Goal: Task Accomplishment & Management: Manage account settings

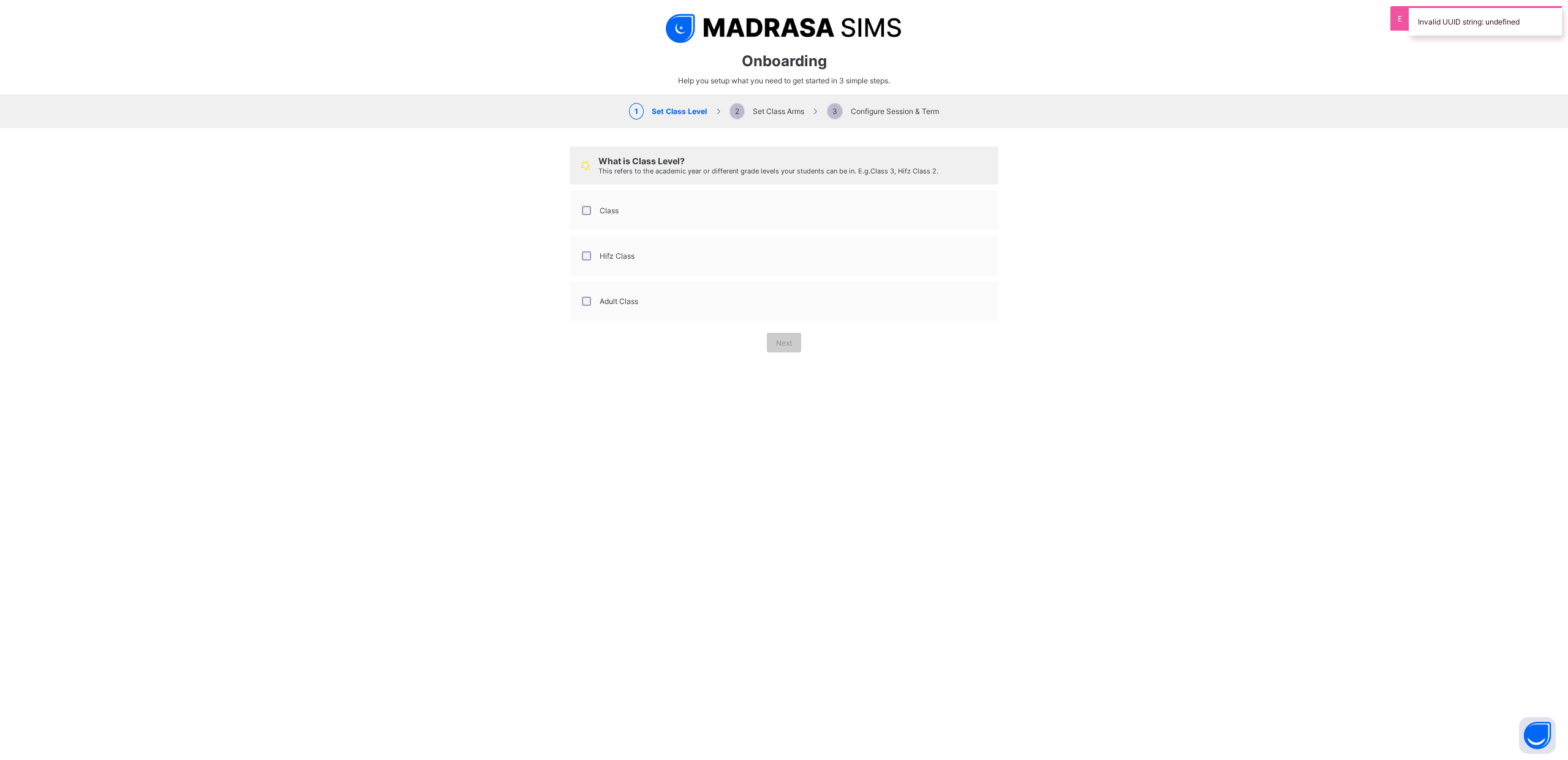
select select "**"
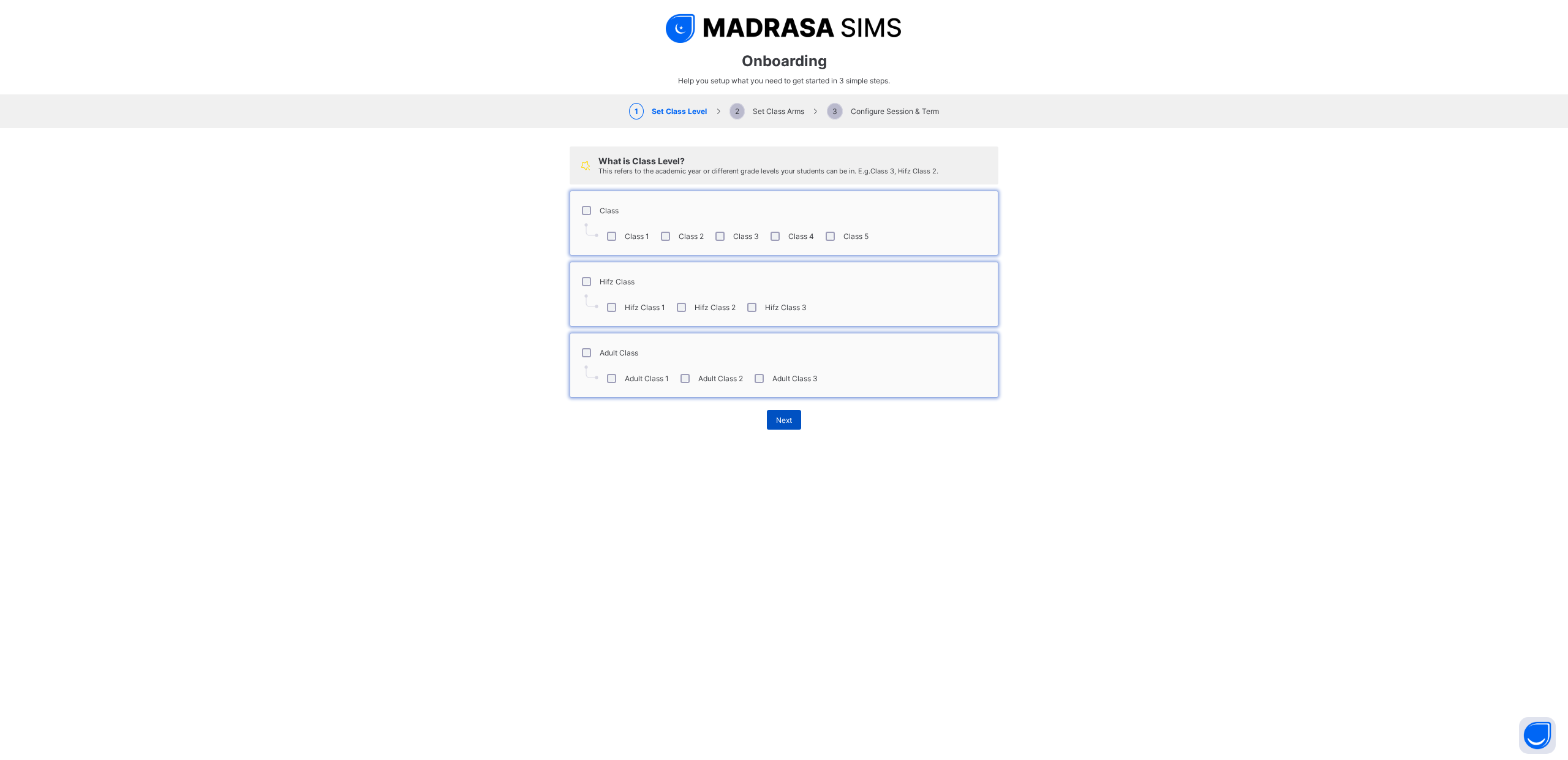
click at [781, 418] on span "Next" at bounding box center [784, 420] width 16 height 9
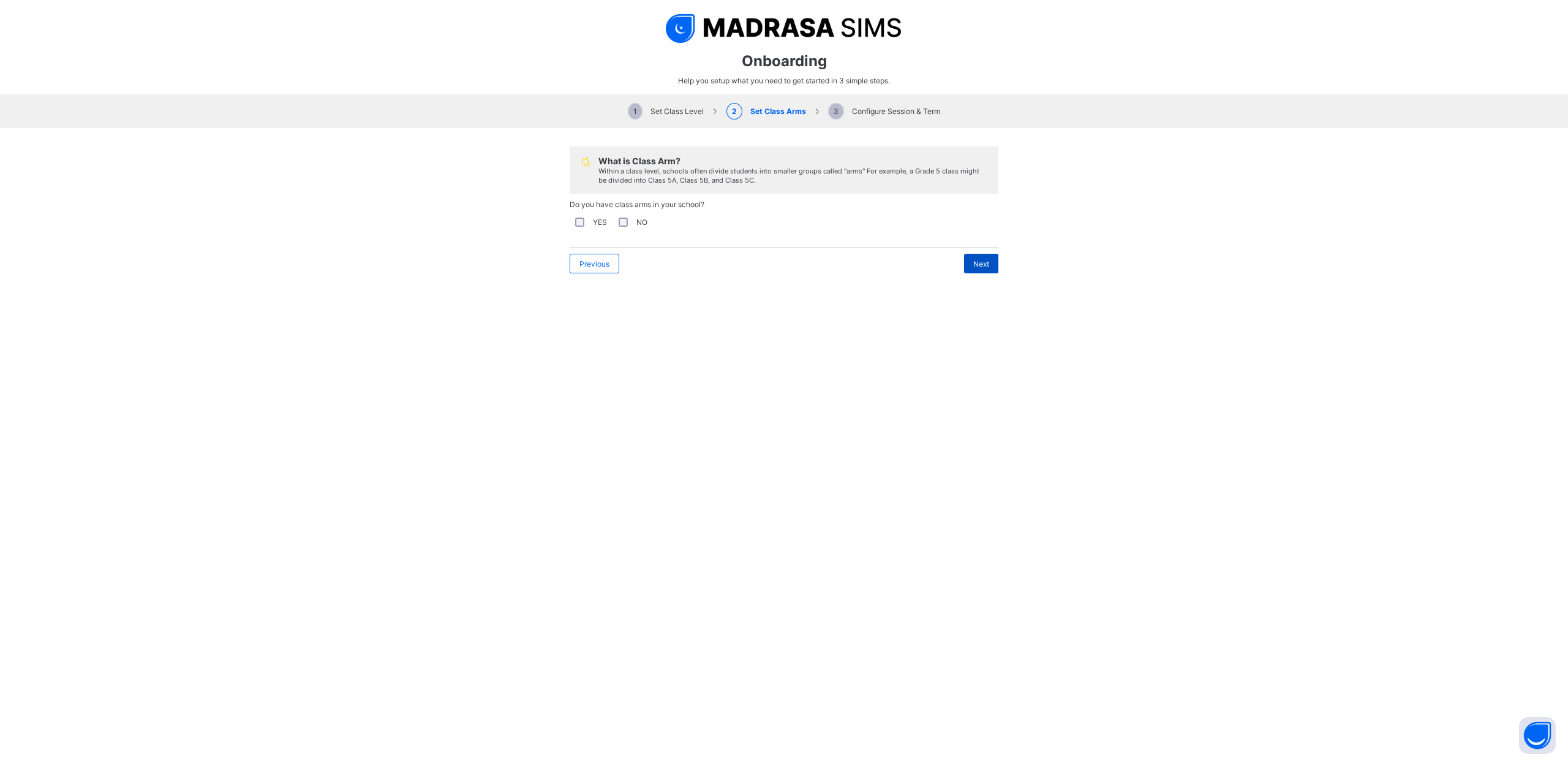
click at [977, 262] on span "Next" at bounding box center [982, 263] width 16 height 9
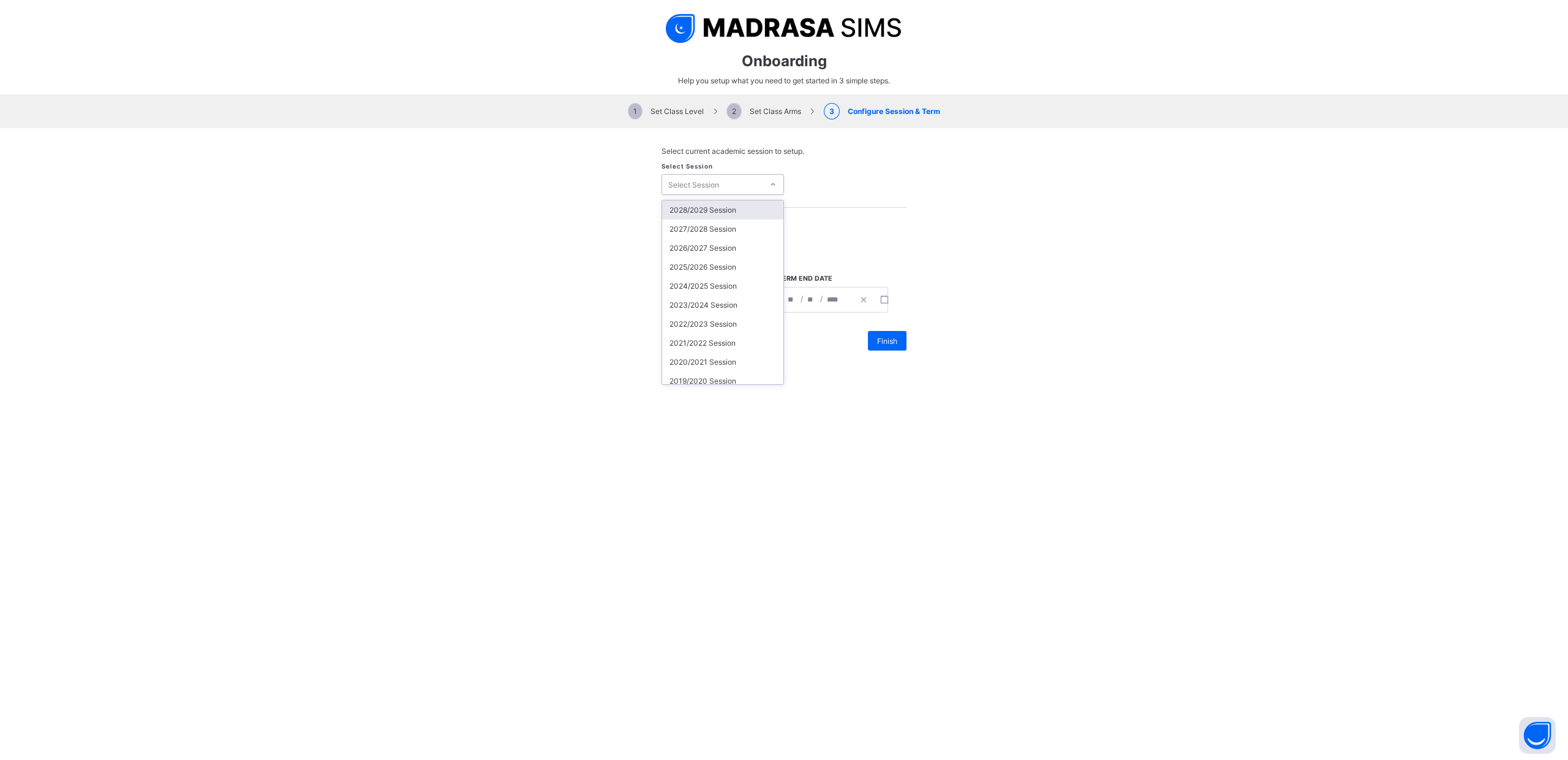
click at [776, 181] on icon at bounding box center [773, 184] width 7 height 12
click at [746, 252] on div "2025/2026 Session" at bounding box center [723, 257] width 121 height 19
click at [772, 249] on icon at bounding box center [773, 252] width 7 height 12
click at [832, 217] on div "Select current term to setup." at bounding box center [784, 218] width 245 height 22
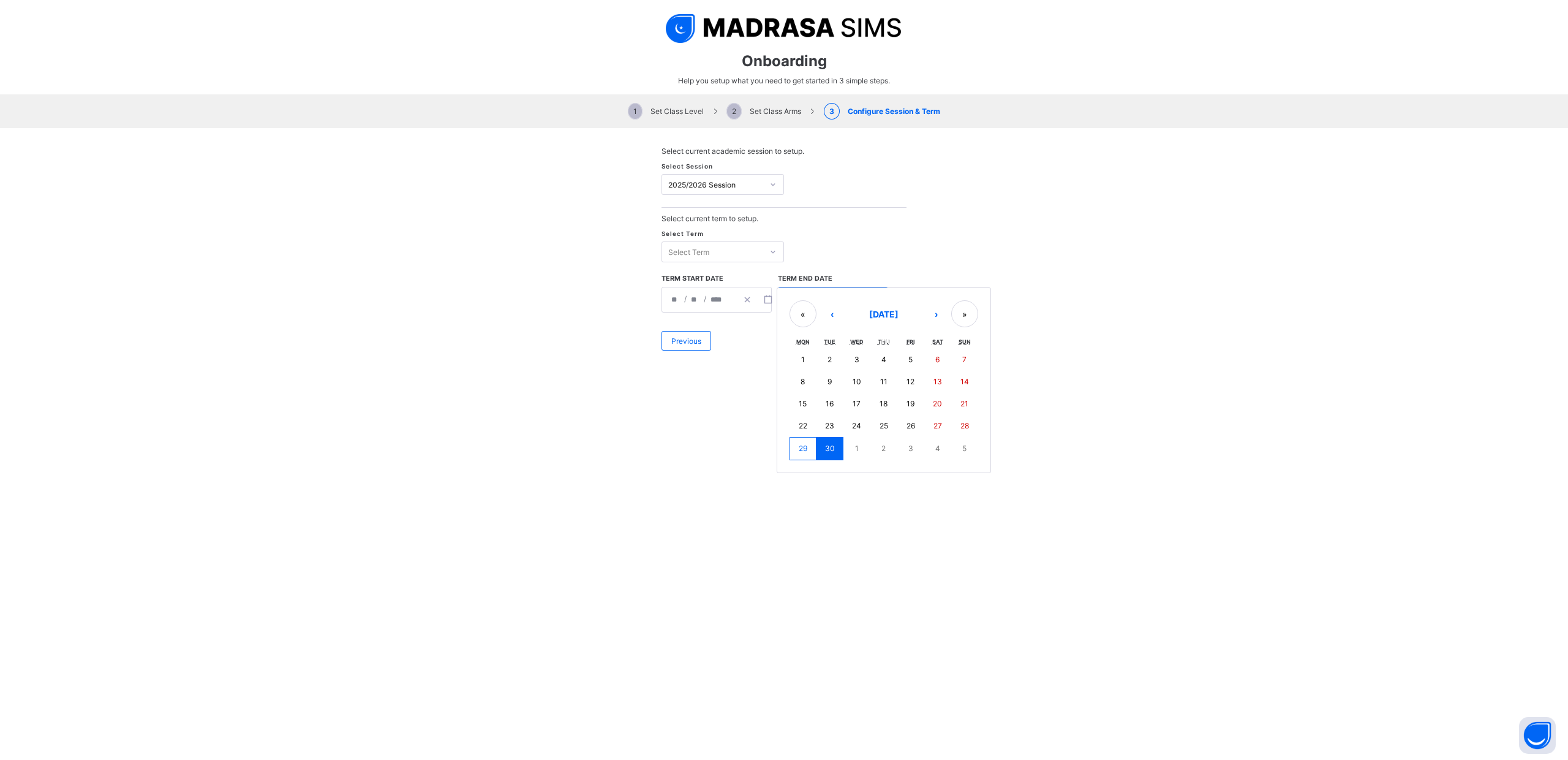
click at [807, 297] on div "**********" at bounding box center [833, 300] width 110 height 26
click at [940, 314] on button "›" at bounding box center [936, 314] width 27 height 27
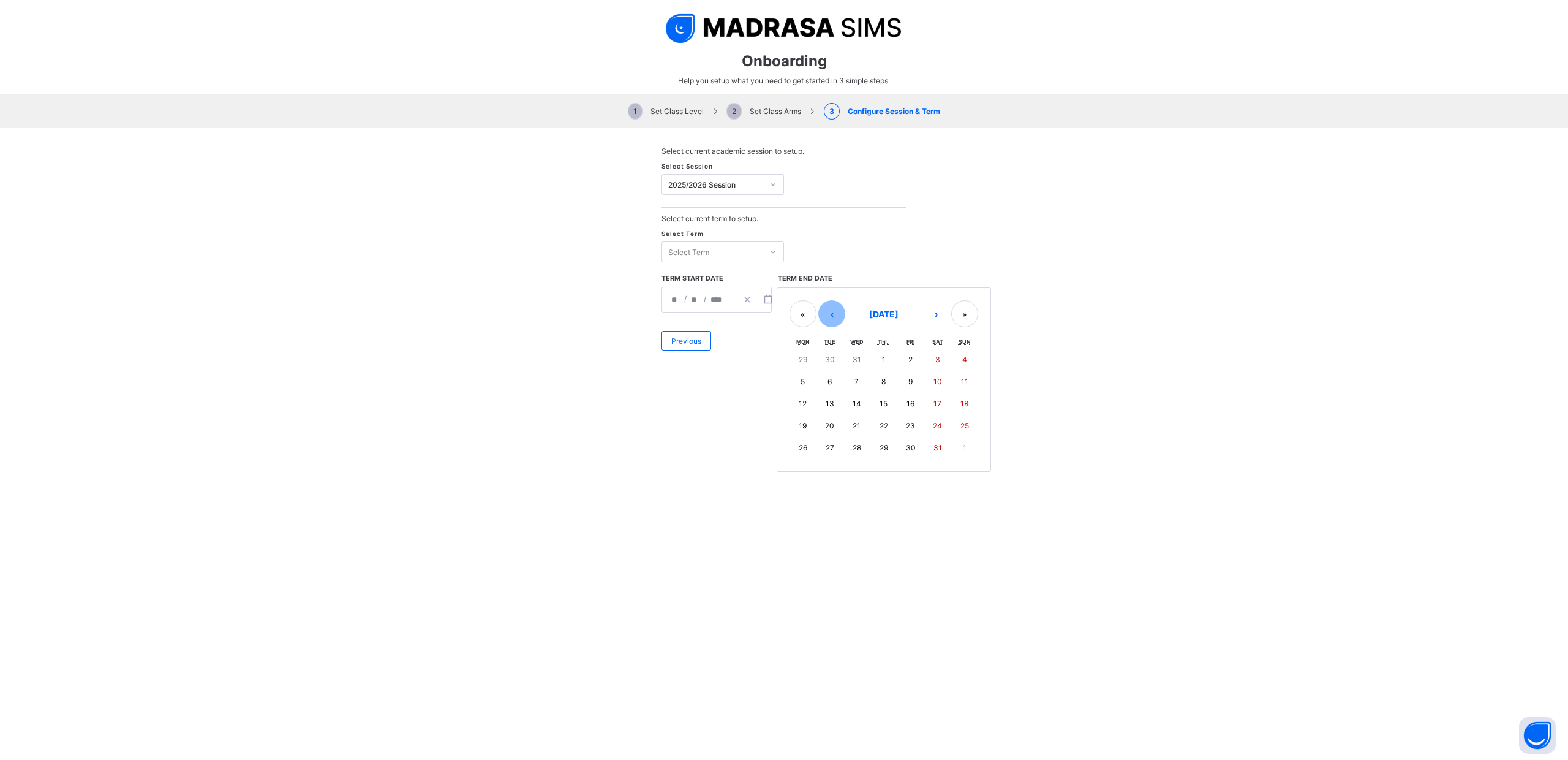
click at [829, 314] on button "‹" at bounding box center [832, 314] width 27 height 27
click at [911, 405] on abbr "19" at bounding box center [910, 403] width 8 height 9
type input "**********"
type input "**"
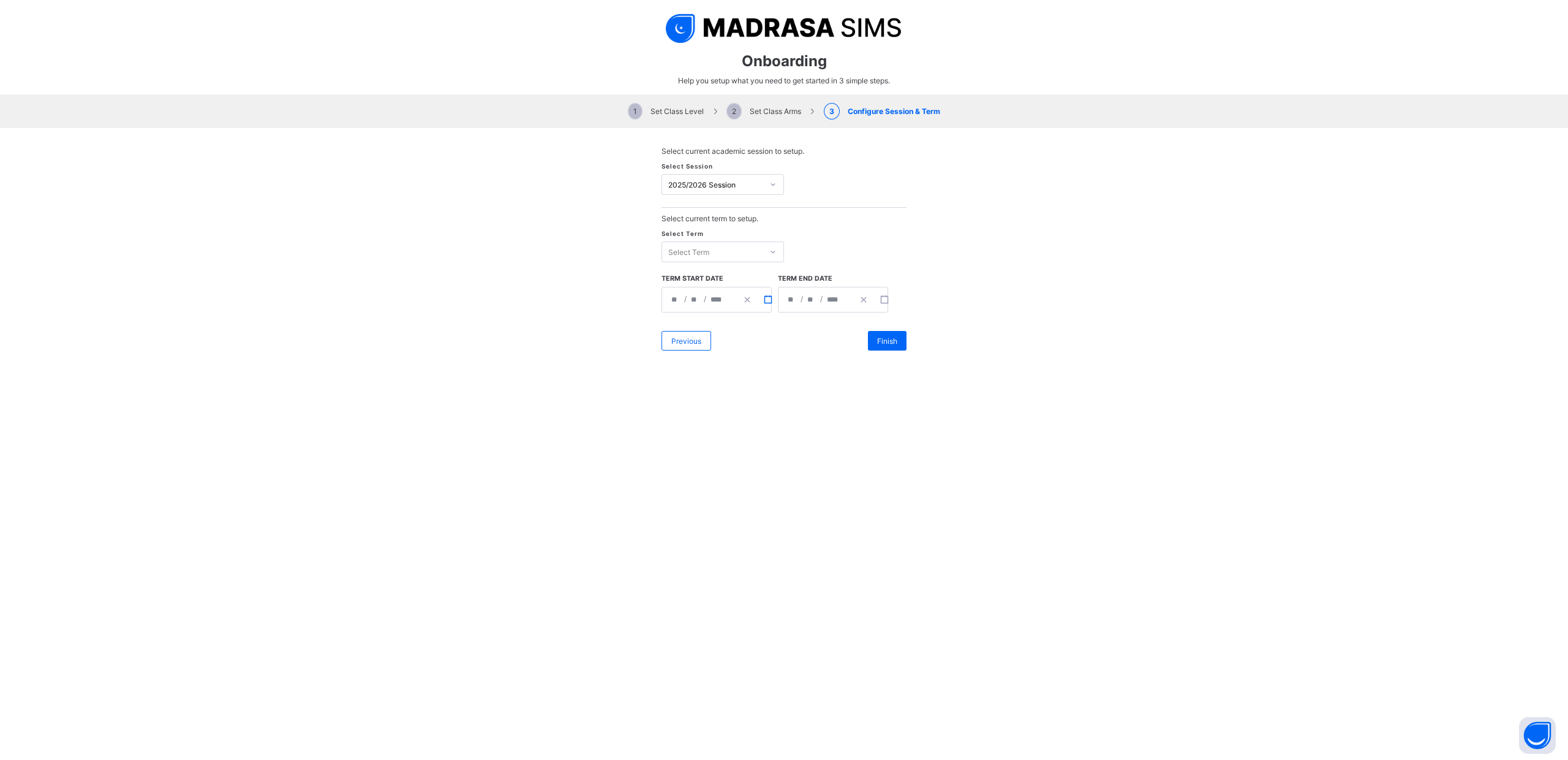
scroll to position [154, 0]
click at [766, 296] on icon "button" at bounding box center [768, 300] width 9 height 9
click at [818, 312] on button "›" at bounding box center [819, 314] width 27 height 27
click at [711, 402] on abbr "14" at bounding box center [713, 405] width 9 height 9
type input "**********"
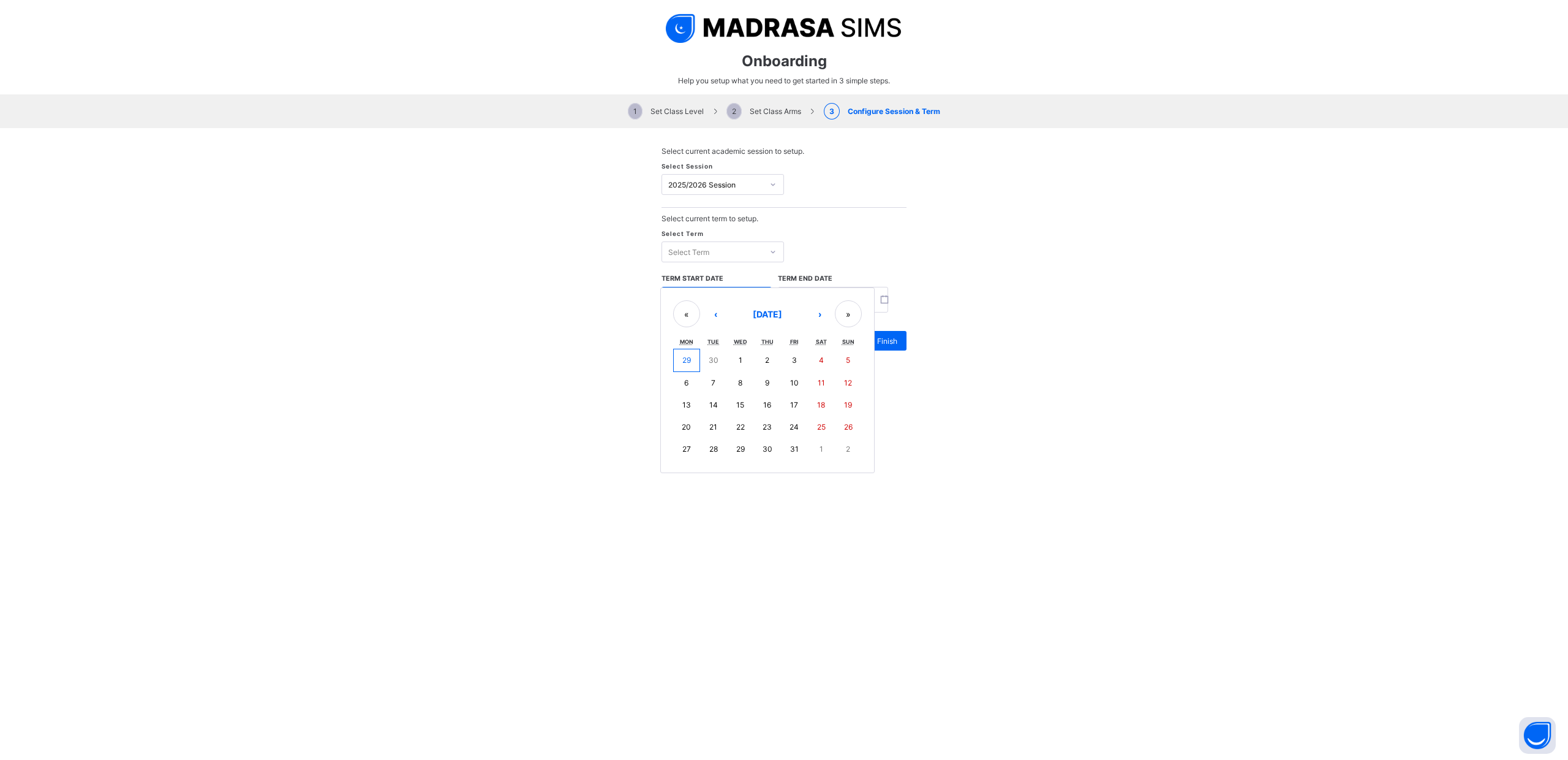
type input "**"
click at [773, 250] on icon at bounding box center [773, 252] width 7 height 12
click at [737, 316] on div "Third Term" at bounding box center [723, 315] width 121 height 19
click at [887, 341] on span "Finish" at bounding box center [887, 341] width 20 height 9
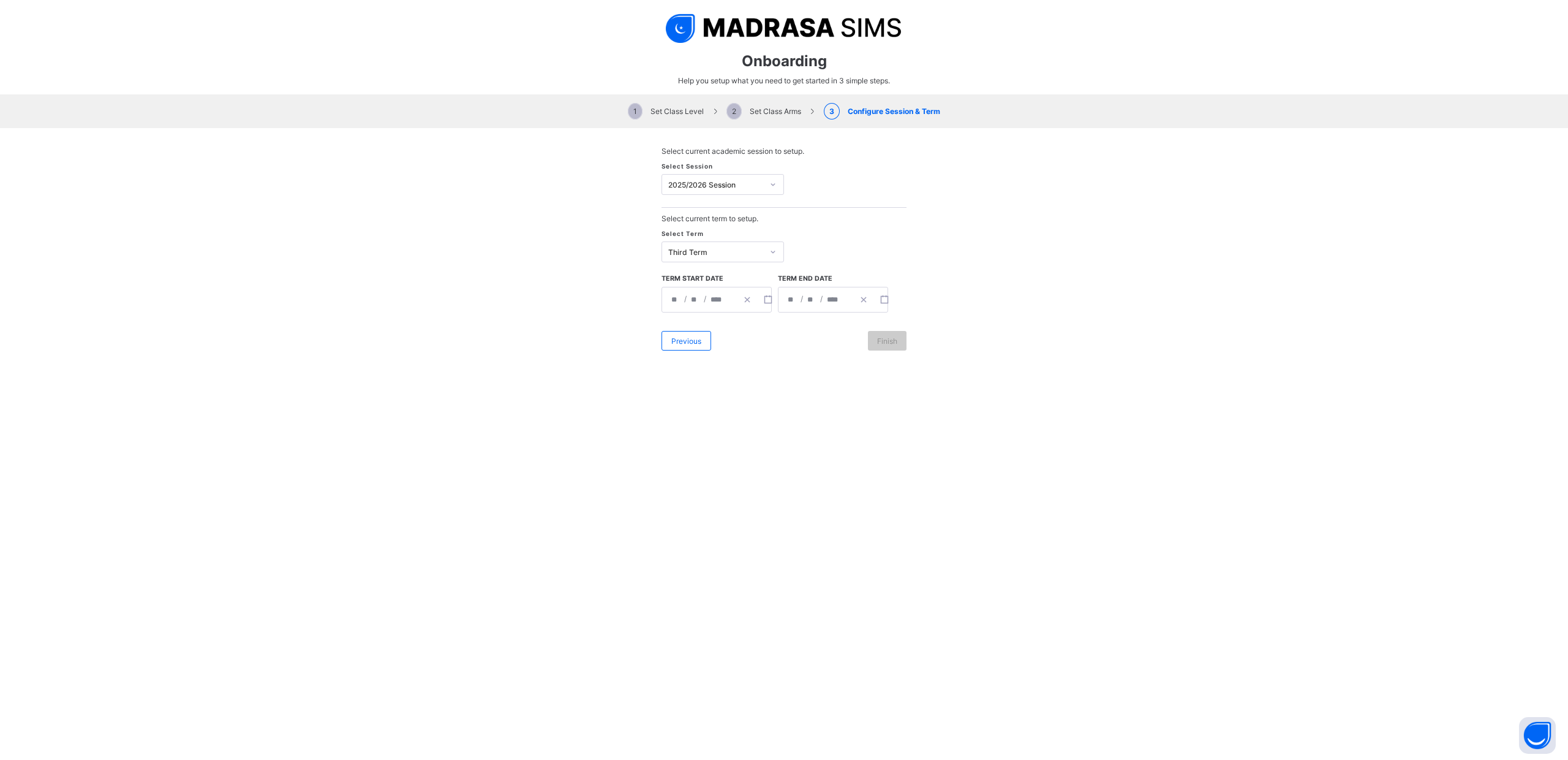
scroll to position [0, 0]
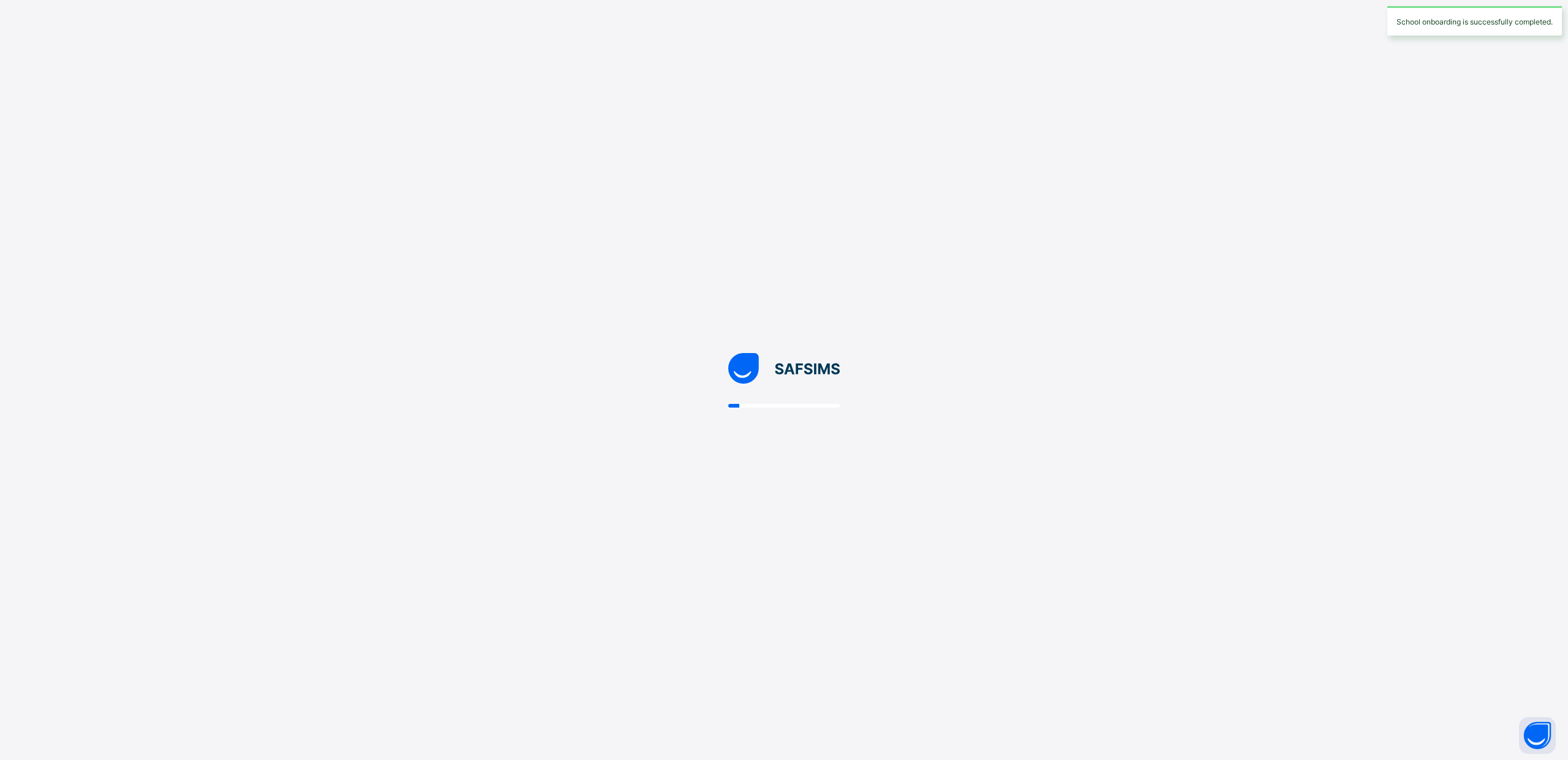
select select "**"
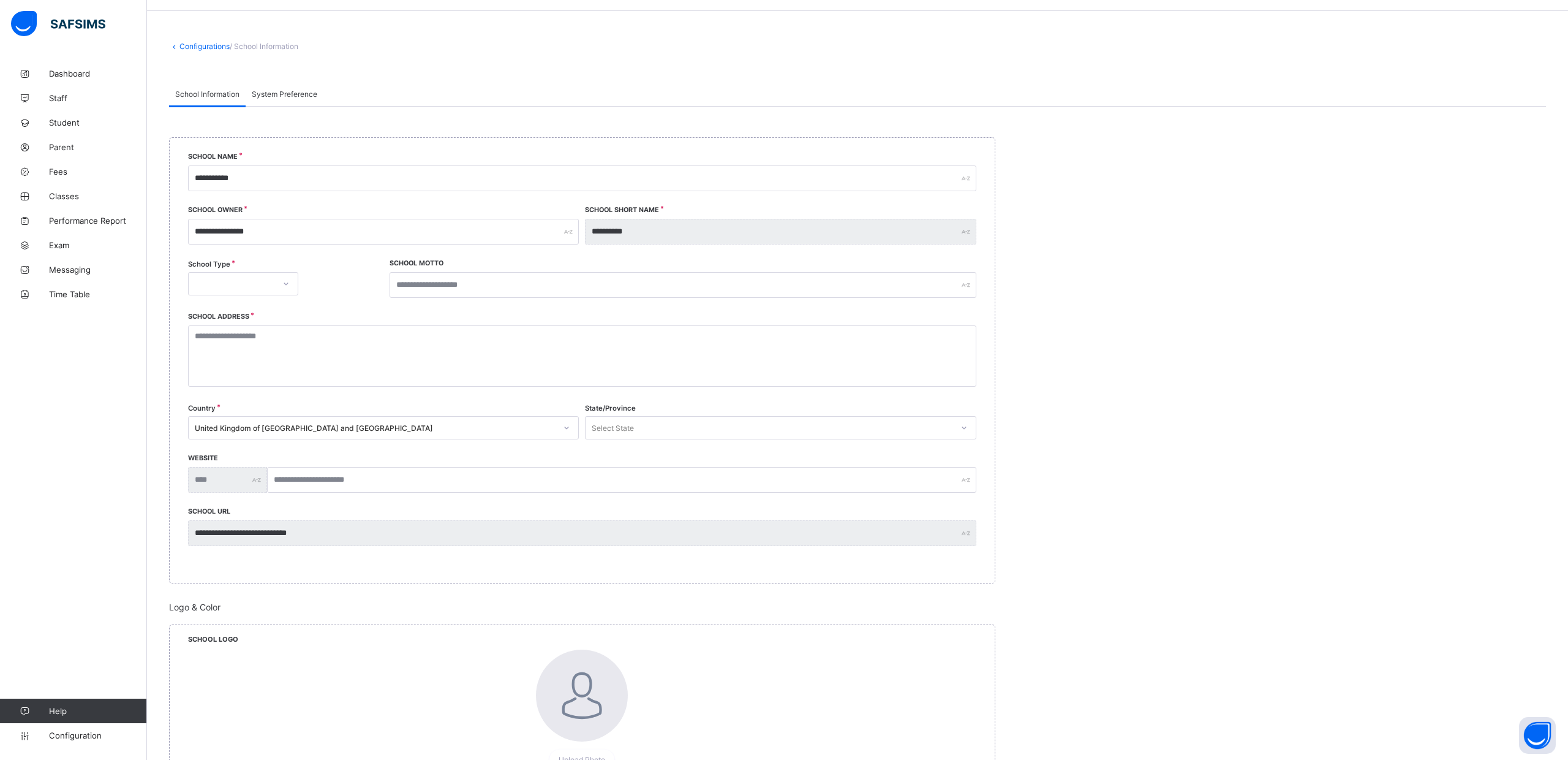
scroll to position [39, 0]
click at [285, 281] on icon at bounding box center [286, 283] width 7 height 12
click at [274, 311] on div "PRIVATE" at bounding box center [243, 309] width 109 height 19
click at [450, 283] on input "text" at bounding box center [683, 284] width 587 height 26
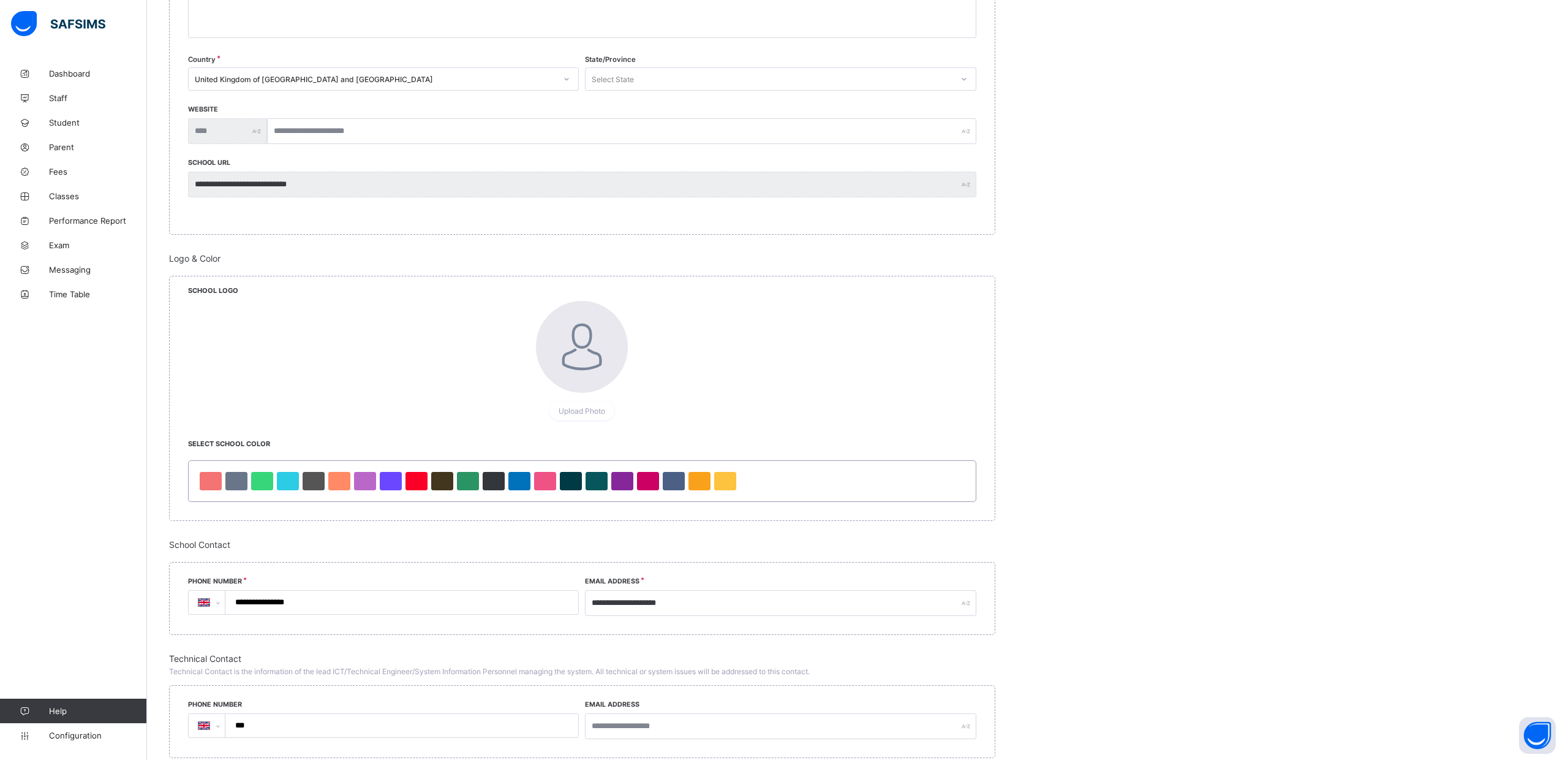
scroll to position [388, 0]
click at [589, 410] on span "Upload Photo" at bounding box center [582, 410] width 47 height 9
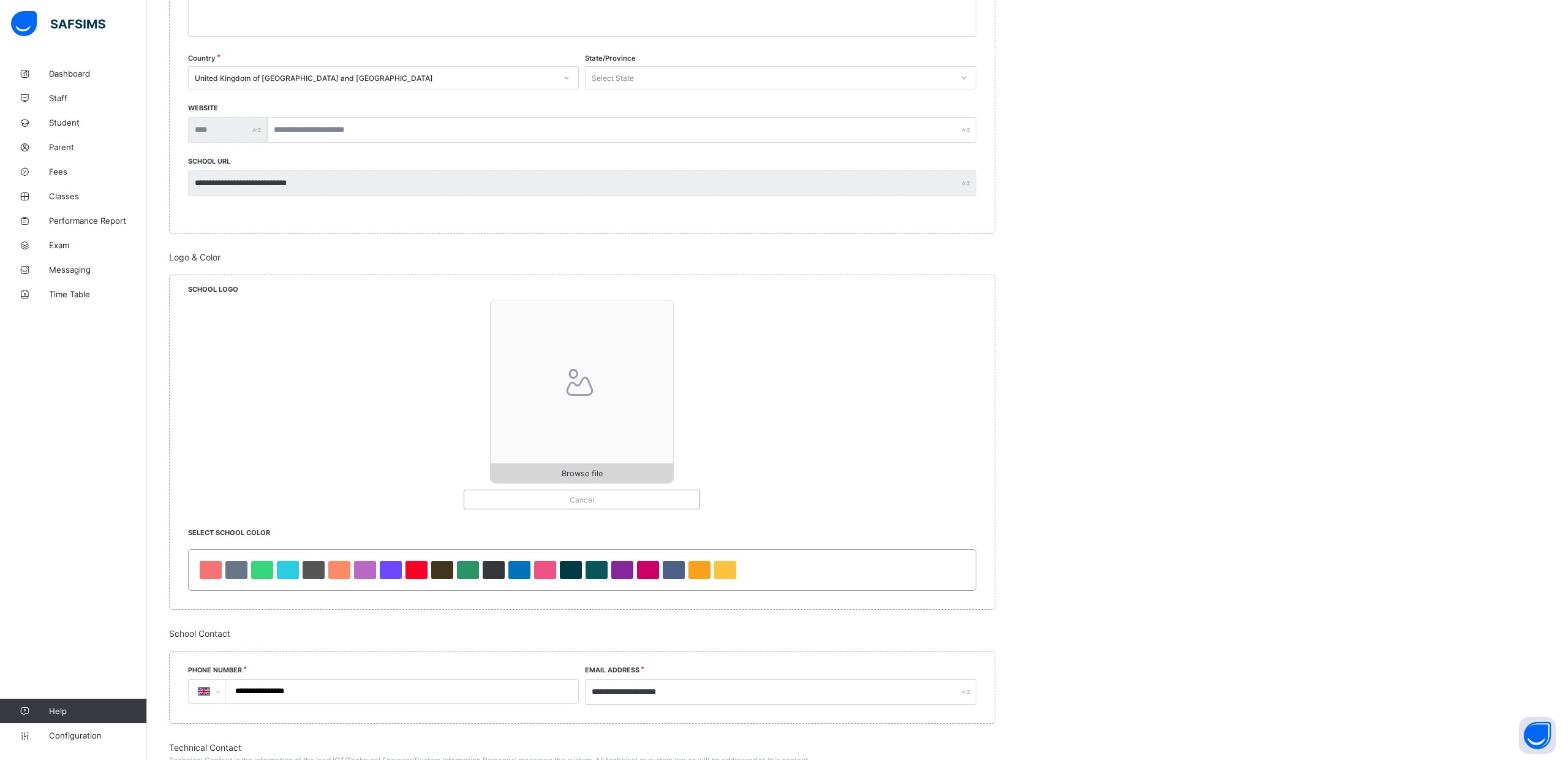
click at [588, 473] on span "Browse file" at bounding box center [582, 473] width 41 height 9
click at [567, 469] on span "Browse file" at bounding box center [582, 473] width 41 height 9
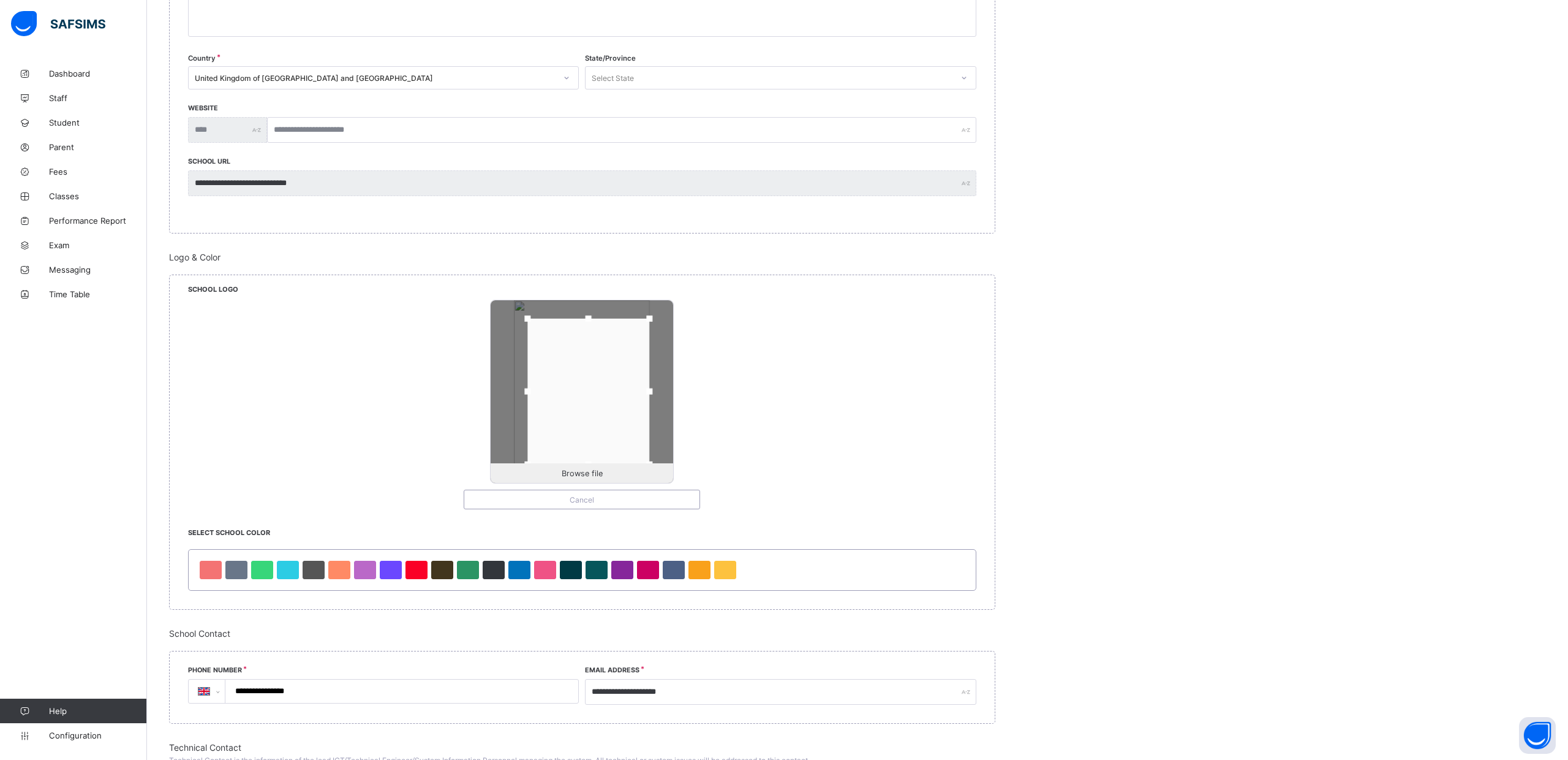
drag, startPoint x: 637, startPoint y: 390, endPoint x: 628, endPoint y: 389, distance: 9.1
click at [651, 389] on div at bounding box center [650, 392] width 6 height 6
drag, startPoint x: 527, startPoint y: 390, endPoint x: 509, endPoint y: 389, distance: 18.0
click at [509, 389] on div at bounding box center [515, 392] width 18 height 19
click at [794, 413] on div "Browse file Cancel" at bounding box center [582, 405] width 789 height 210
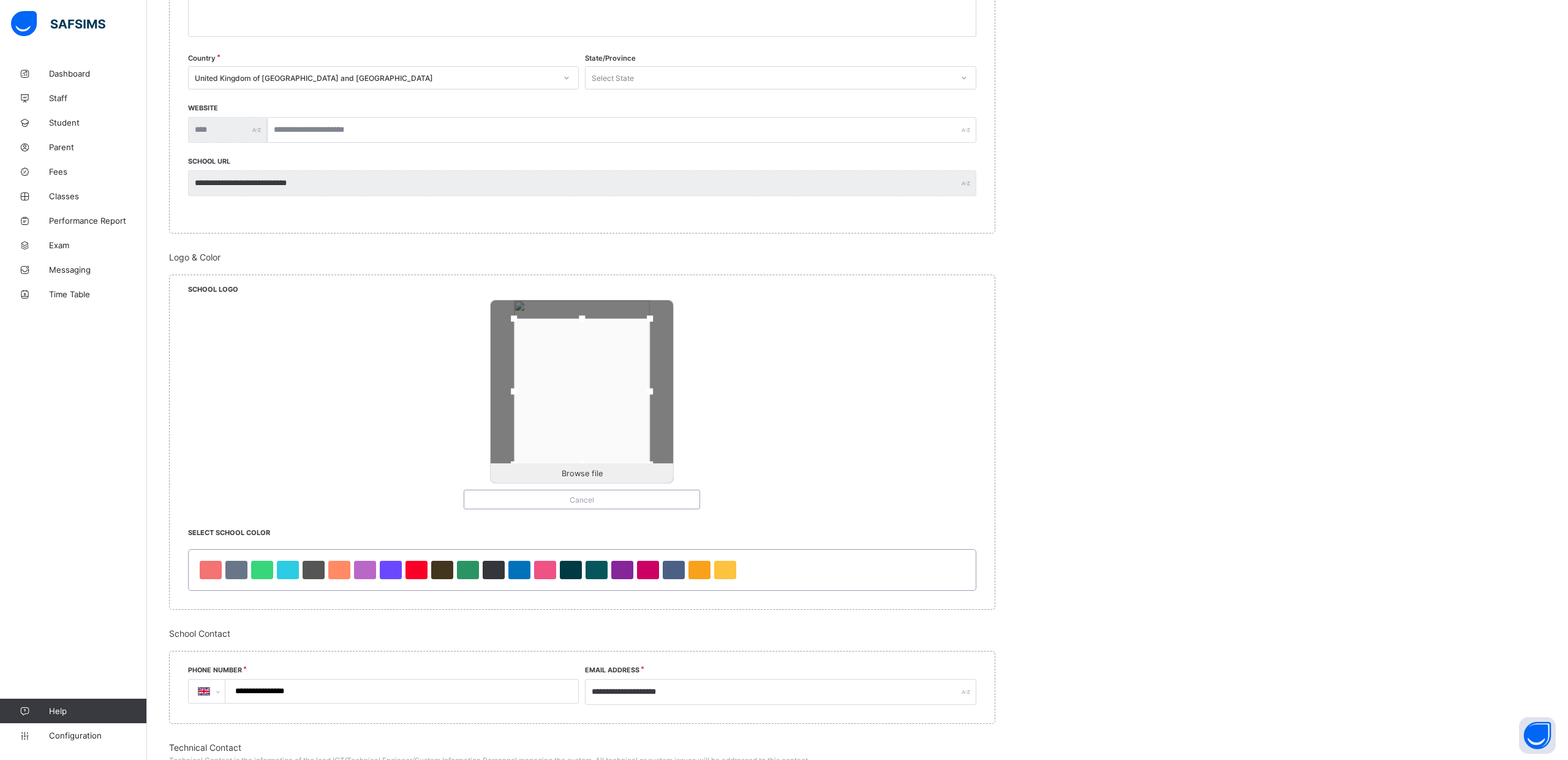
click at [794, 413] on div "Browse file Cancel" at bounding box center [582, 405] width 789 height 210
click at [430, 378] on div "Browse file Cancel" at bounding box center [582, 405] width 789 height 210
drag, startPoint x: 650, startPoint y: 318, endPoint x: 671, endPoint y: 317, distance: 21.0
click at [671, 317] on div at bounding box center [582, 392] width 183 height 183
drag, startPoint x: 651, startPoint y: 389, endPoint x: 671, endPoint y: 392, distance: 20.2
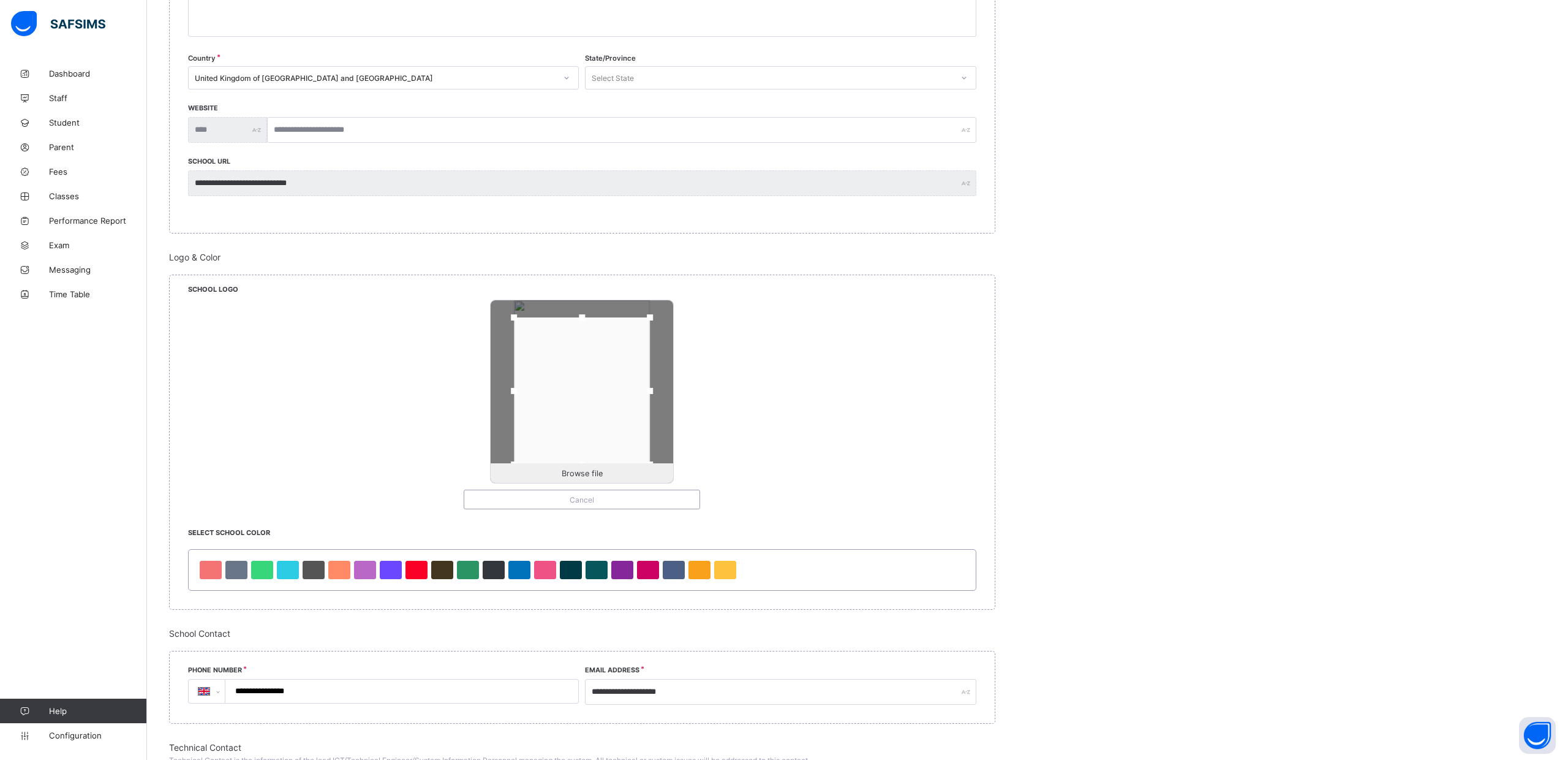
click at [659, 389] on div at bounding box center [582, 392] width 183 height 183
click at [800, 413] on div "Browse file Cancel" at bounding box center [582, 405] width 789 height 210
click at [311, 428] on div "Browse file Cancel" at bounding box center [582, 405] width 789 height 210
click at [292, 573] on div at bounding box center [288, 570] width 22 height 19
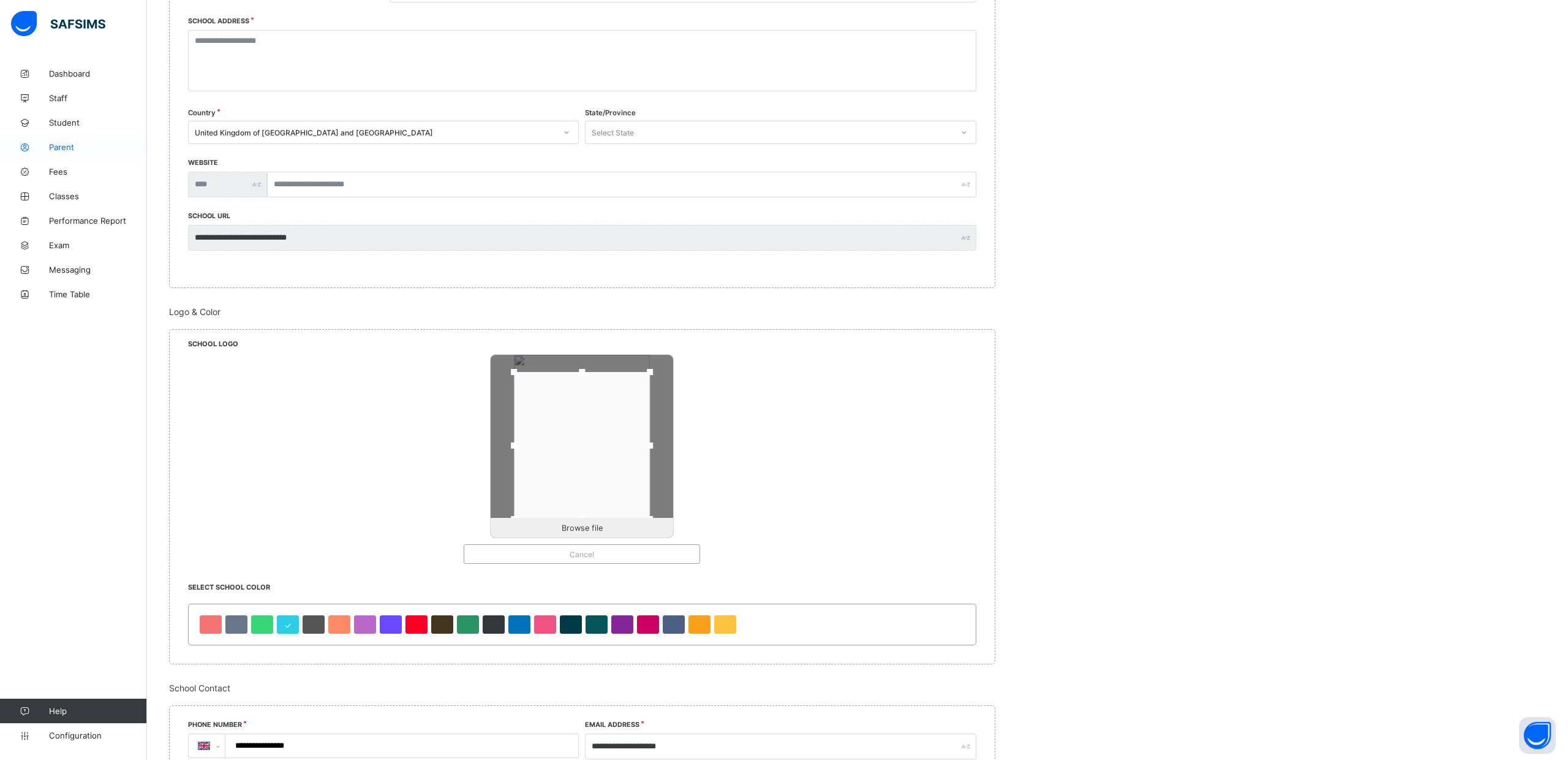
scroll to position [331, 0]
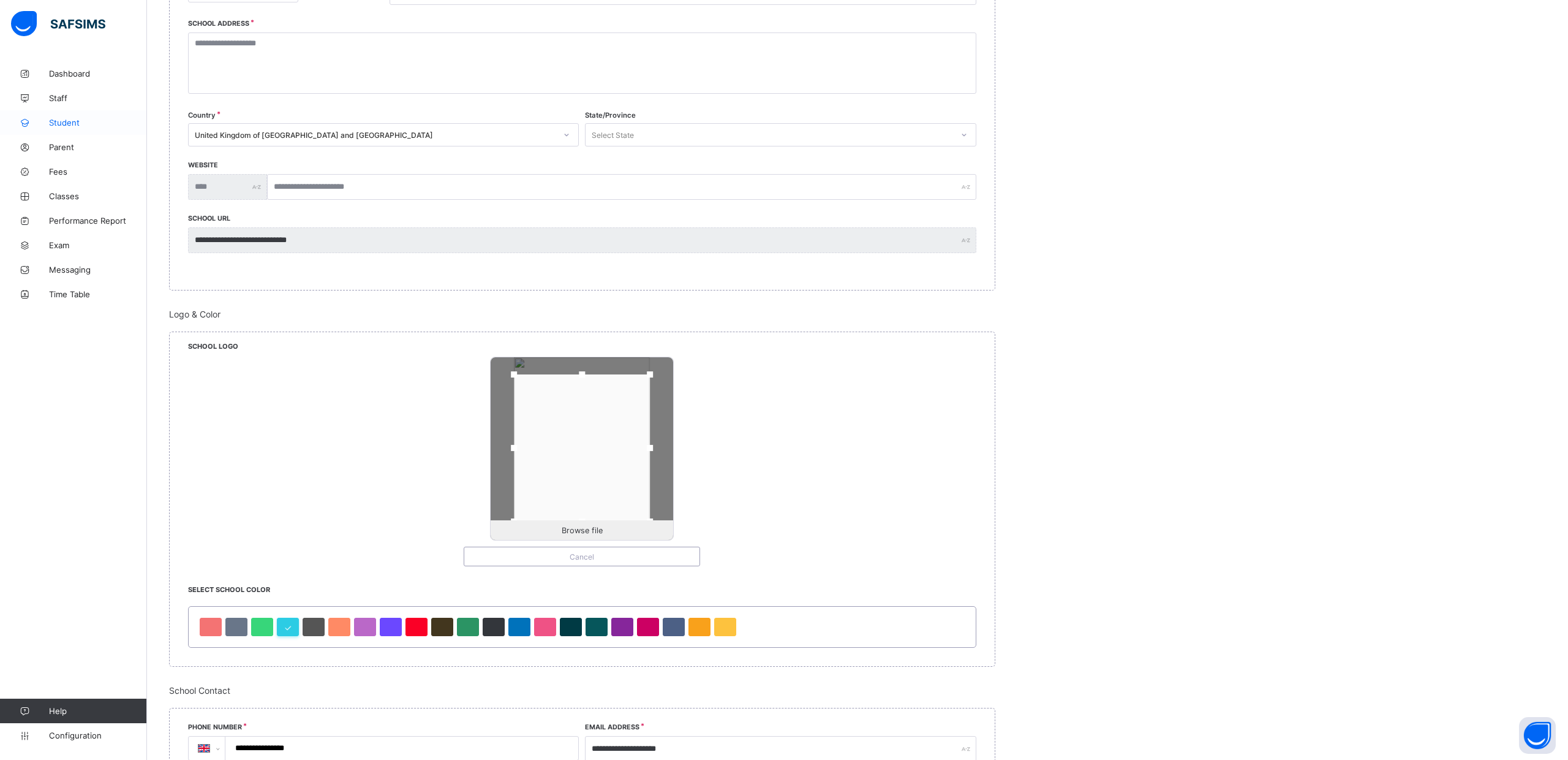
click at [72, 121] on span "Student" at bounding box center [97, 123] width 98 height 10
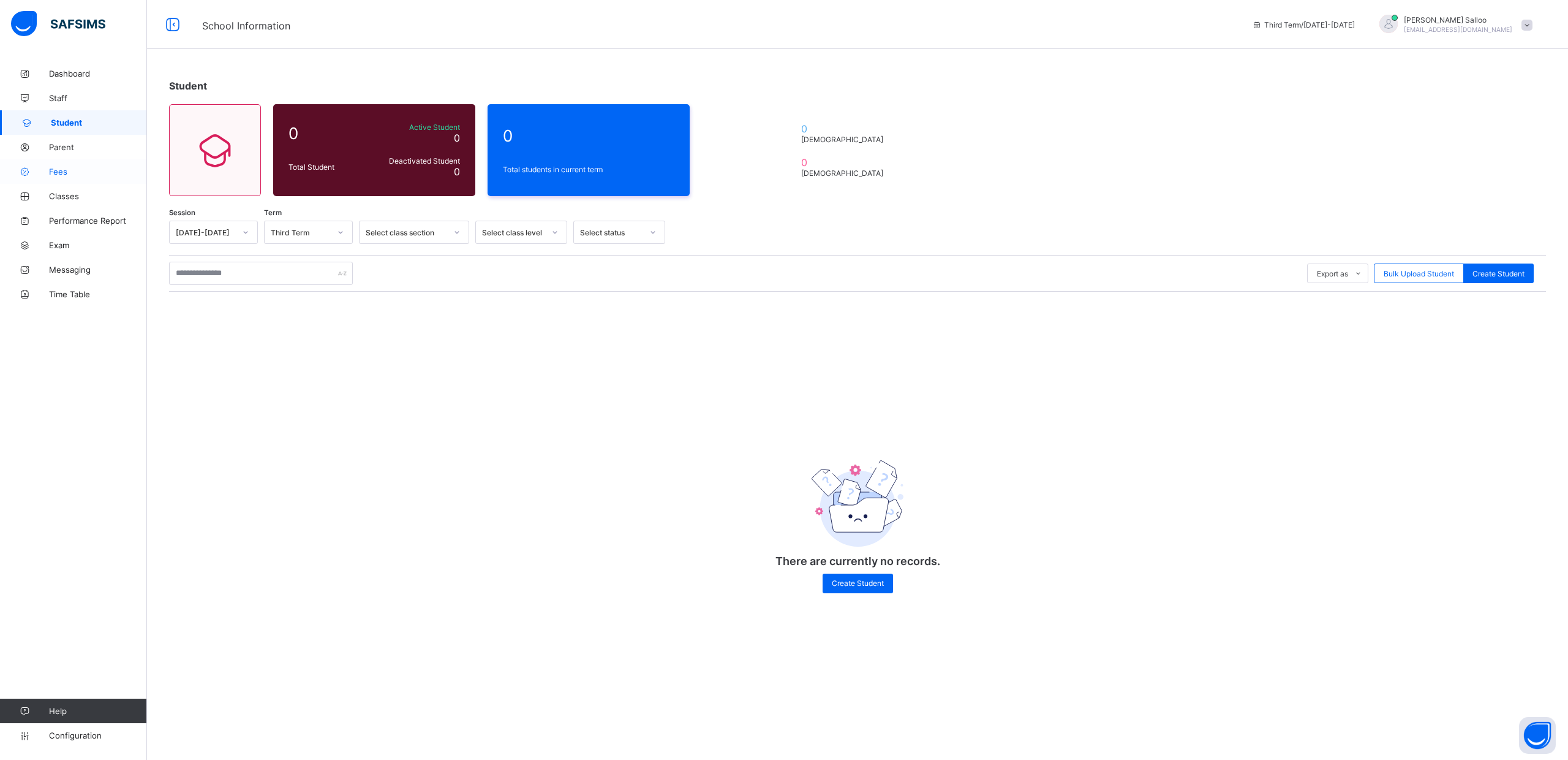
click at [60, 170] on span "Fees" at bounding box center [97, 171] width 98 height 10
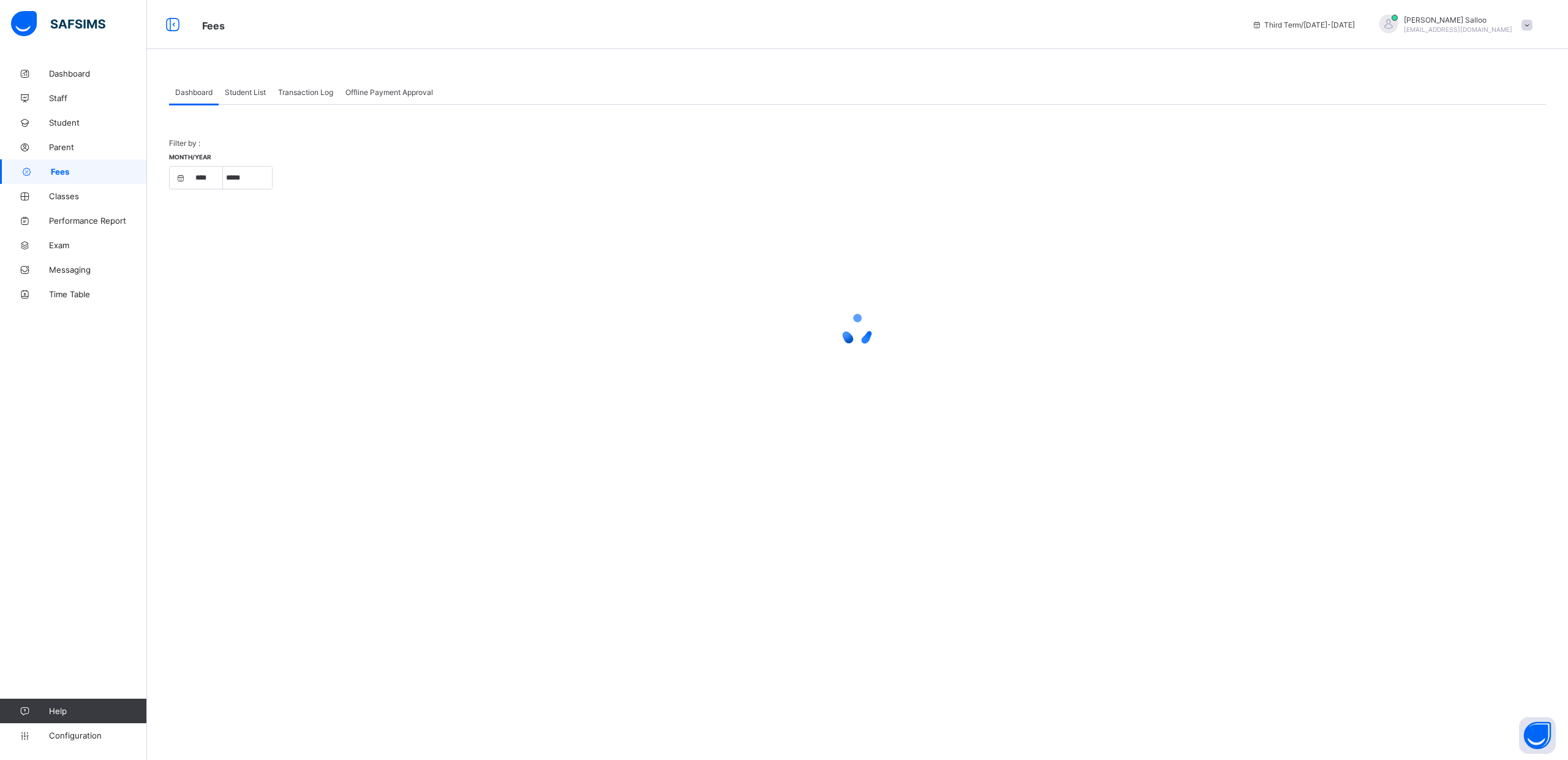
select select "****"
select select "*"
click at [78, 220] on span "Performance Report" at bounding box center [97, 221] width 98 height 10
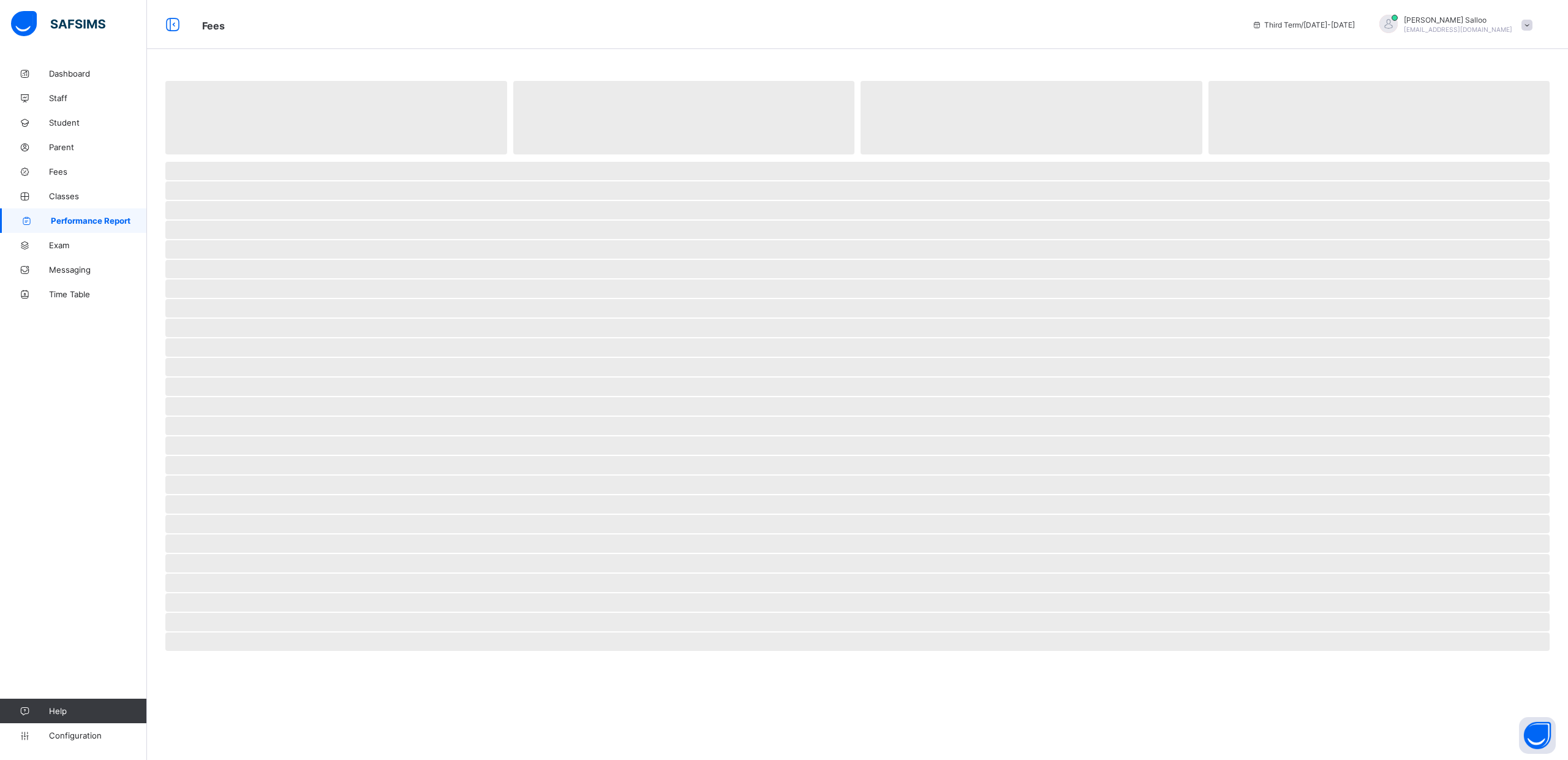
select select "****"
select select "*"
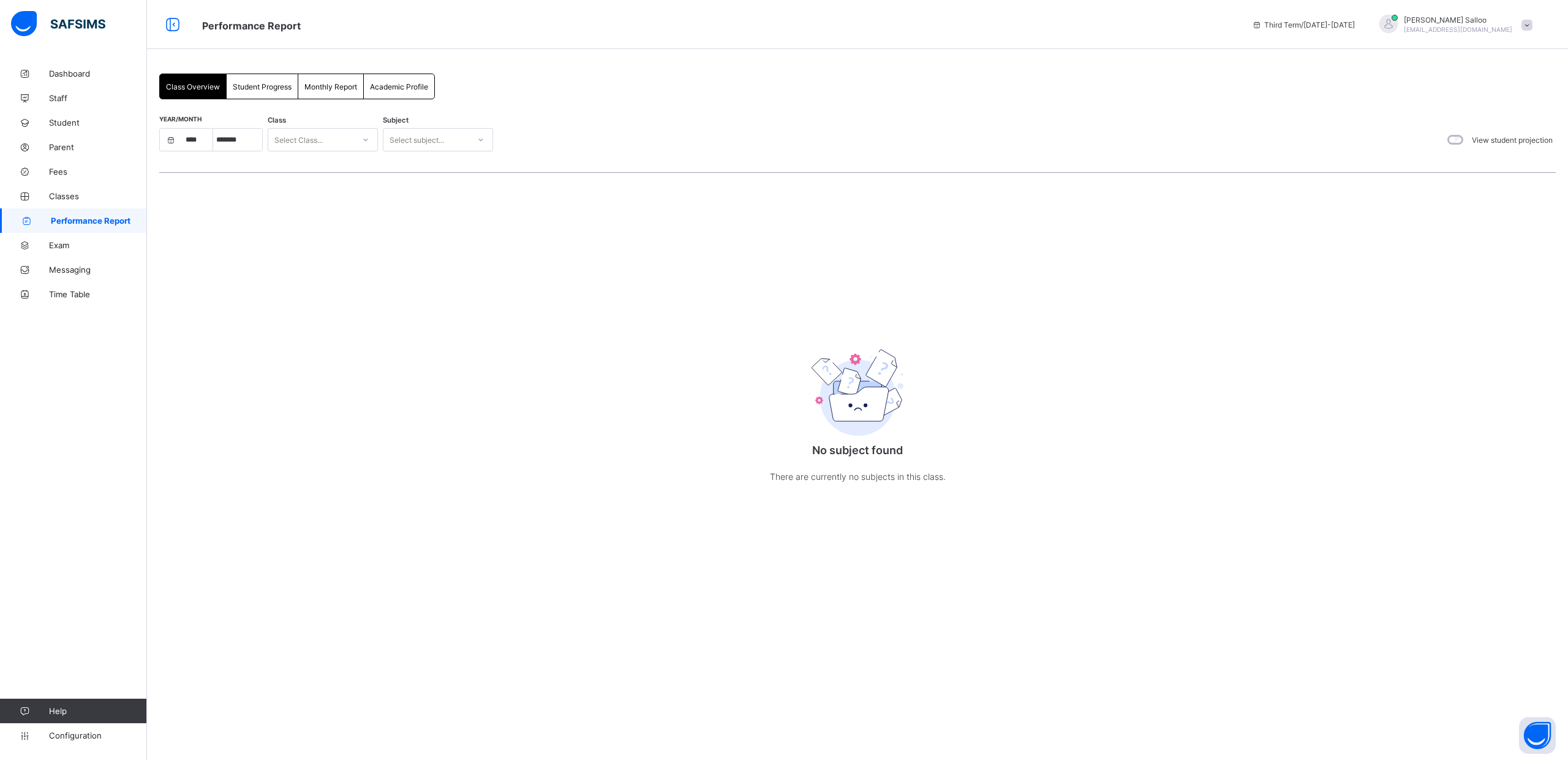
click at [273, 85] on span "Student Progress" at bounding box center [262, 86] width 59 height 9
click at [313, 139] on div "Select Class..." at bounding box center [305, 139] width 48 height 23
click at [412, 86] on span "Academic Profile" at bounding box center [399, 86] width 58 height 9
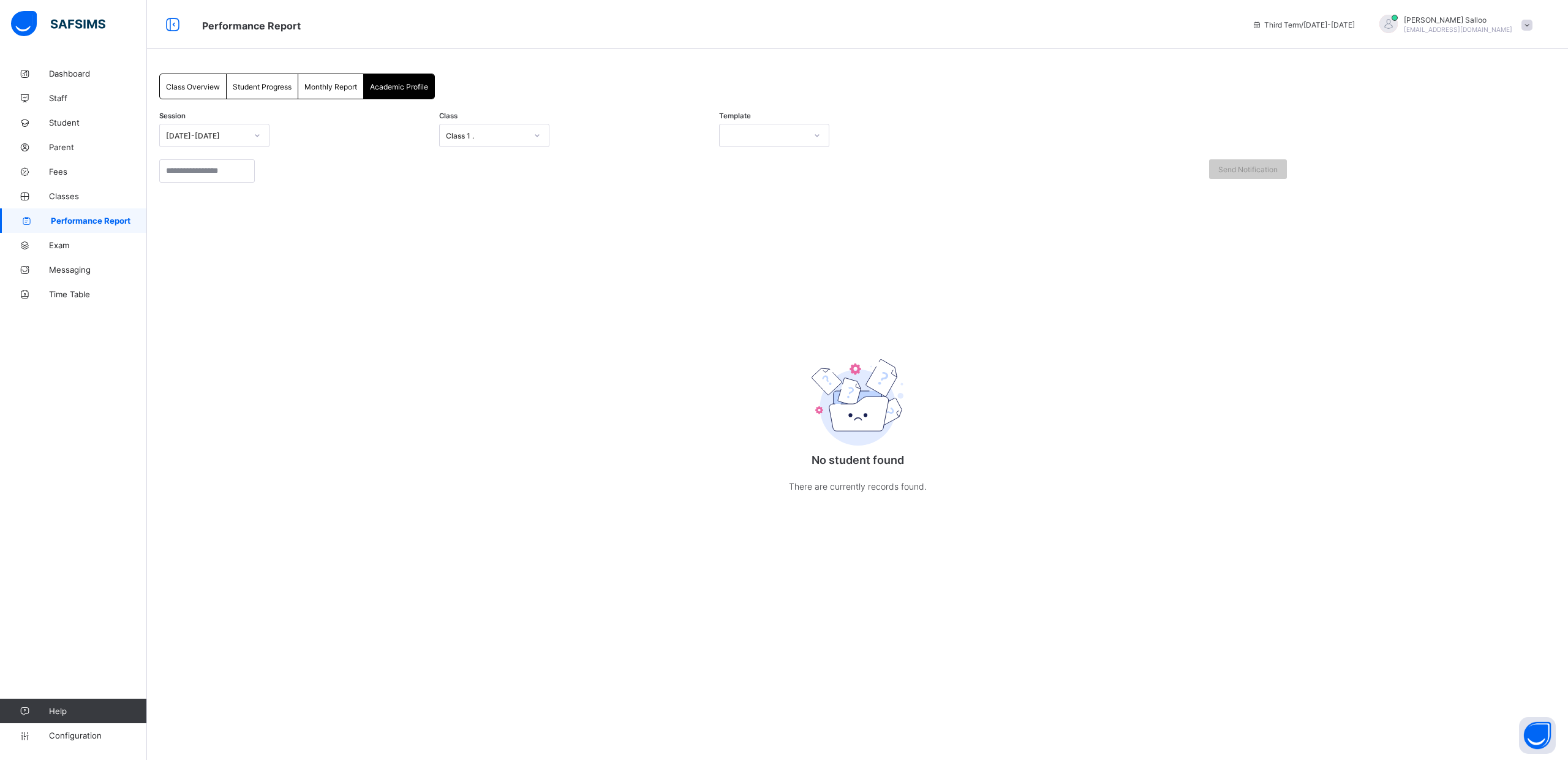
click at [338, 83] on span "Monthly Report" at bounding box center [330, 86] width 52 height 9
click at [273, 89] on span "Student Progress" at bounding box center [262, 86] width 59 height 9
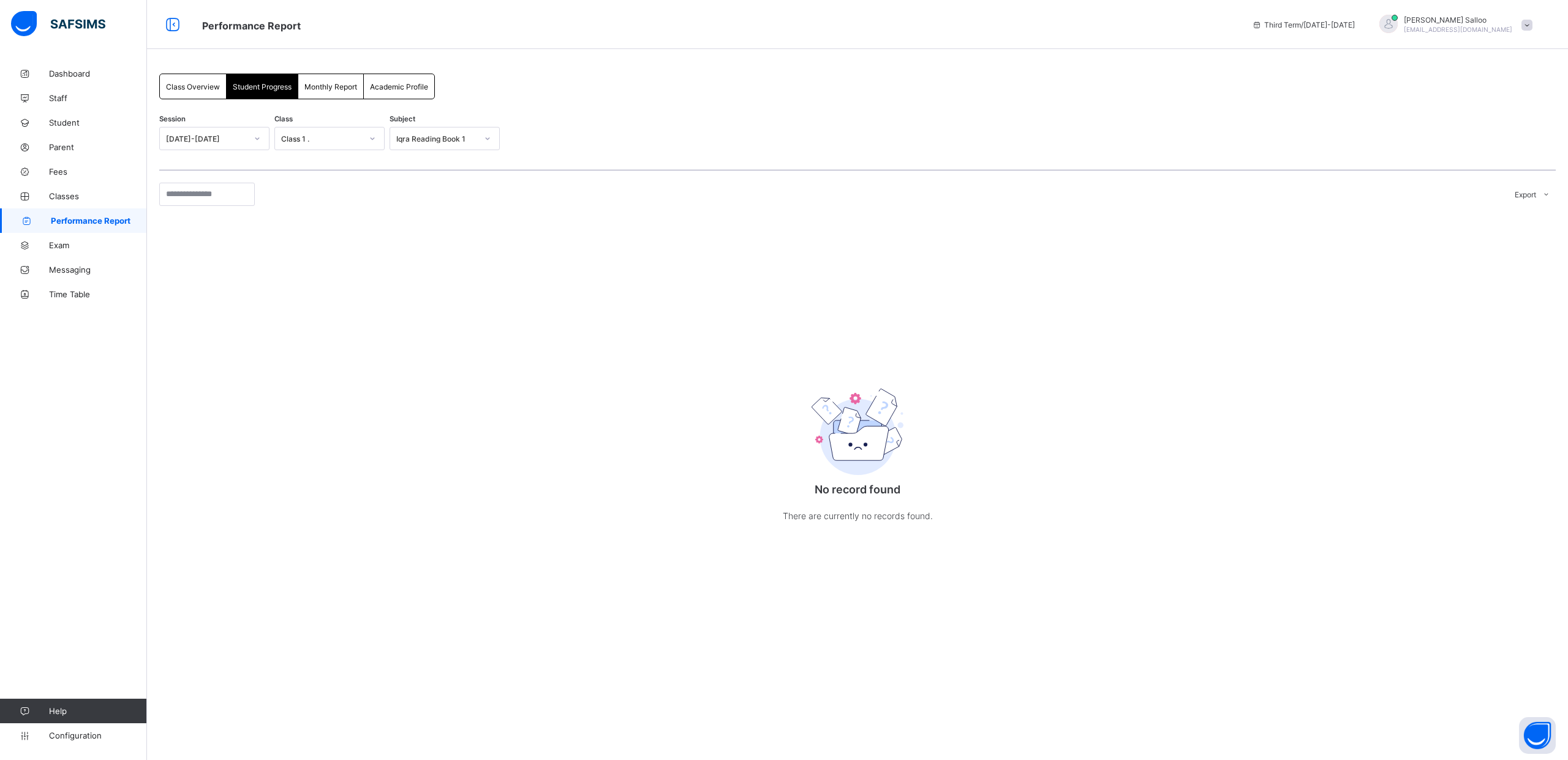
click at [185, 86] on span "Class Overview" at bounding box center [192, 86] width 54 height 9
click at [345, 139] on div "Class 1 ." at bounding box center [314, 140] width 81 height 9
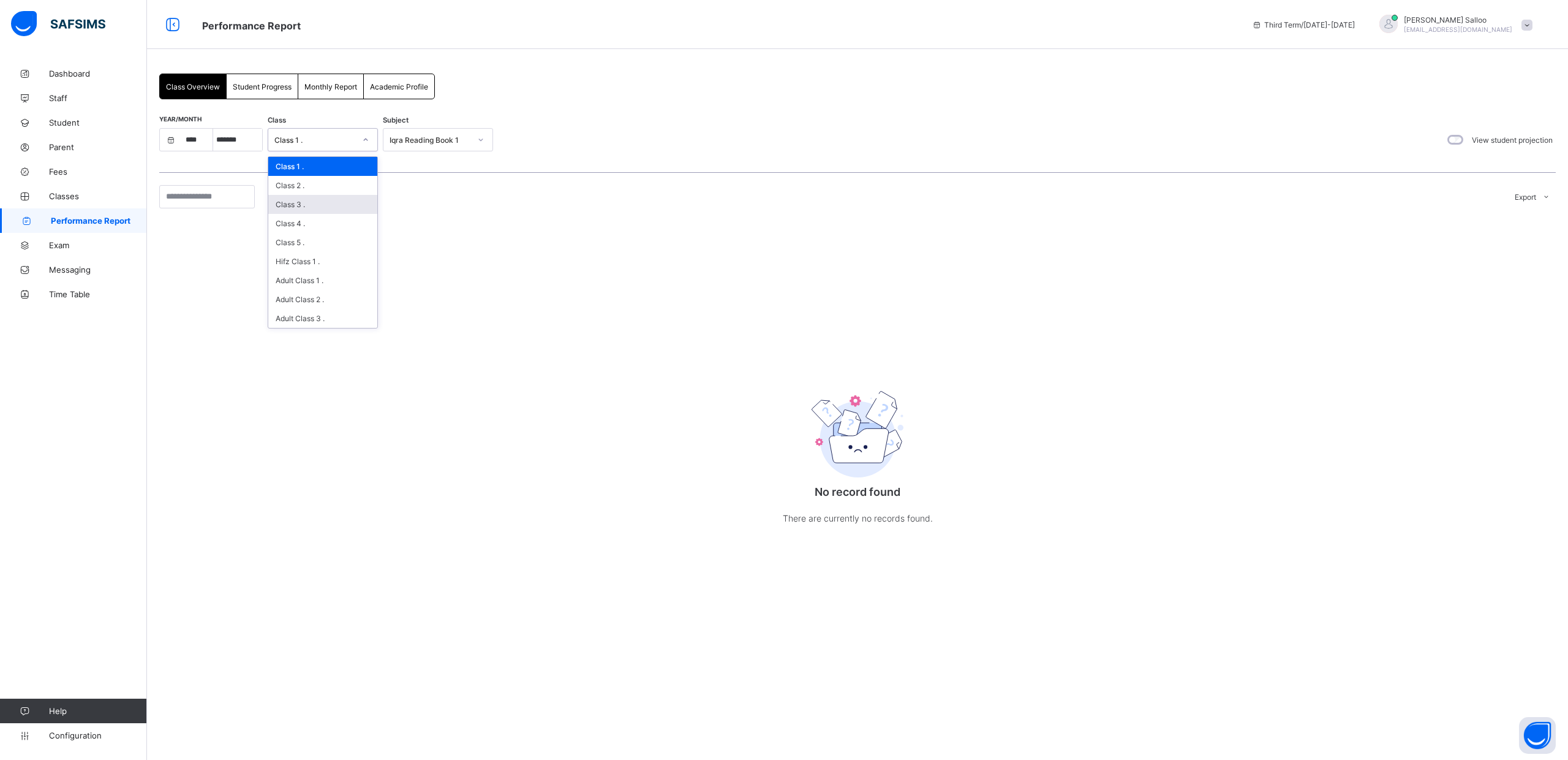
click at [339, 206] on div "Class 3 ." at bounding box center [322, 204] width 109 height 19
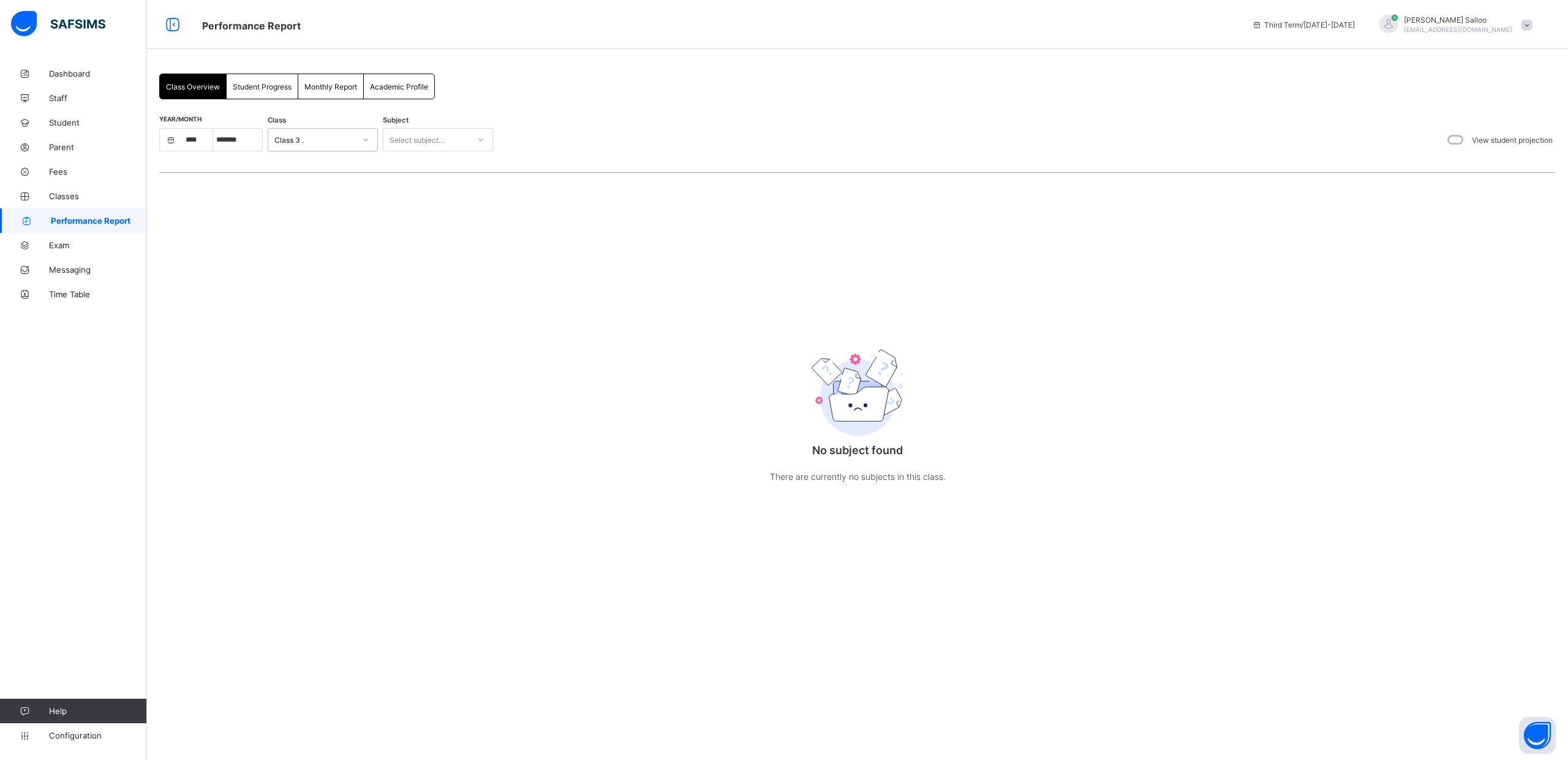
click at [446, 140] on div "Select subject..." at bounding box center [426, 140] width 86 height 17
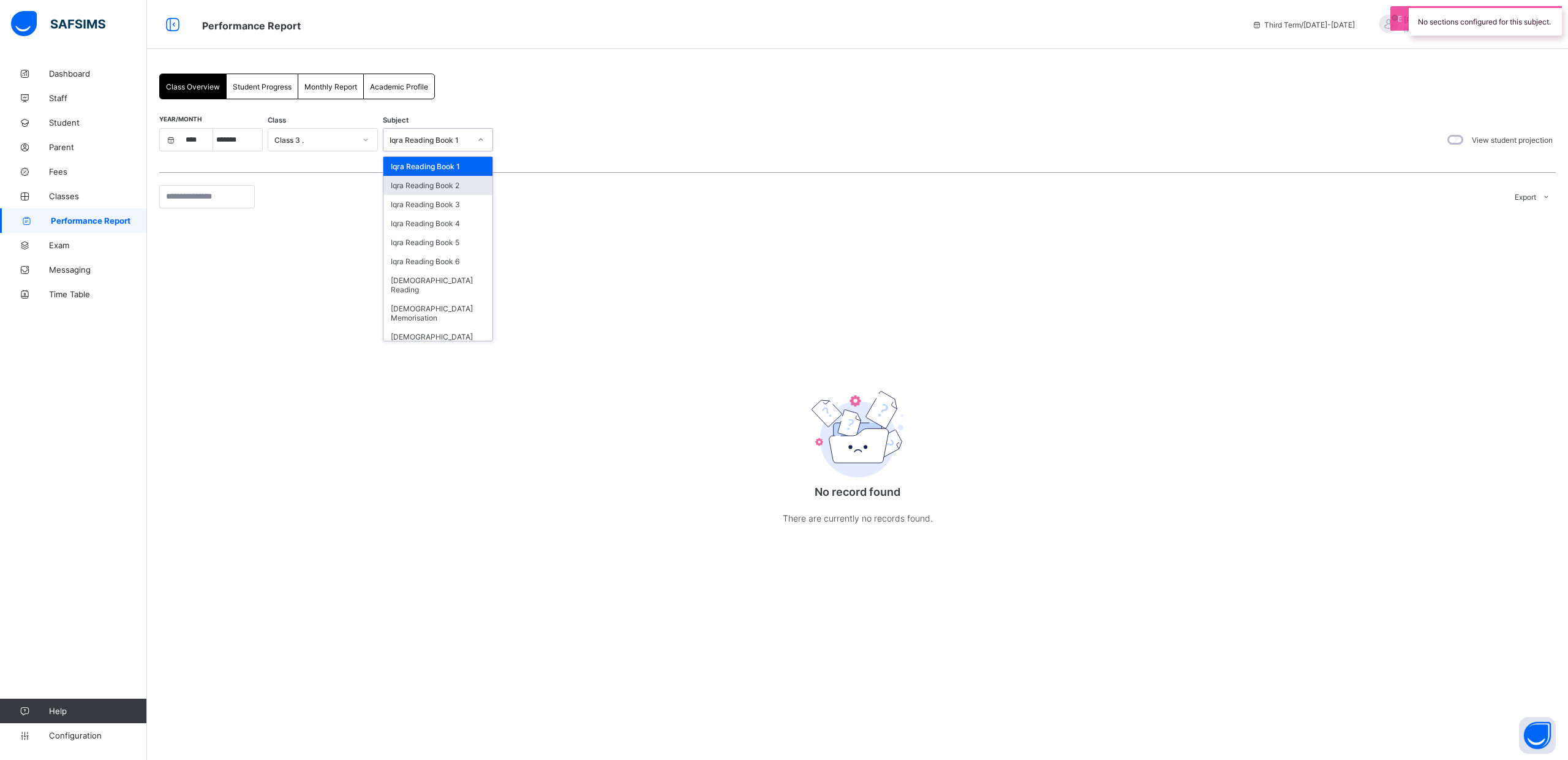
click at [441, 187] on div "Iqra Reading Book 2" at bounding box center [438, 185] width 109 height 19
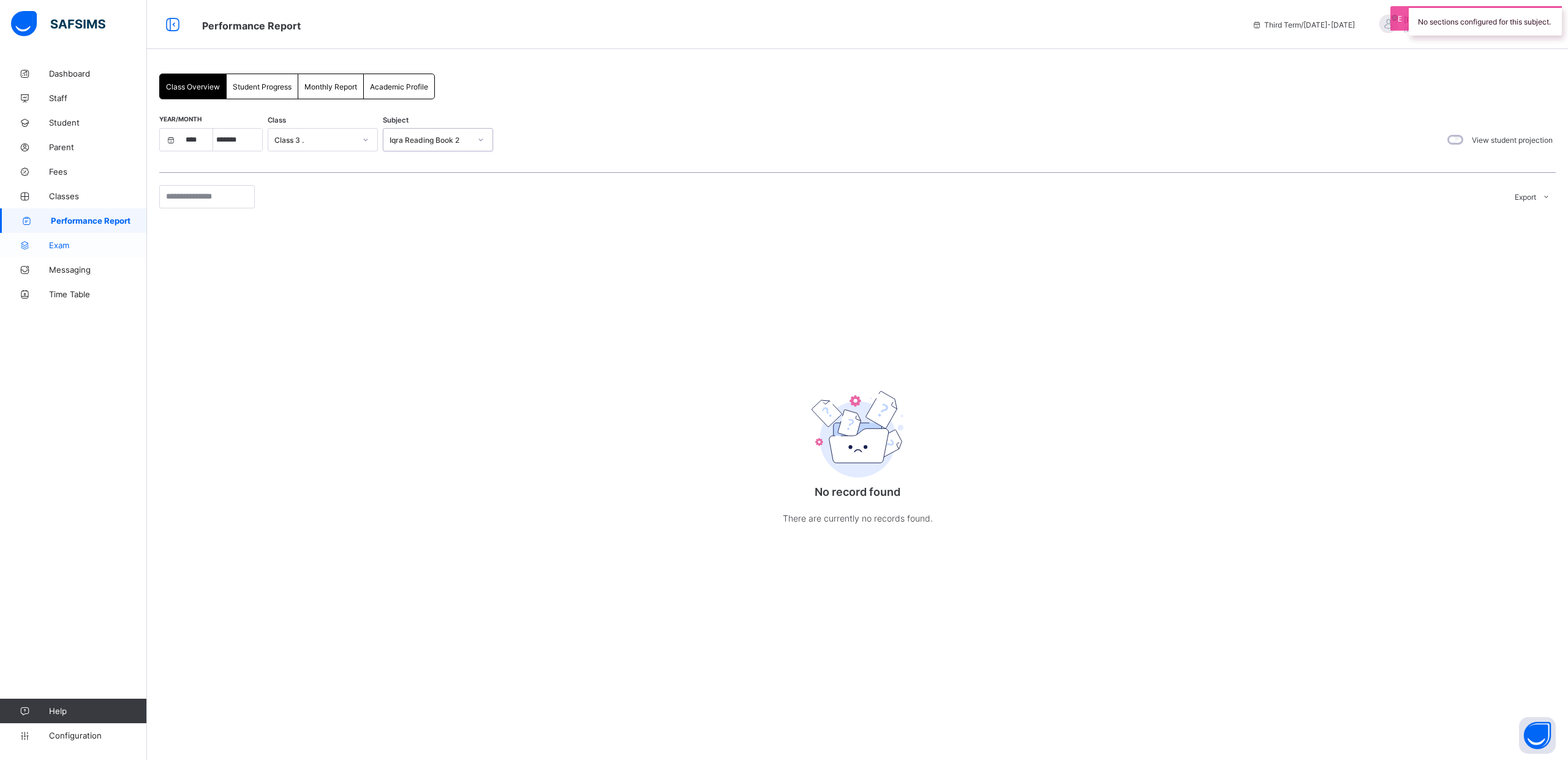
click at [59, 246] on span "Exam" at bounding box center [97, 245] width 98 height 10
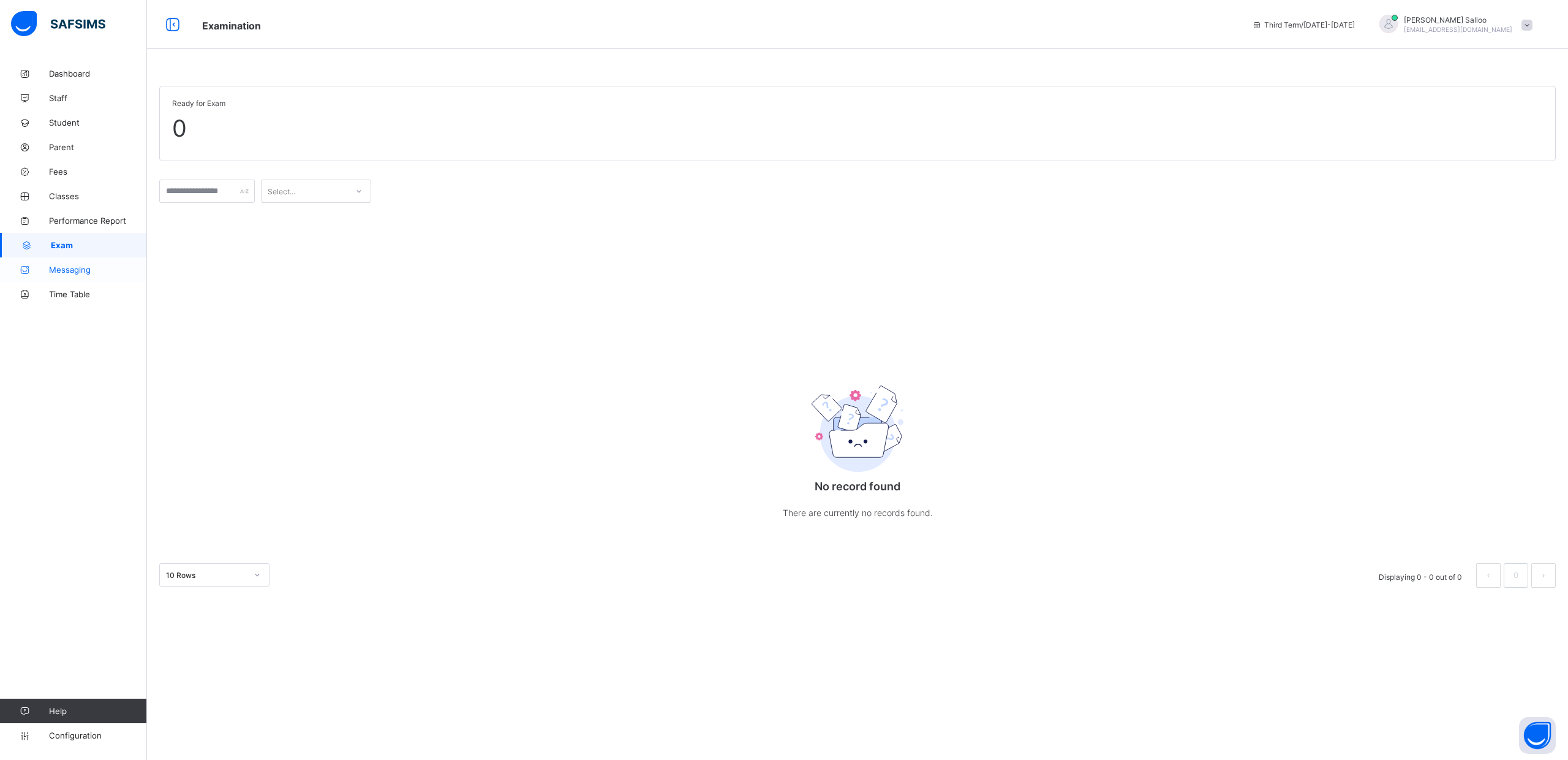
click at [72, 273] on span "Messaging" at bounding box center [97, 270] width 98 height 10
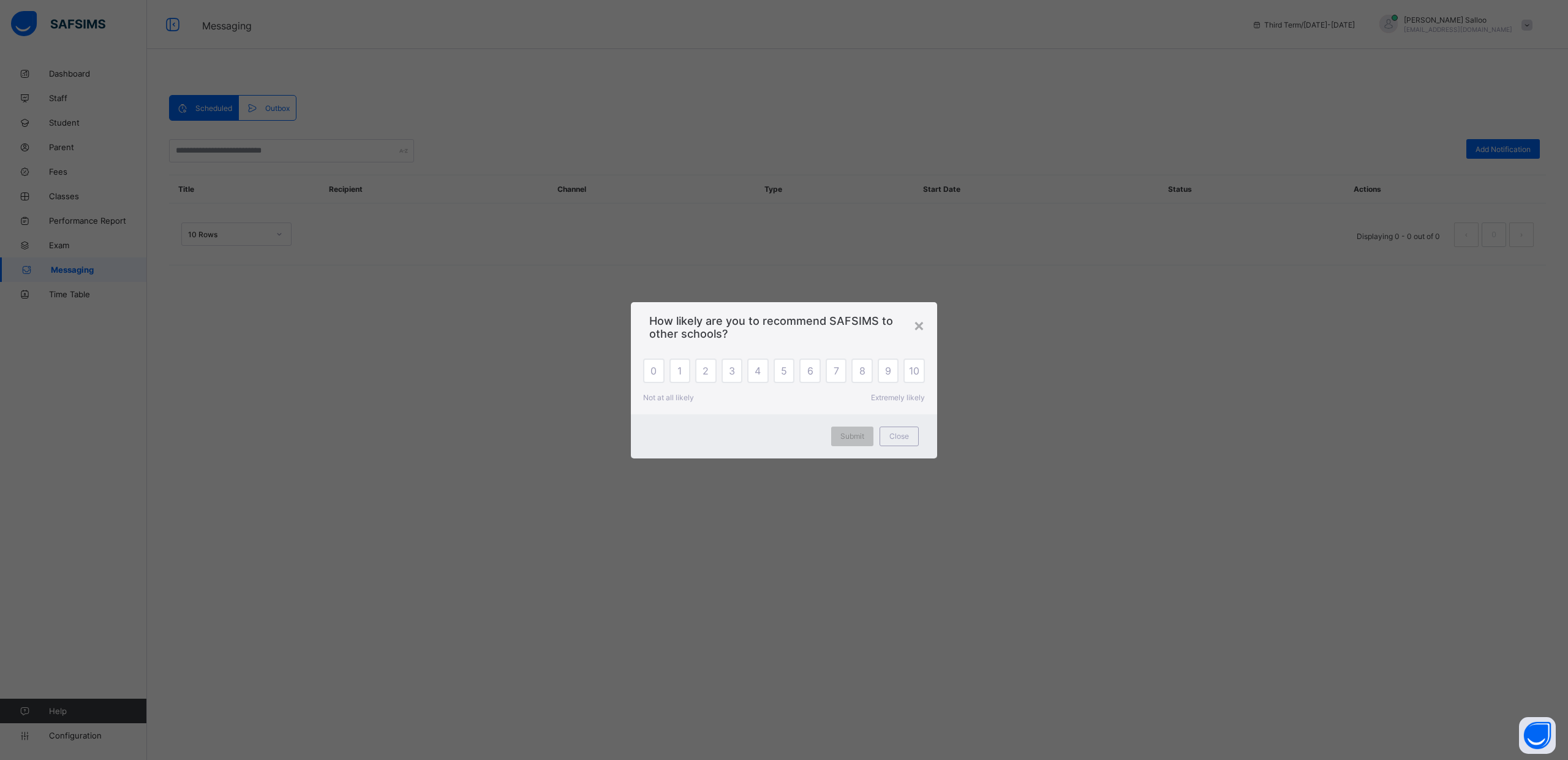
click at [904, 436] on span "Close" at bounding box center [899, 436] width 20 height 9
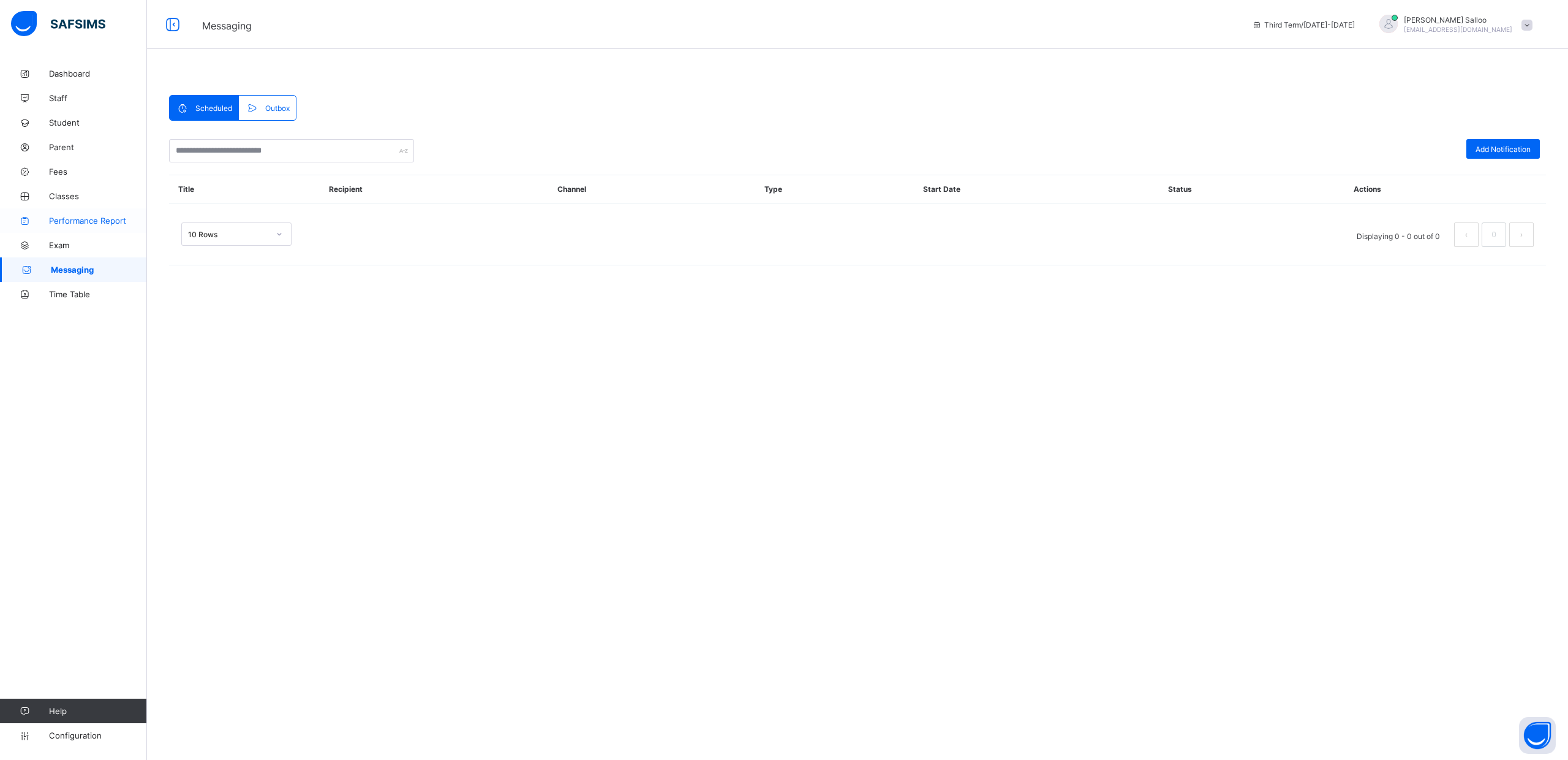
click at [68, 222] on span "Performance Report" at bounding box center [97, 221] width 98 height 10
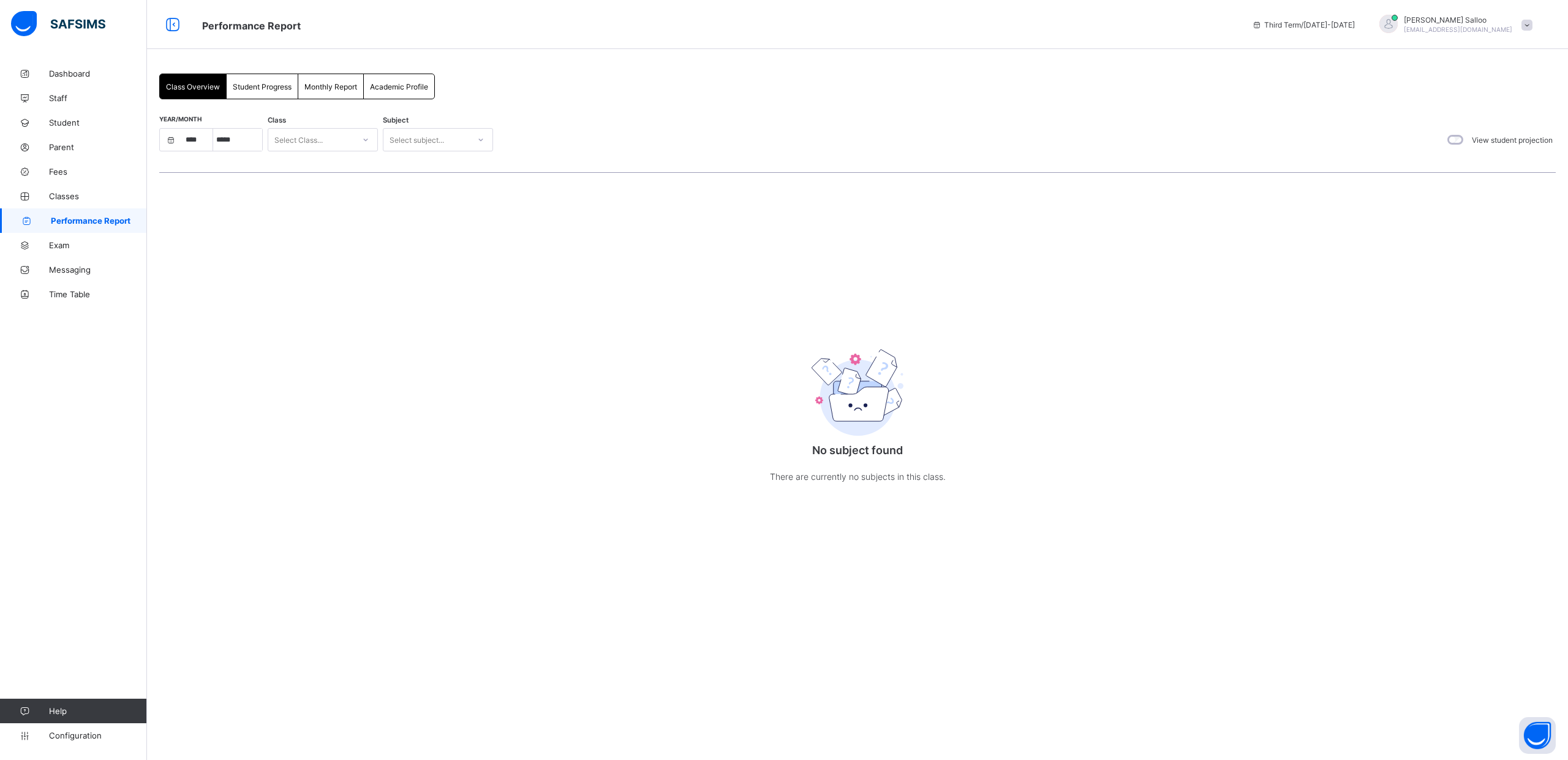
select select "****"
select select "*"
click at [58, 245] on span "Exam" at bounding box center [97, 245] width 98 height 10
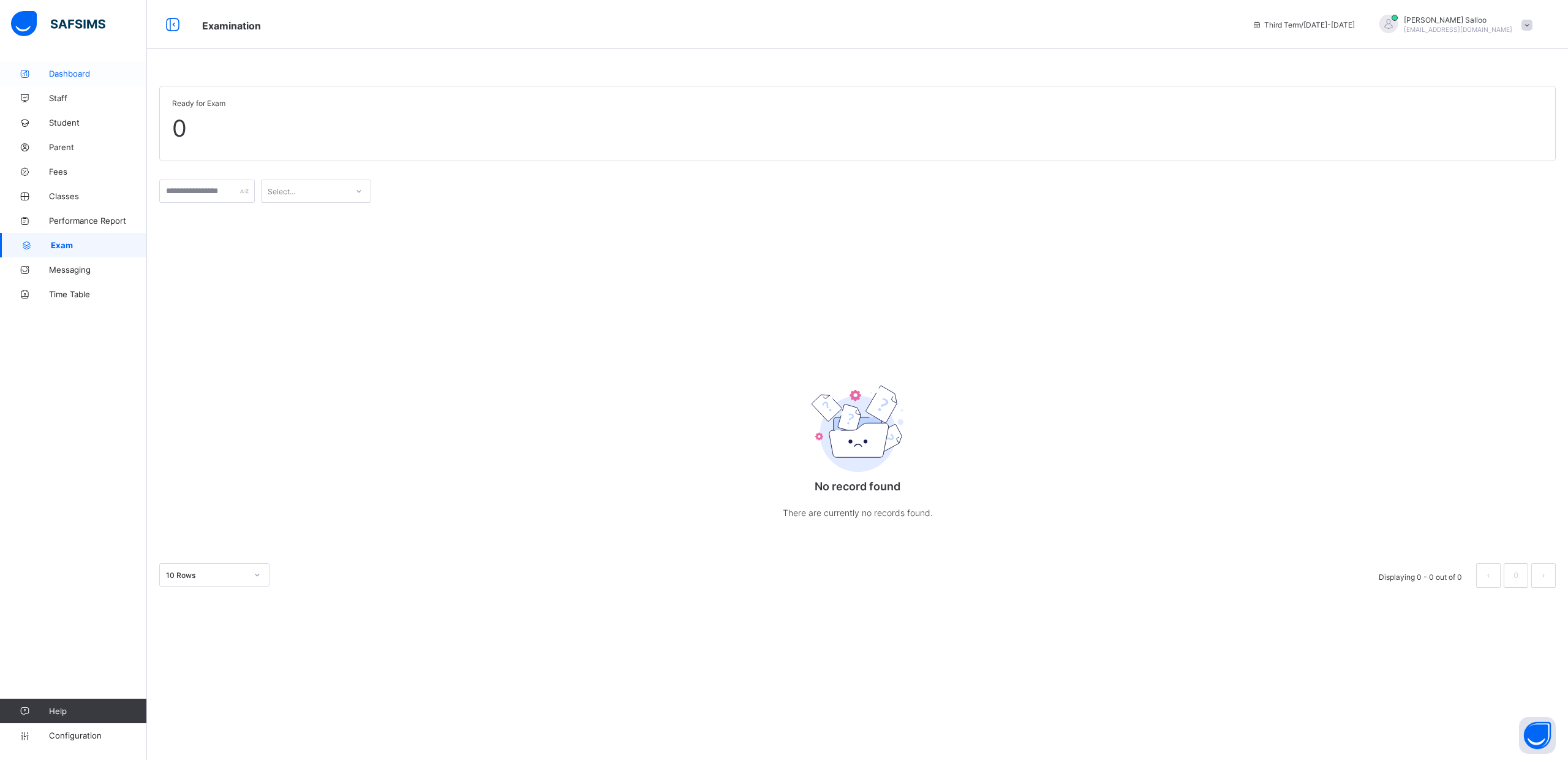
drag, startPoint x: 56, startPoint y: 72, endPoint x: 58, endPoint y: 82, distance: 10.2
click at [56, 72] on span "Dashboard" at bounding box center [97, 73] width 98 height 10
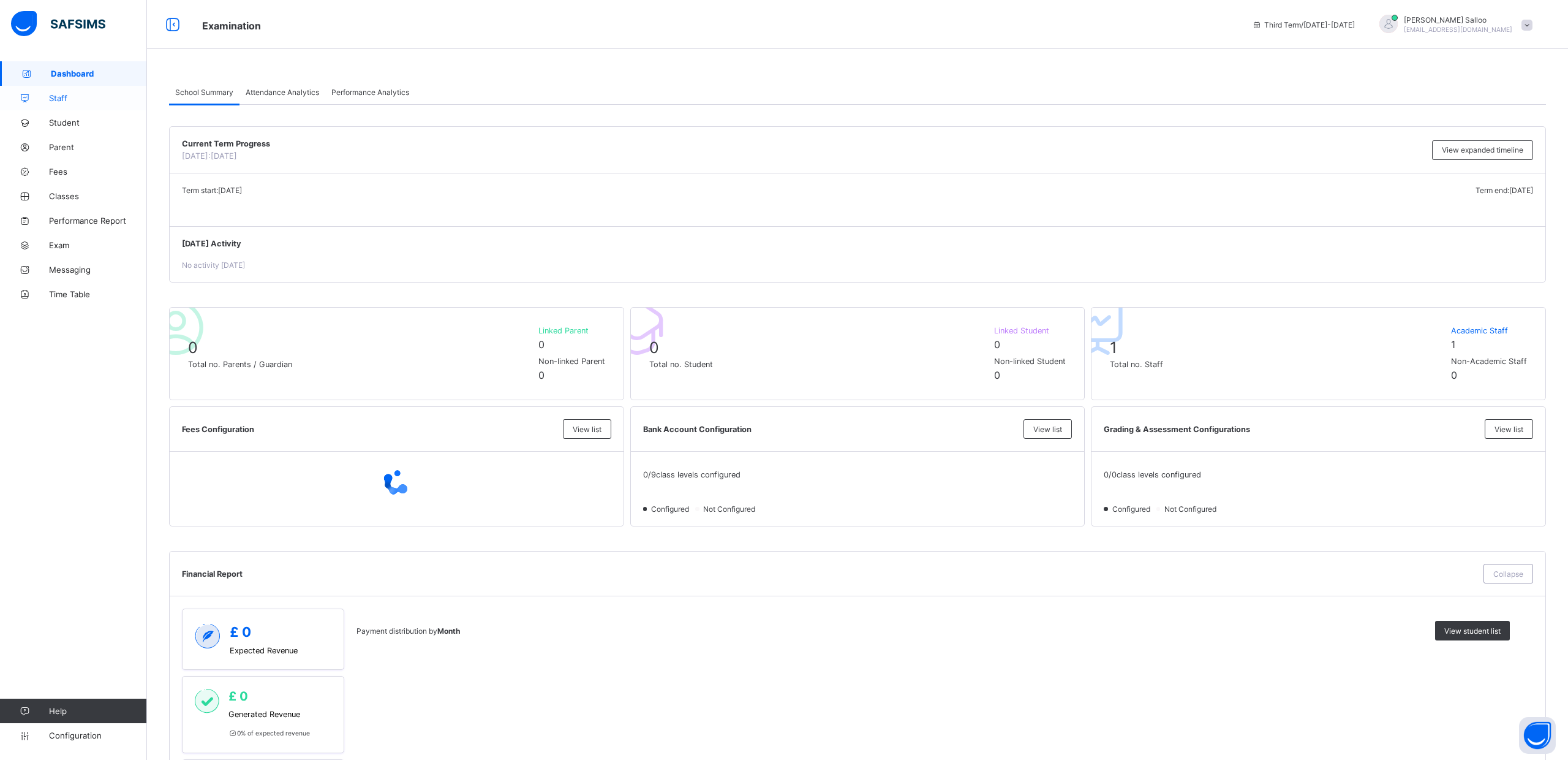
click at [59, 96] on span "Staff" at bounding box center [97, 98] width 98 height 10
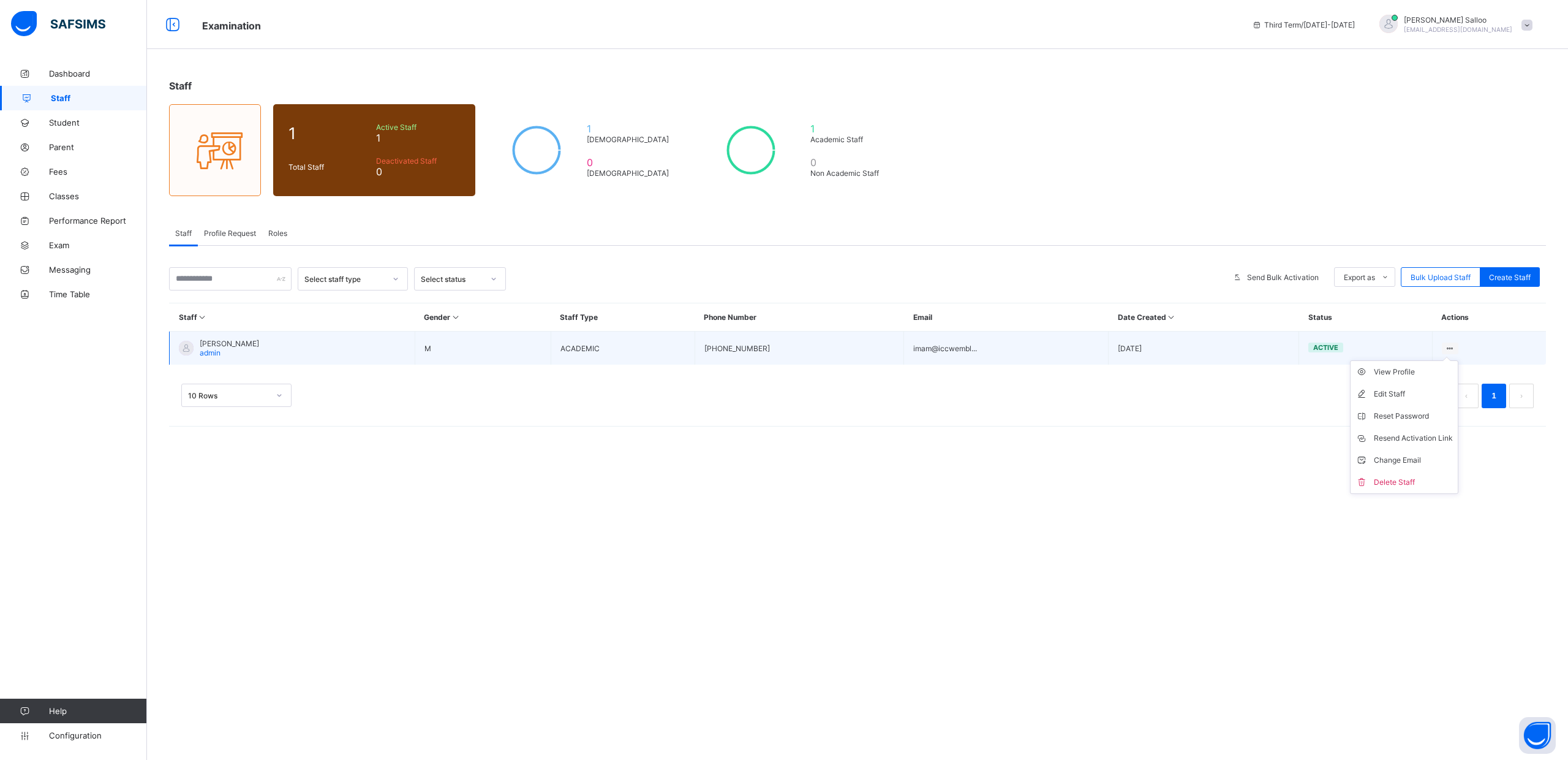
click at [1448, 345] on icon at bounding box center [1450, 348] width 10 height 9
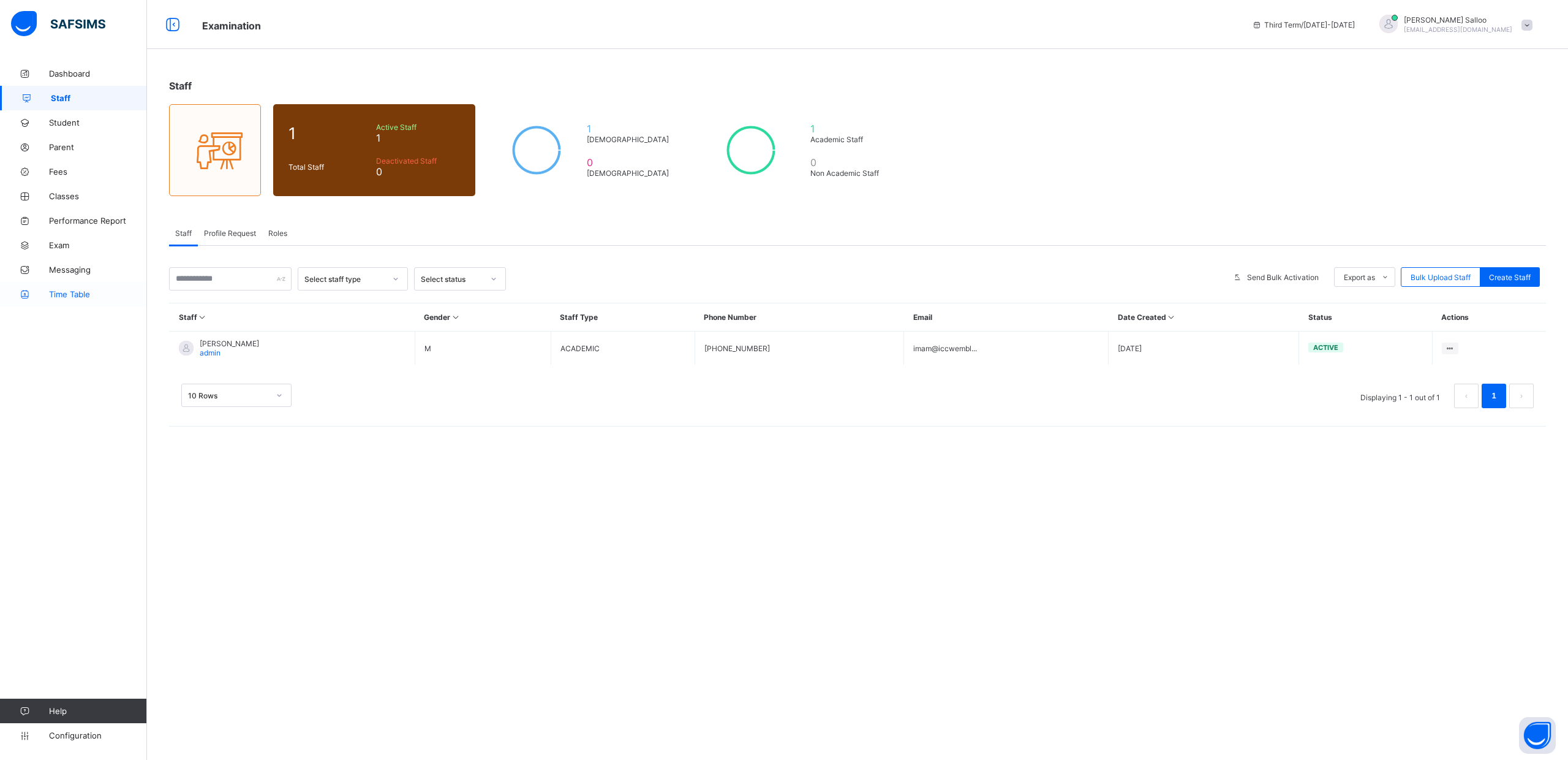
click at [71, 296] on span "Time Table" at bounding box center [97, 294] width 98 height 10
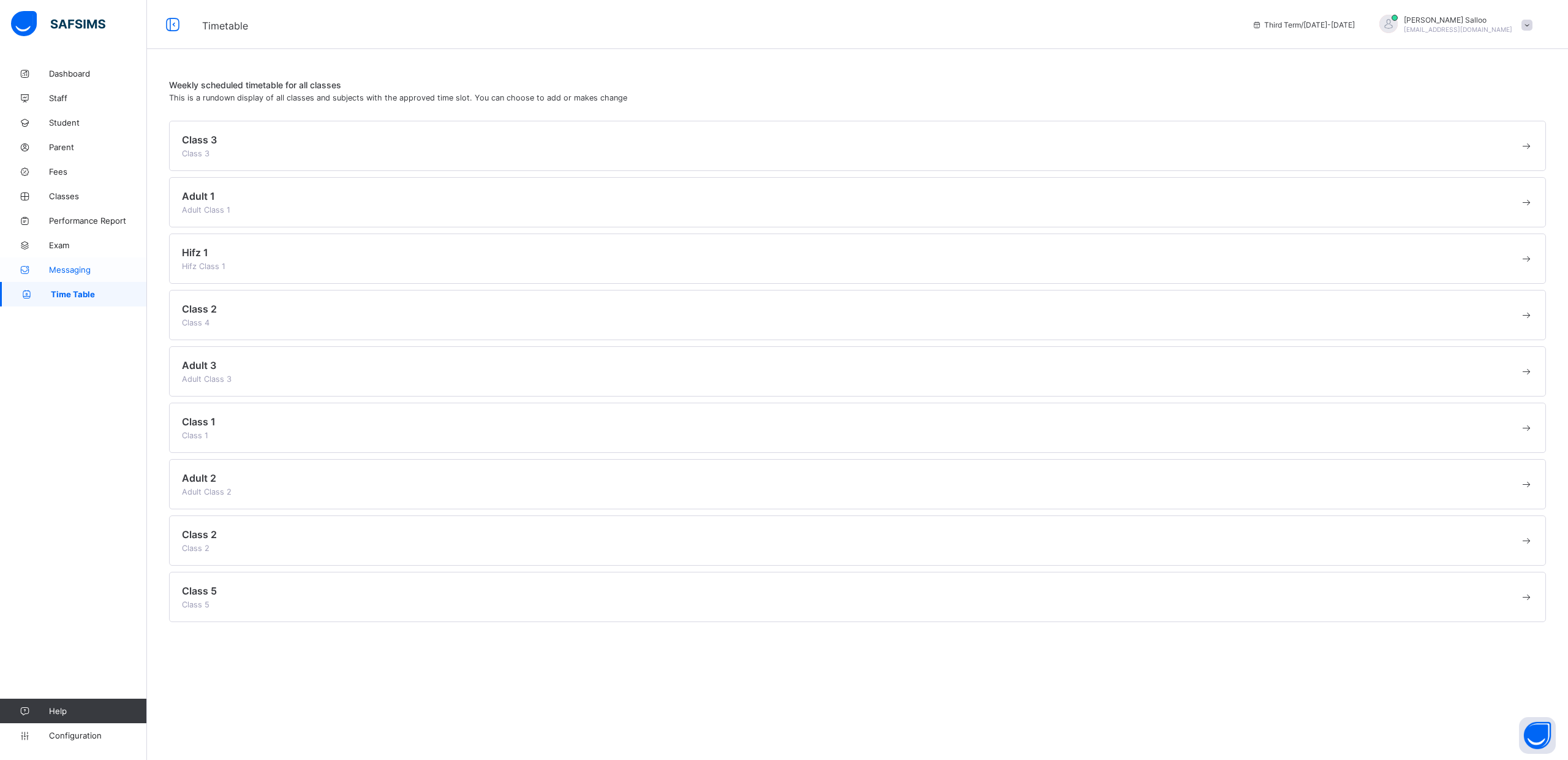
click at [65, 270] on span "Messaging" at bounding box center [97, 270] width 98 height 10
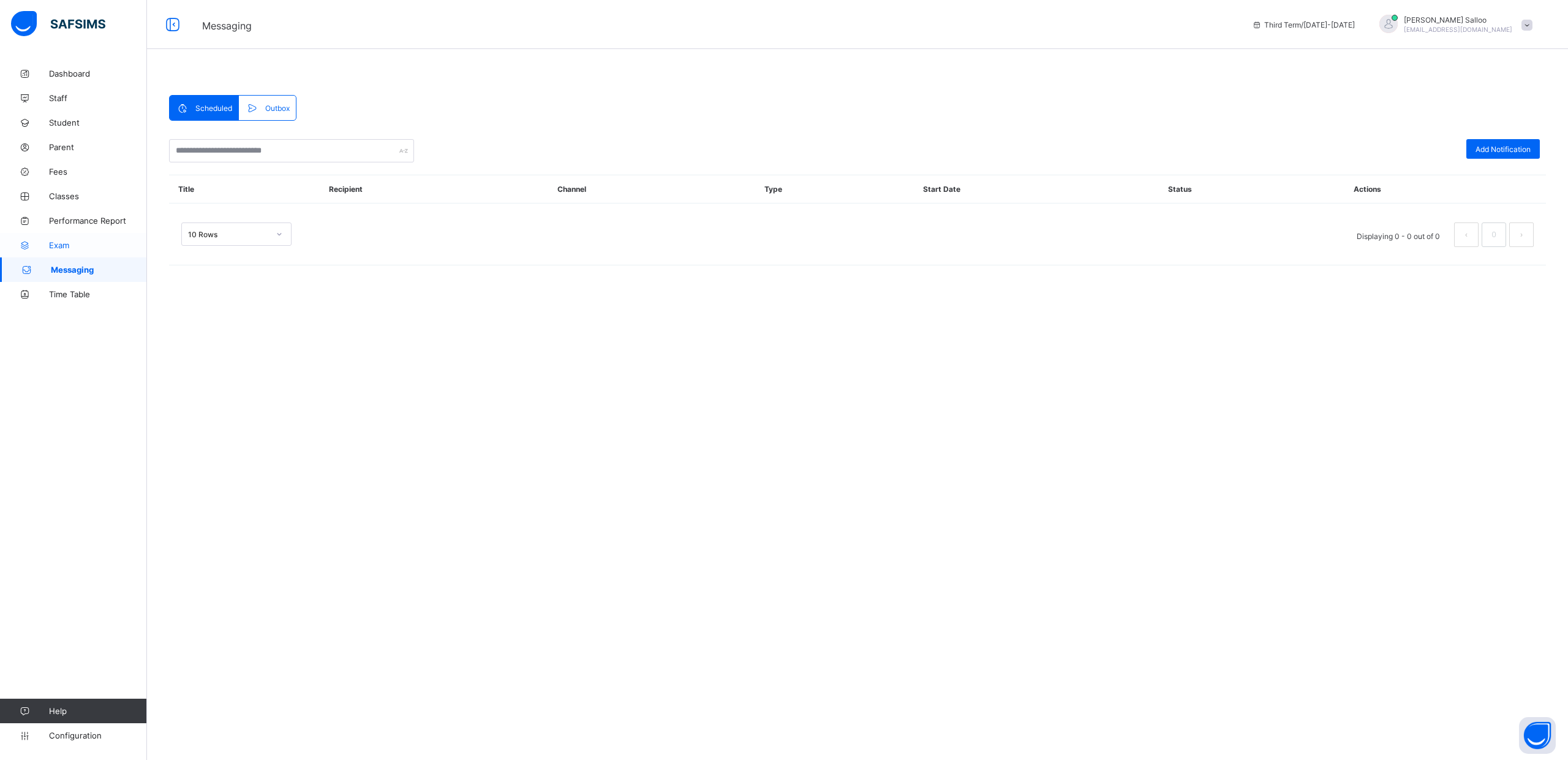
click at [57, 245] on span "Exam" at bounding box center [97, 245] width 98 height 10
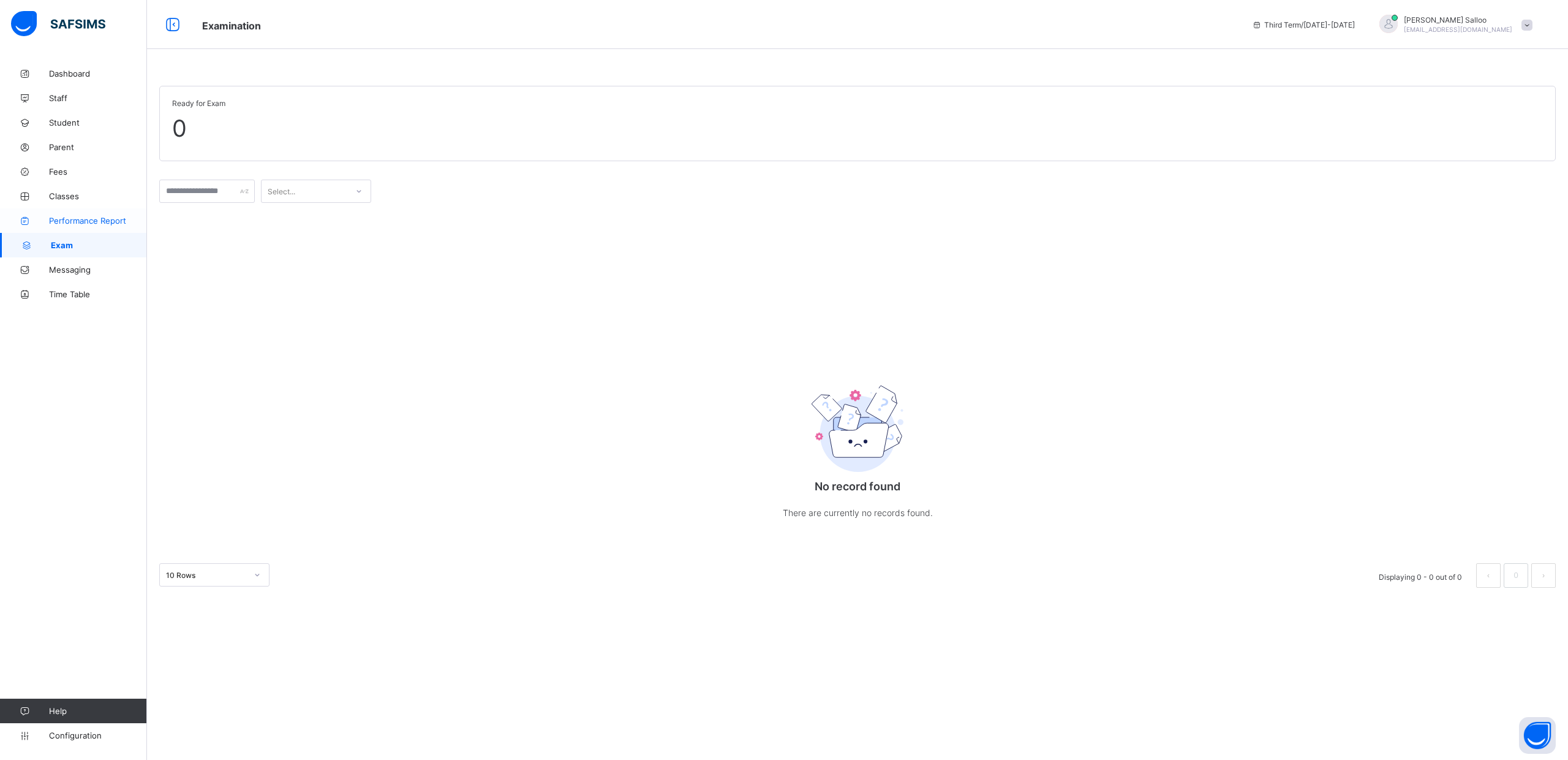
click at [59, 218] on span "Performance Report" at bounding box center [97, 221] width 98 height 10
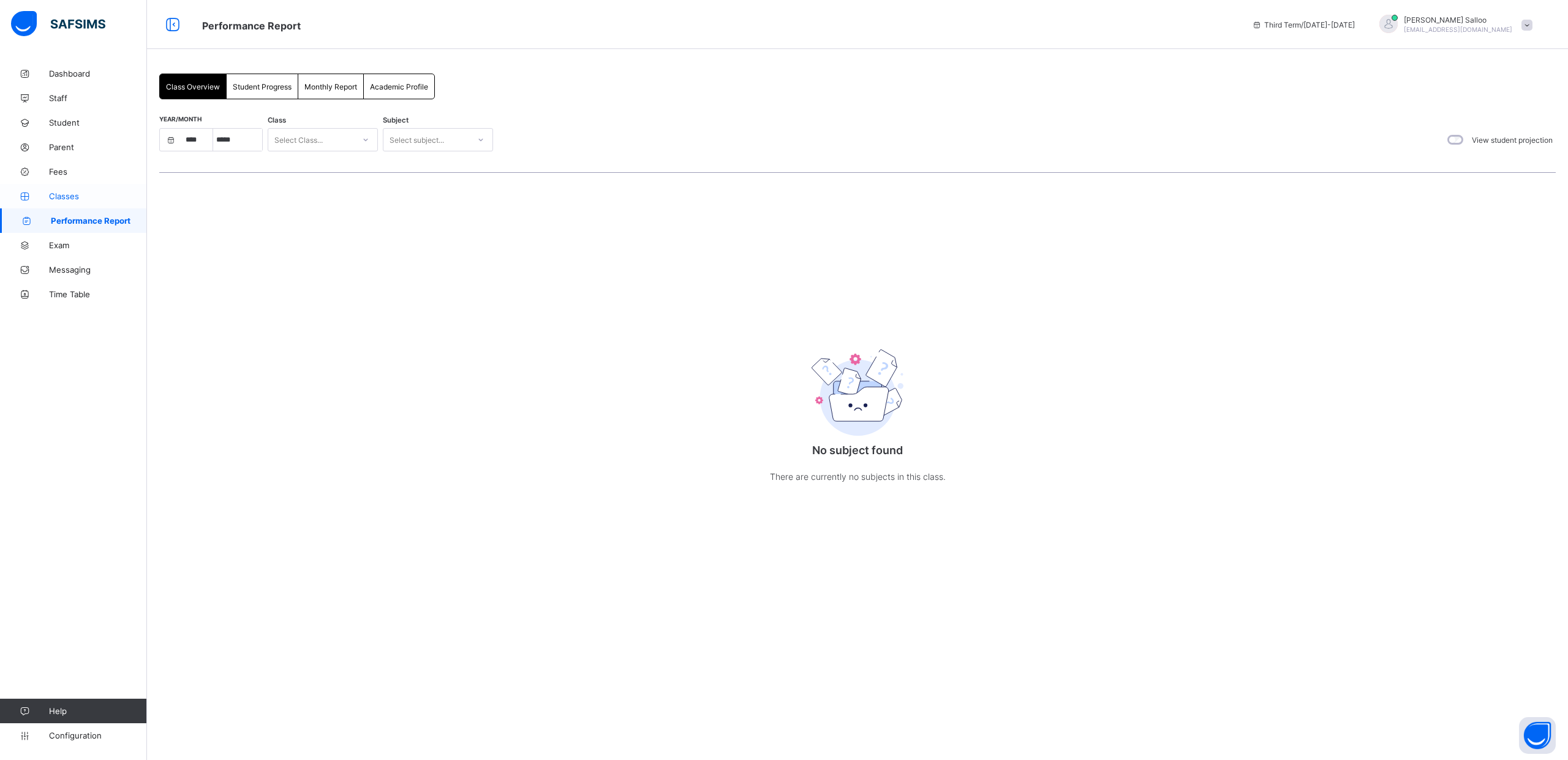
select select "****"
select select "*"
click at [58, 199] on span "Classes" at bounding box center [97, 196] width 98 height 10
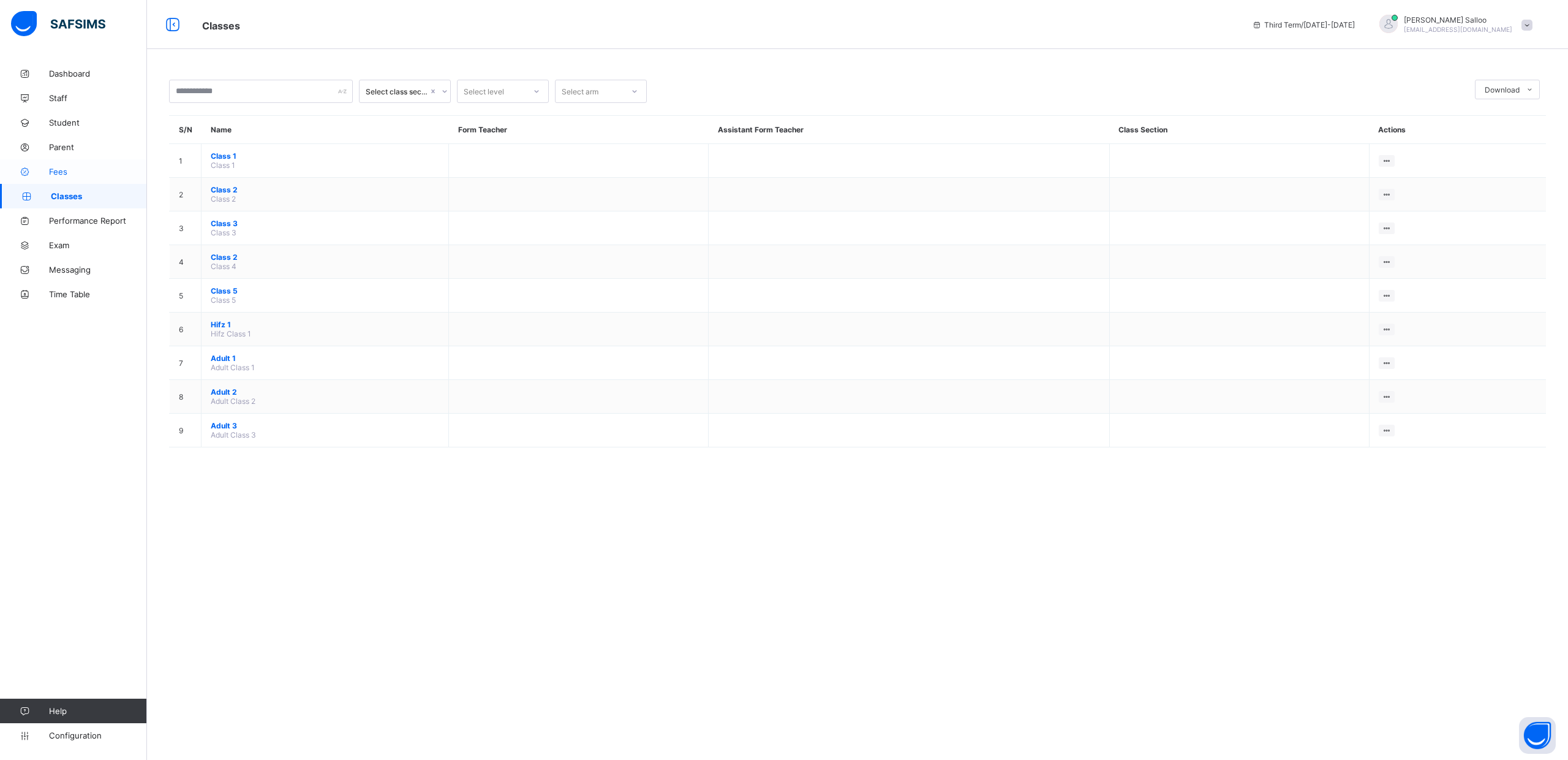
click at [59, 171] on span "Fees" at bounding box center [97, 171] width 98 height 10
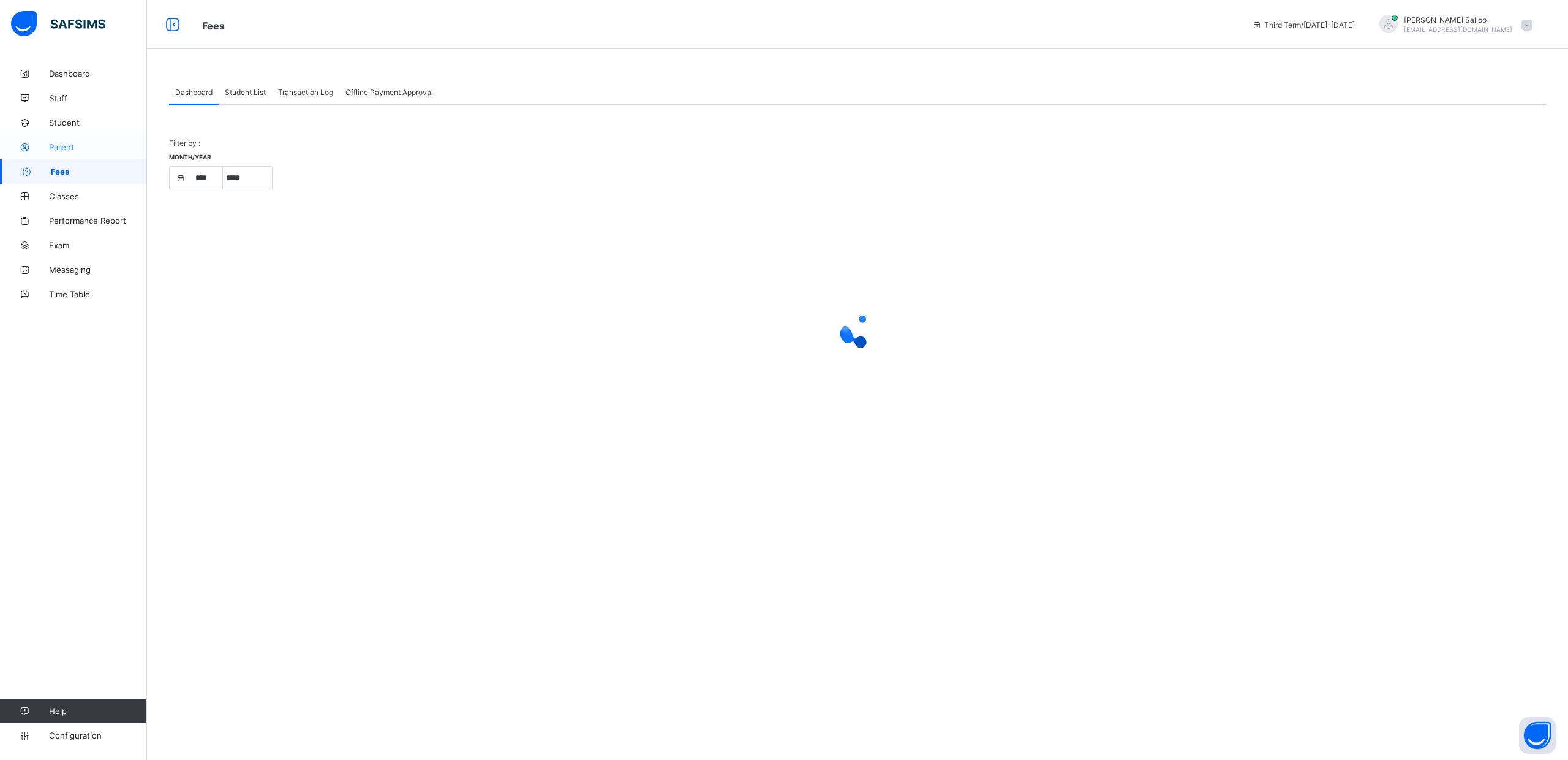
click at [62, 142] on span "Parent" at bounding box center [97, 147] width 98 height 10
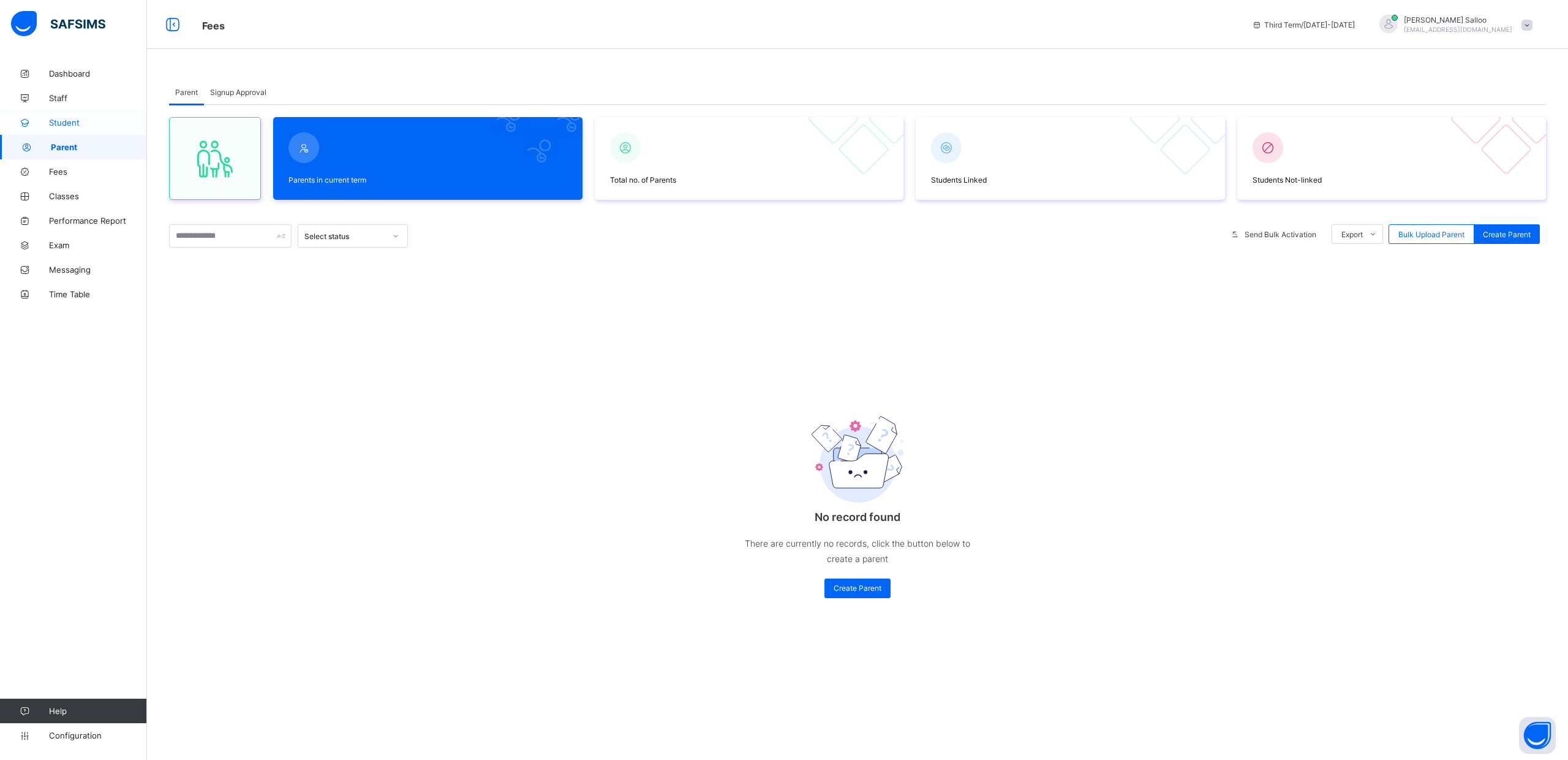
click at [64, 122] on span "Student" at bounding box center [97, 123] width 98 height 10
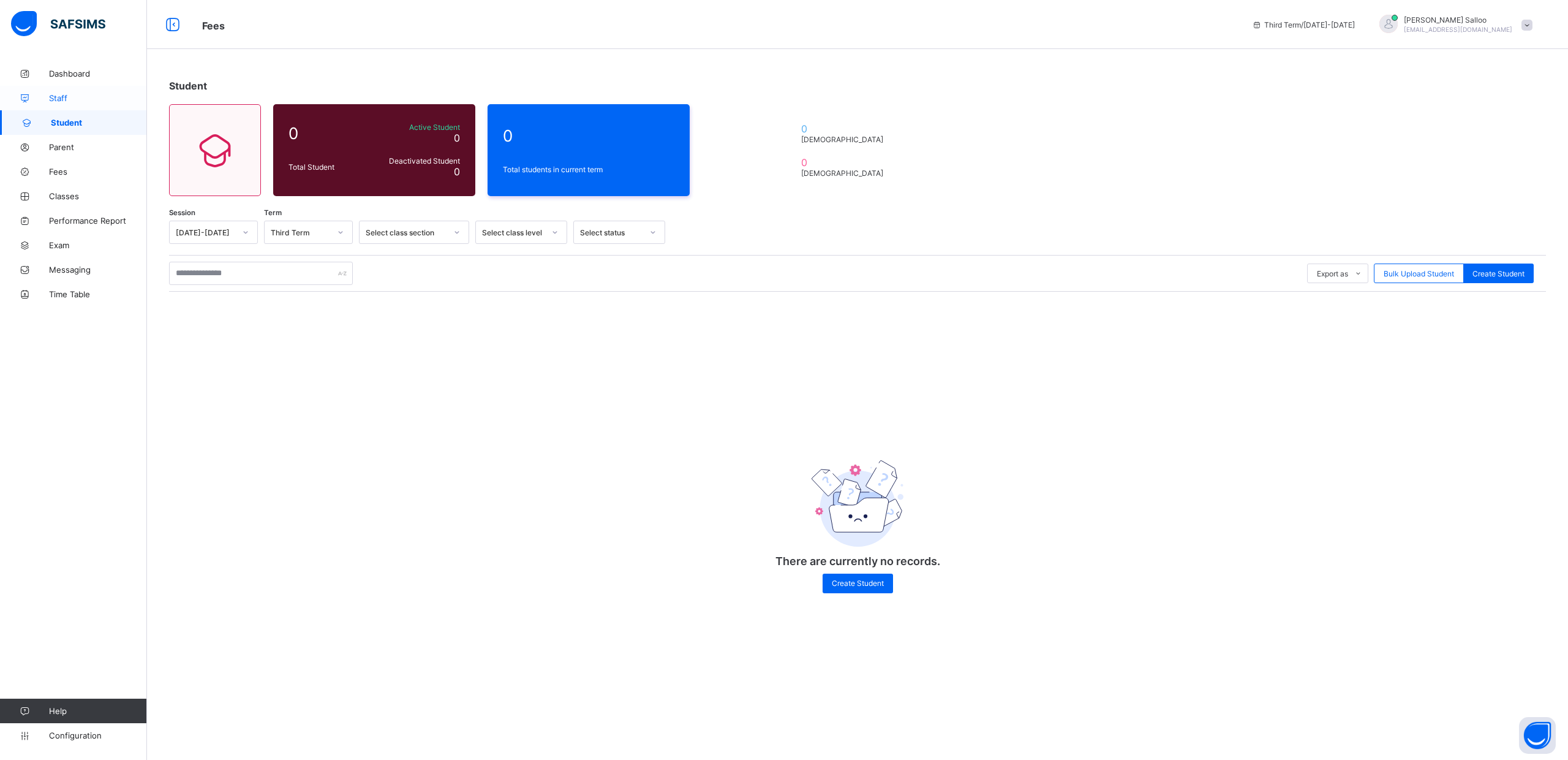
click at [65, 98] on span "Staff" at bounding box center [97, 98] width 98 height 10
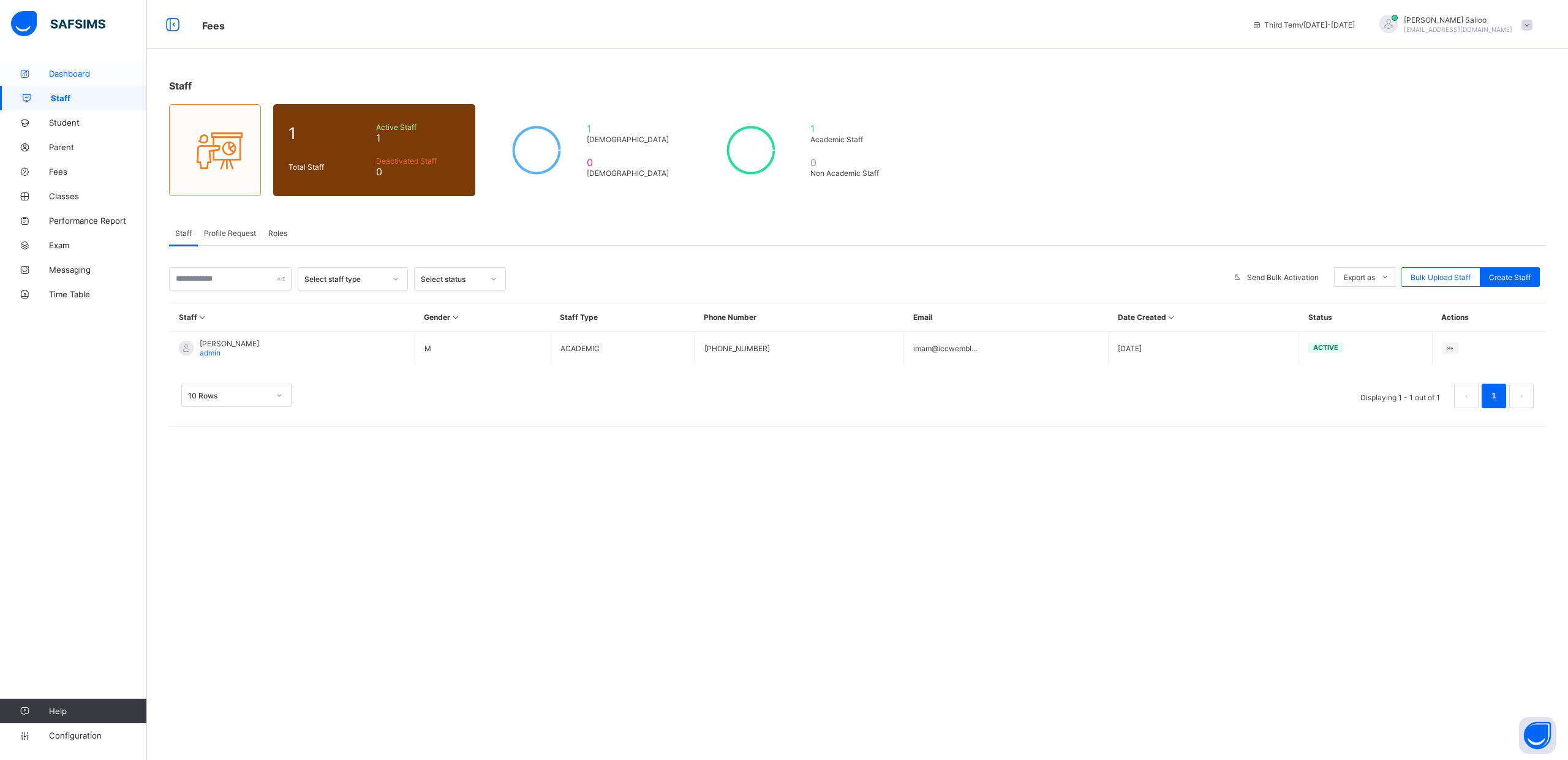
click at [66, 73] on span "Dashboard" at bounding box center [97, 73] width 98 height 10
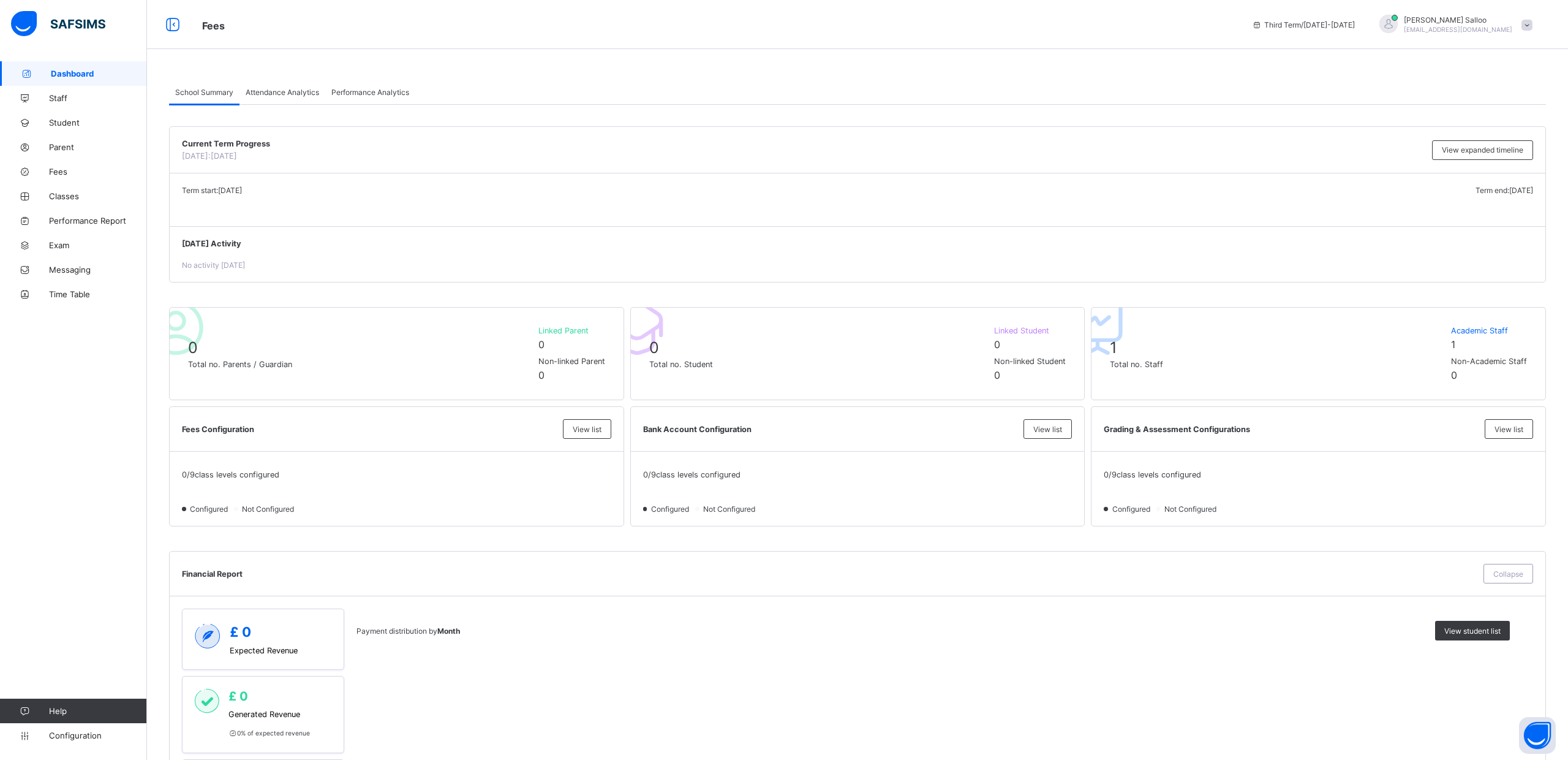
click at [73, 72] on span "Dashboard" at bounding box center [99, 73] width 96 height 10
click at [60, 98] on span "Staff" at bounding box center [97, 98] width 98 height 10
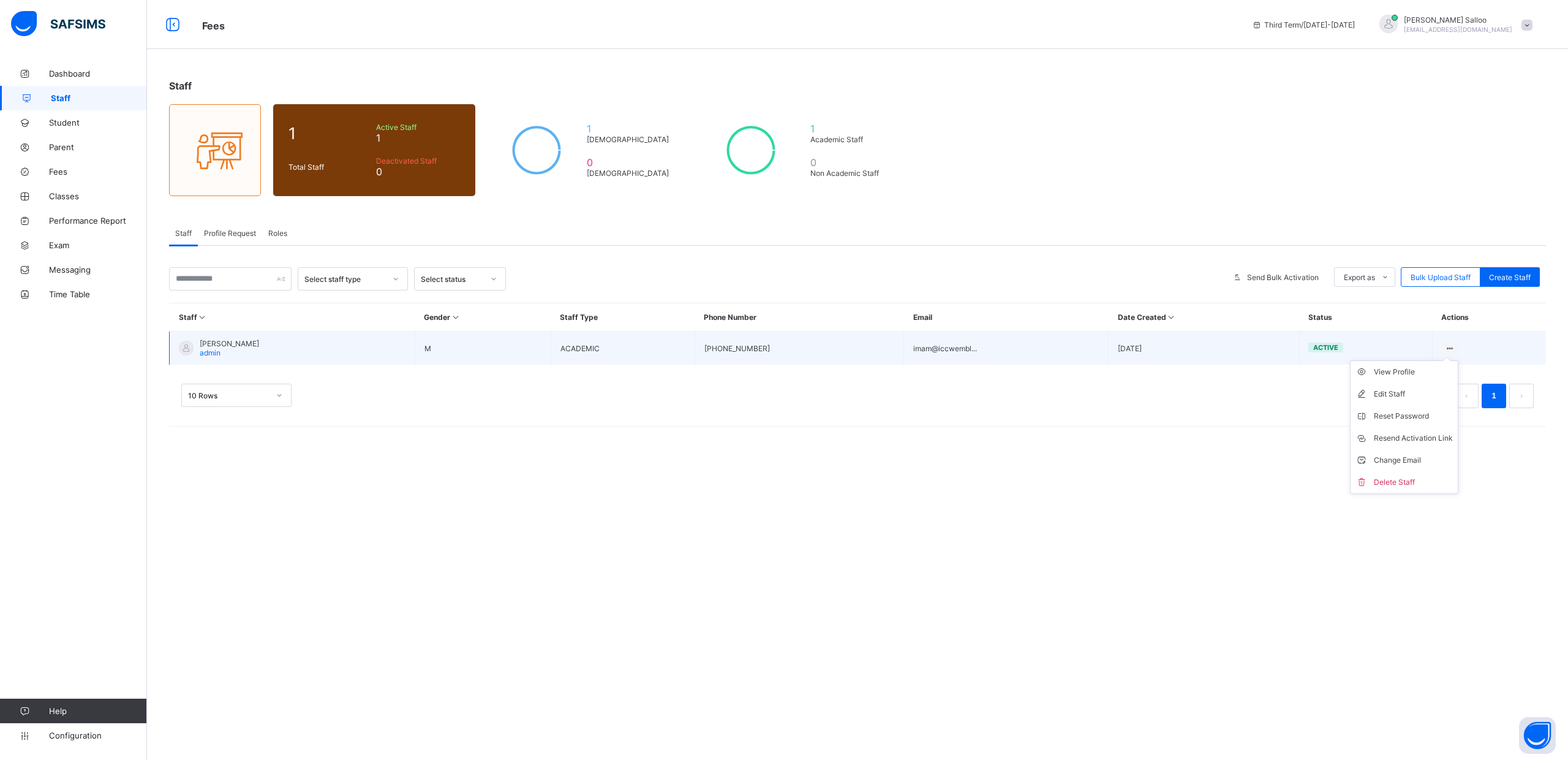
click at [1451, 360] on ul "View Profile Edit Staff Reset Password Resend Activation Link Change Email Dele…" at bounding box center [1405, 427] width 109 height 134
click at [1395, 482] on div "Delete Staff" at bounding box center [1413, 482] width 79 height 12
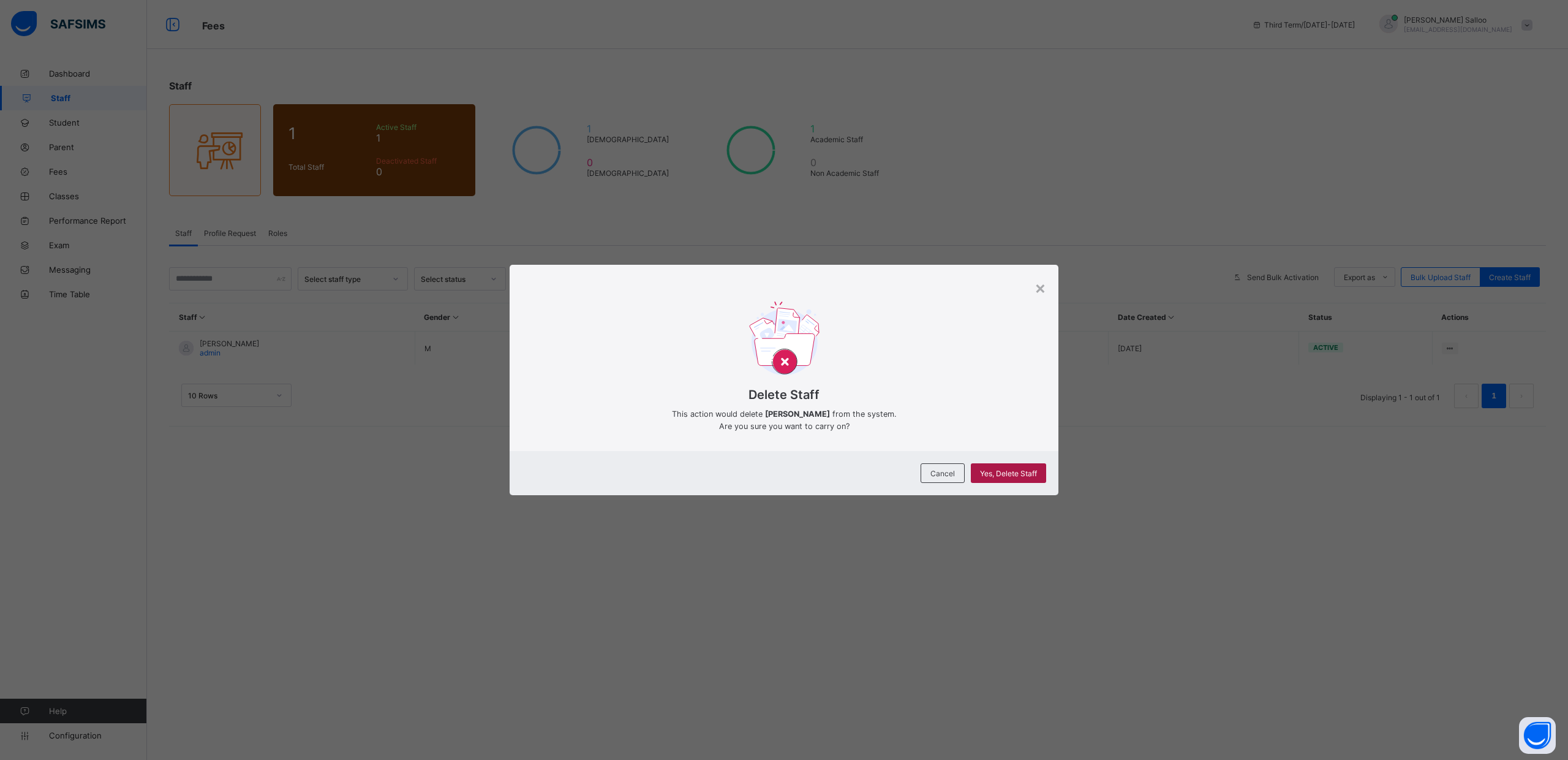
click at [995, 471] on span "Yes, Delete Staff" at bounding box center [1009, 473] width 57 height 9
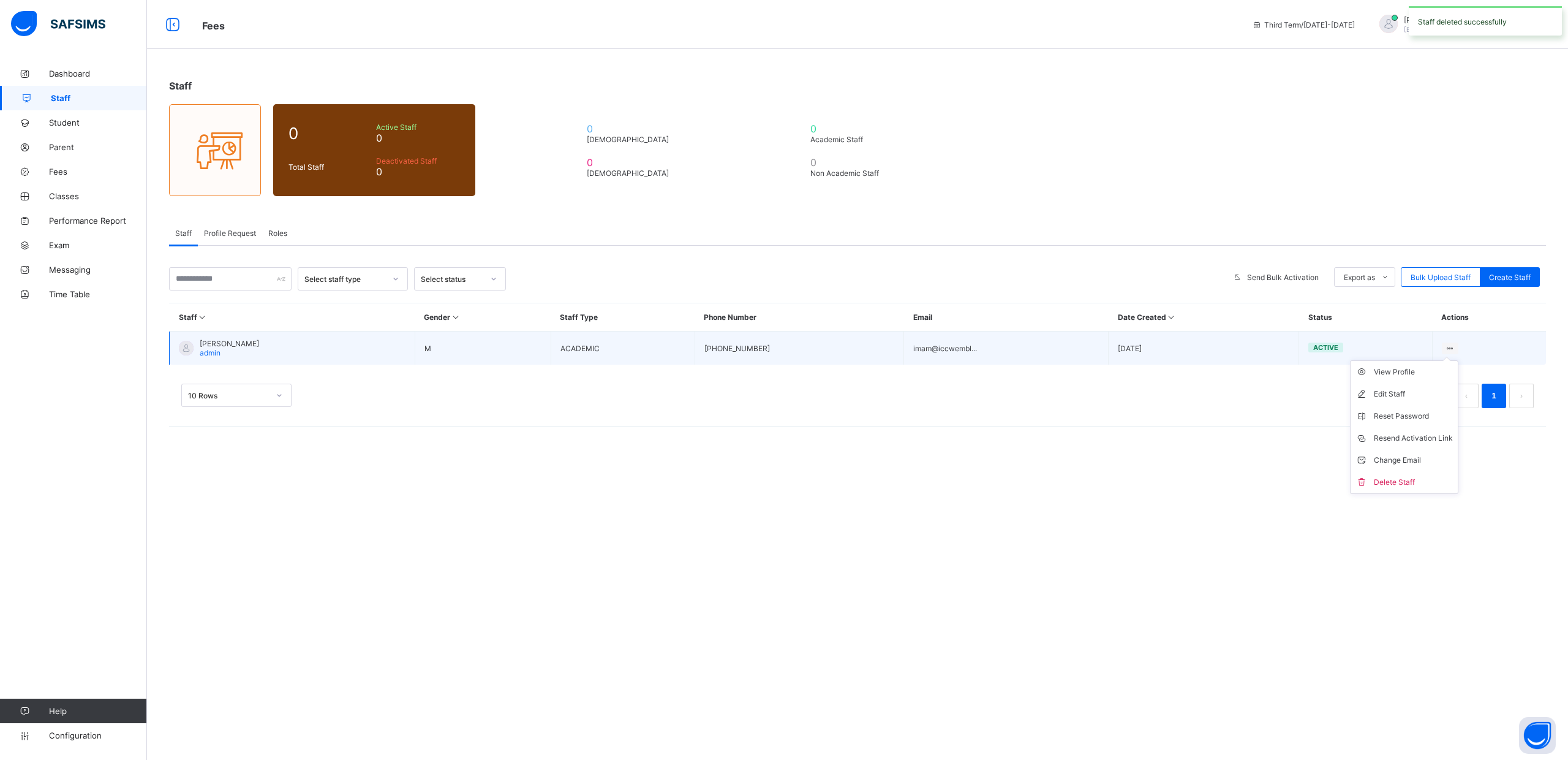
click at [1447, 345] on icon at bounding box center [1450, 348] width 10 height 9
click at [1398, 481] on div "Delete Staff" at bounding box center [1413, 482] width 79 height 12
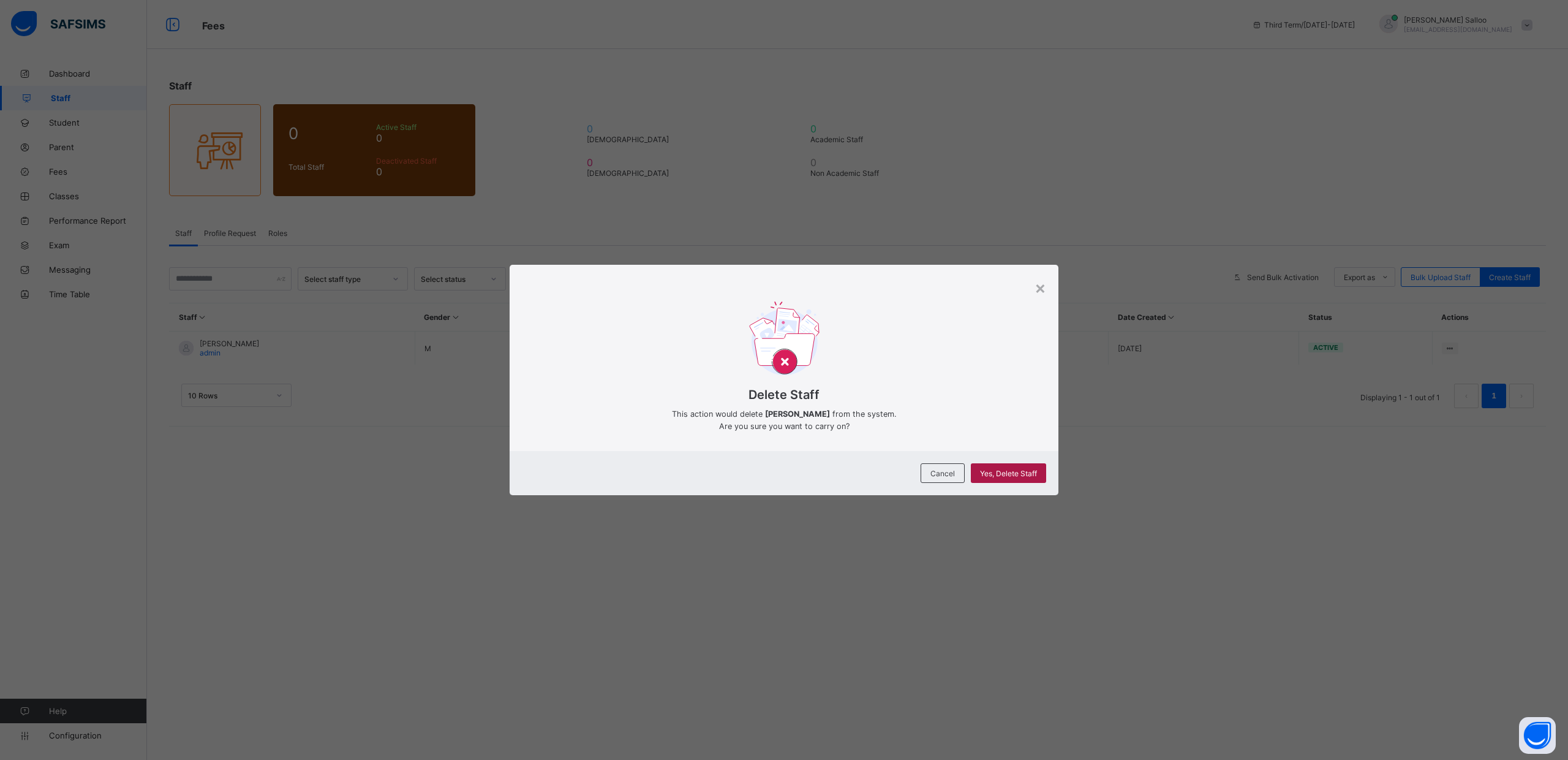
click at [998, 473] on span "Yes, Delete Staff" at bounding box center [1009, 473] width 57 height 9
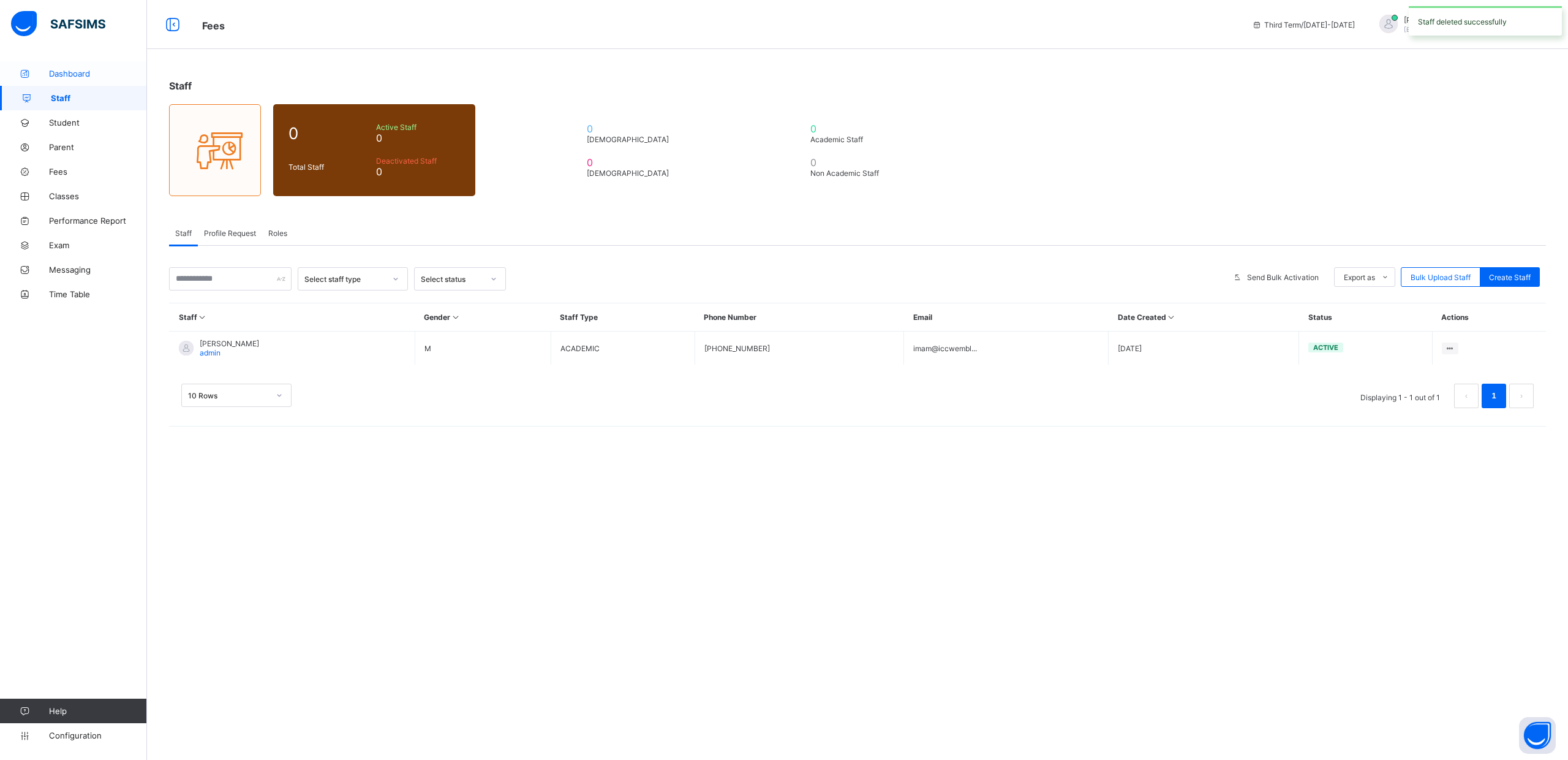
click at [62, 72] on span "Dashboard" at bounding box center [97, 73] width 98 height 10
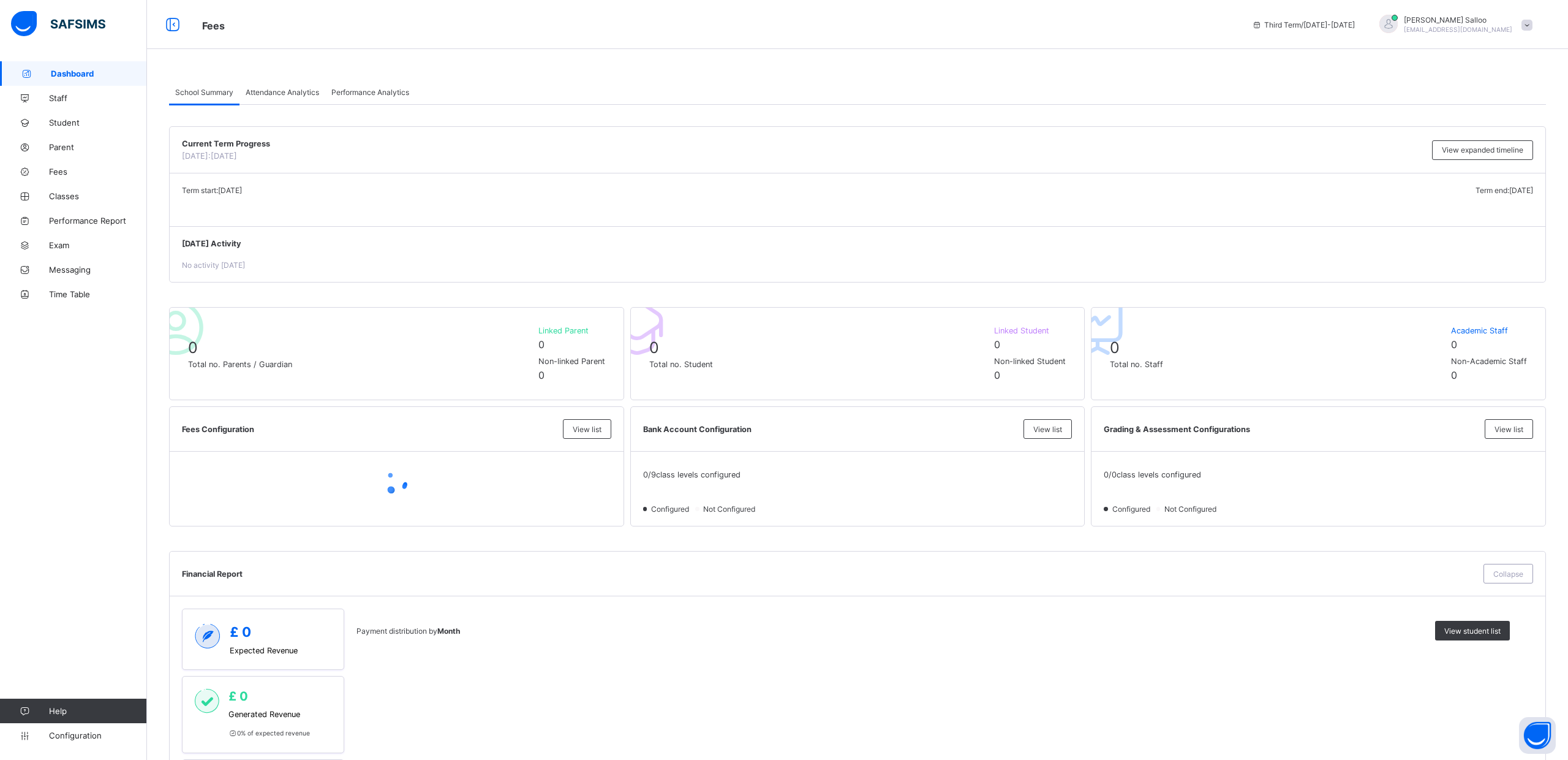
click at [1528, 24] on span at bounding box center [1527, 25] width 11 height 11
click at [1487, 97] on span "Profile" at bounding box center [1492, 97] width 81 height 14
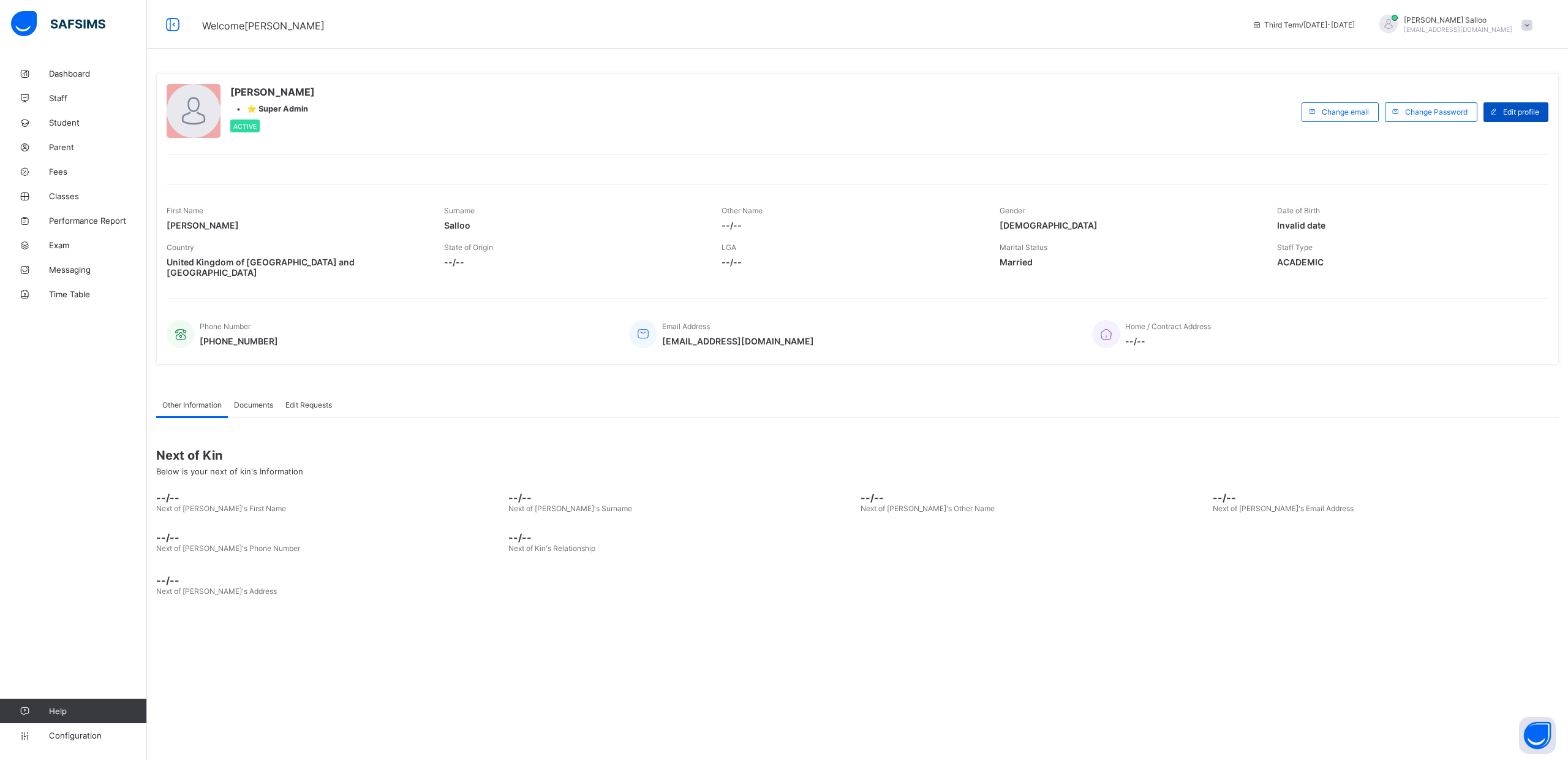
click at [1505, 111] on span "Edit profile" at bounding box center [1521, 112] width 36 height 9
select select "**"
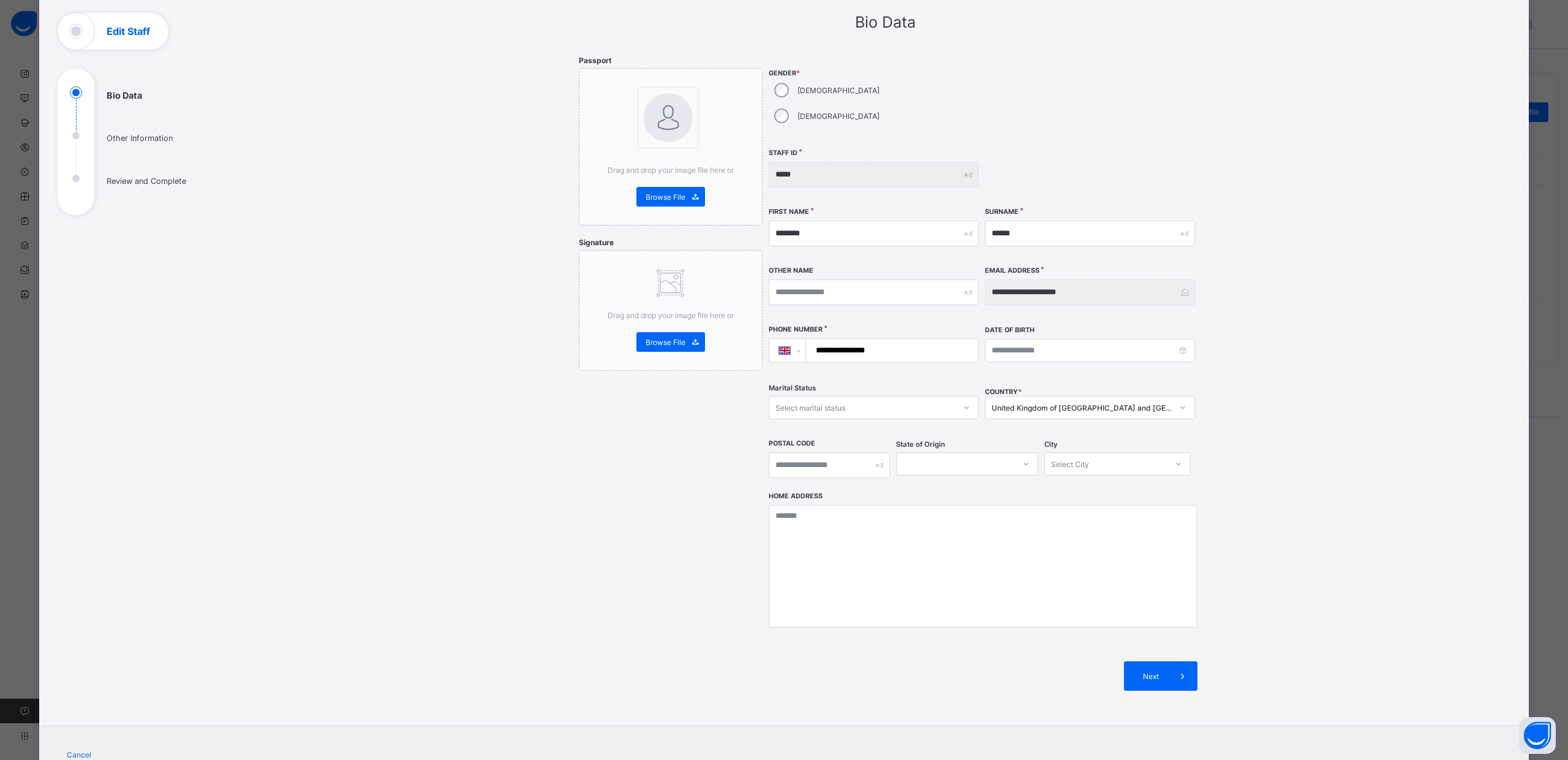
scroll to position [77, 0]
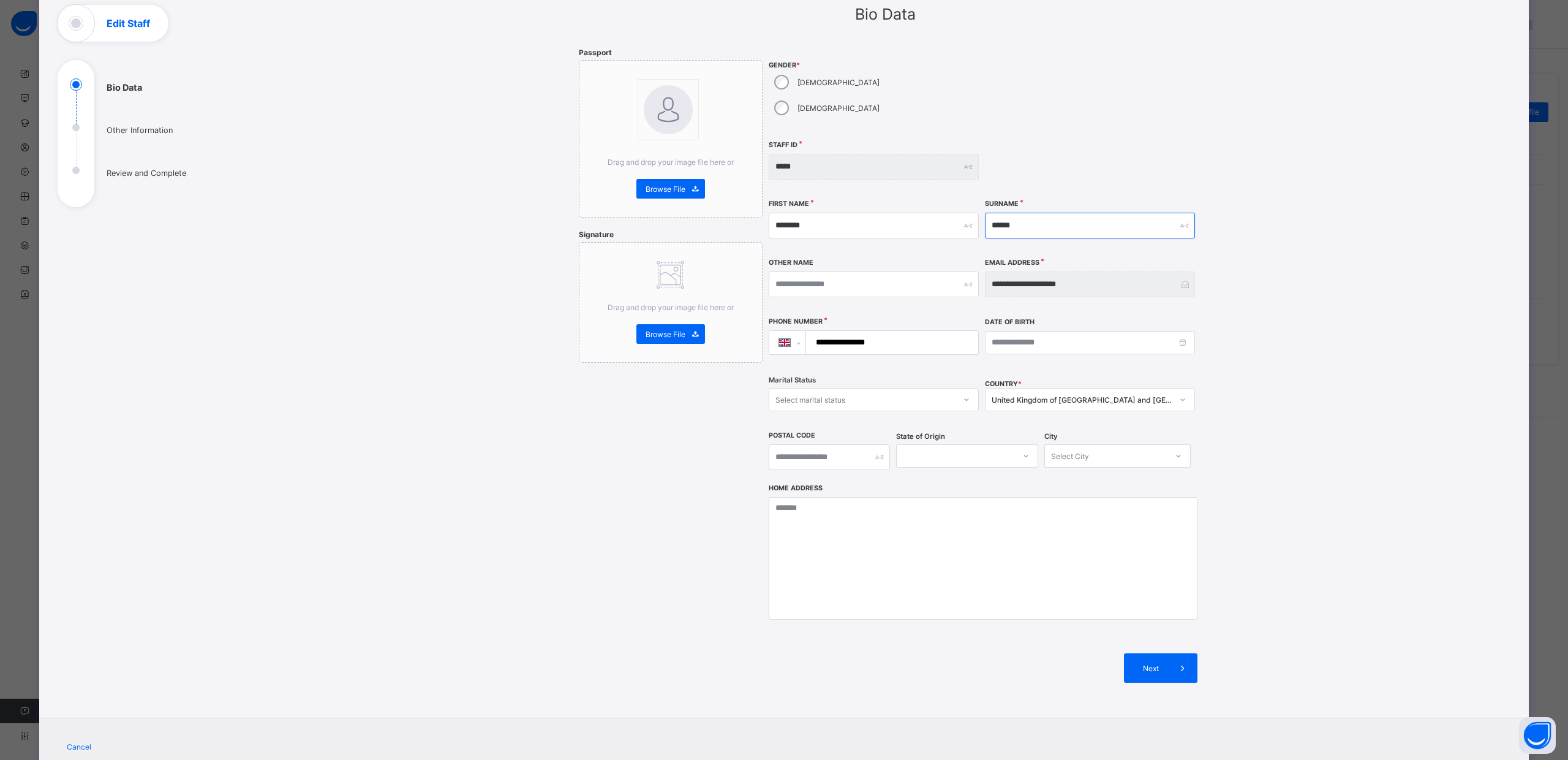
click at [1028, 213] on input "******" at bounding box center [1090, 226] width 210 height 26
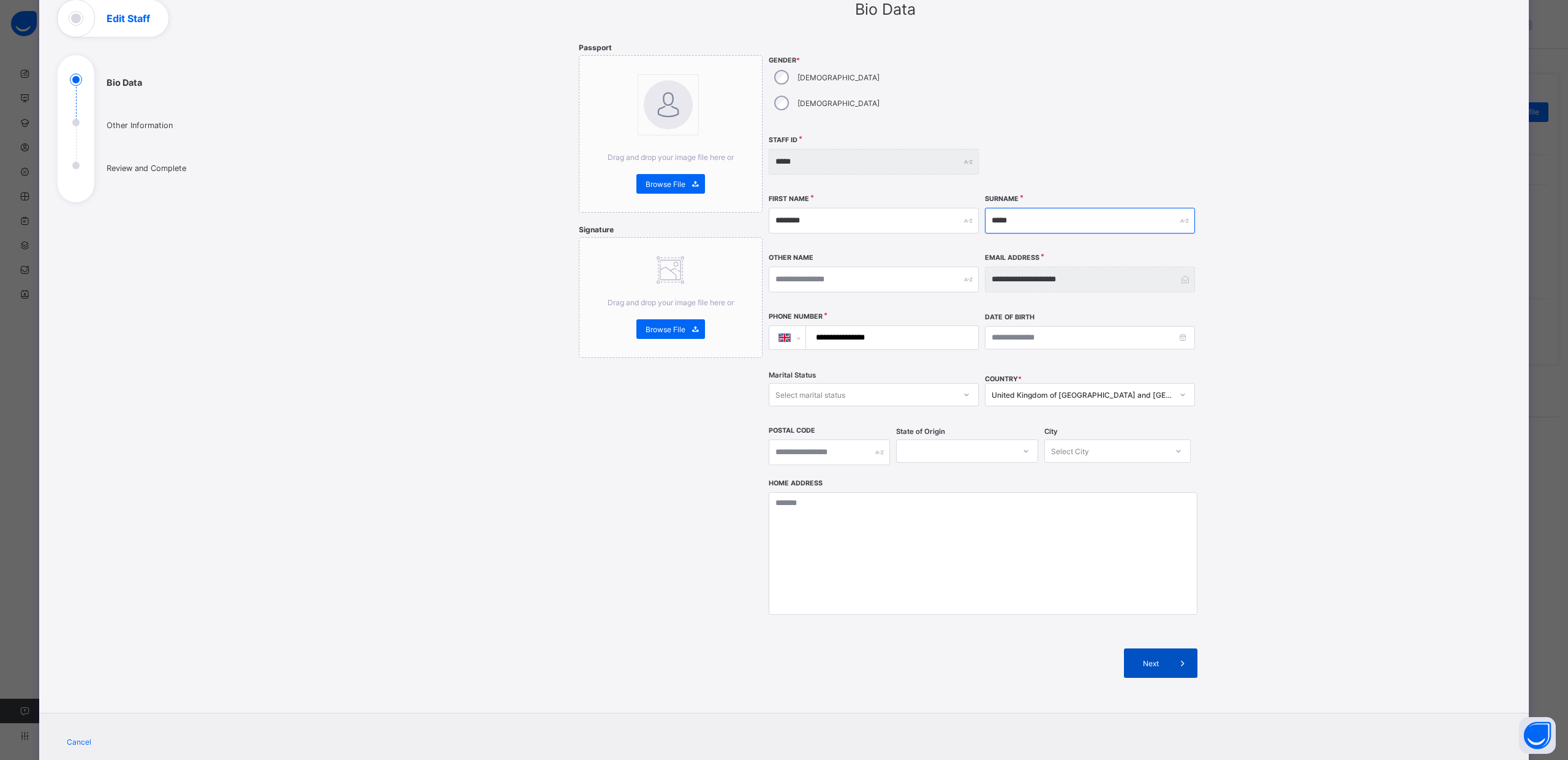
type input "*****"
click at [1154, 659] on span "Next" at bounding box center [1151, 663] width 35 height 9
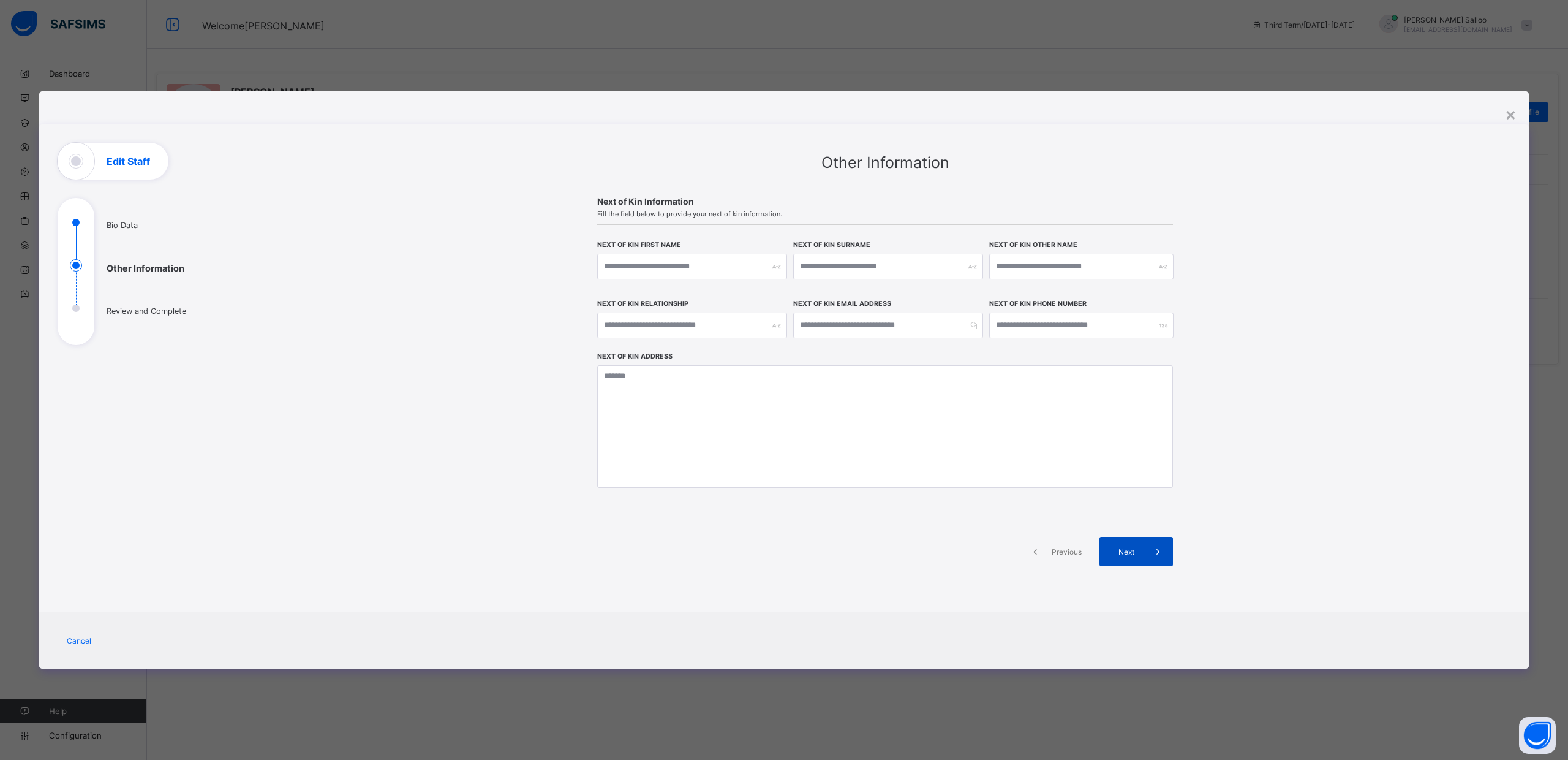
click at [1131, 555] on span "Next" at bounding box center [1126, 551] width 35 height 9
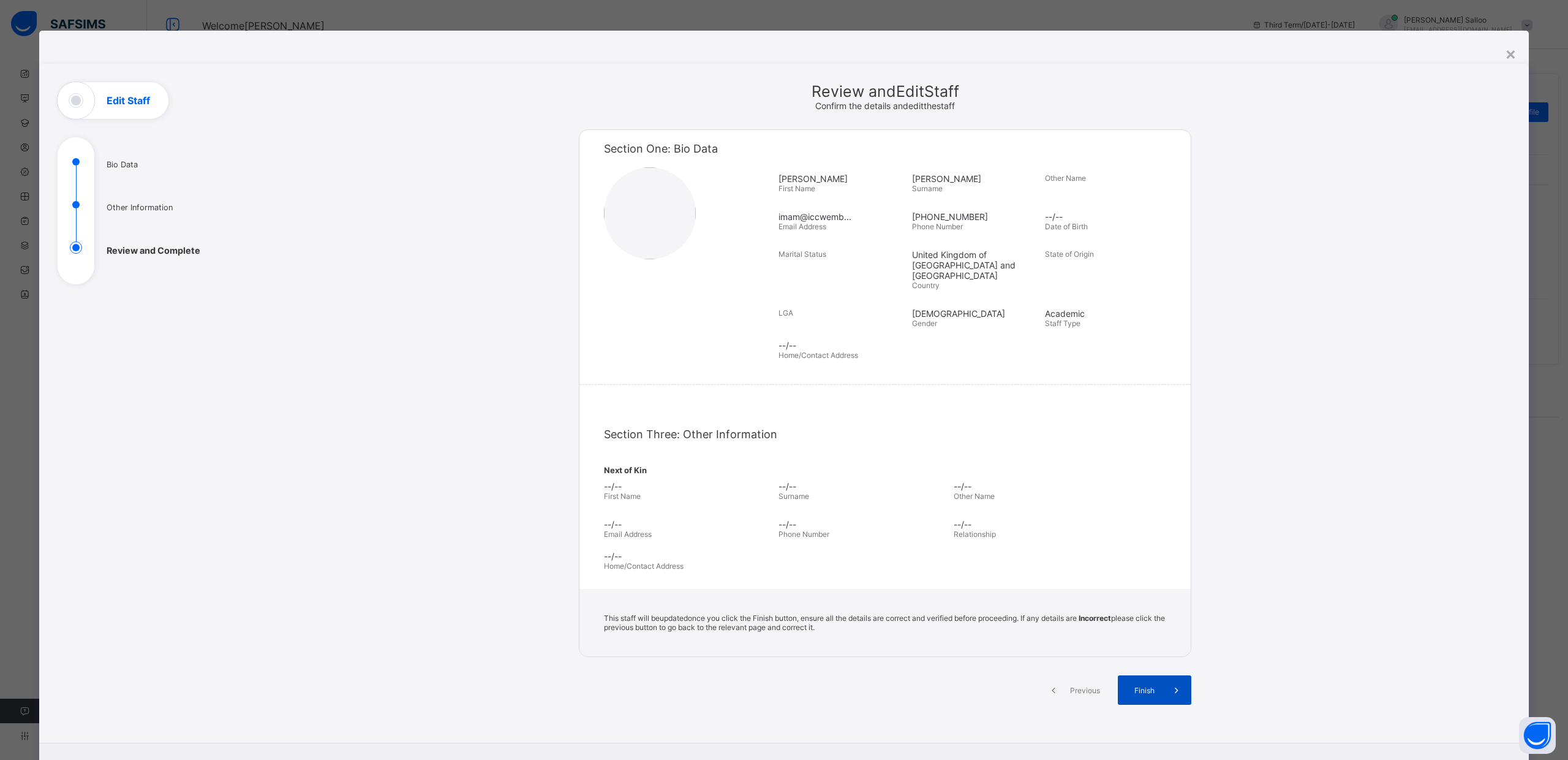
click at [1149, 686] on span "Finish" at bounding box center [1144, 690] width 35 height 9
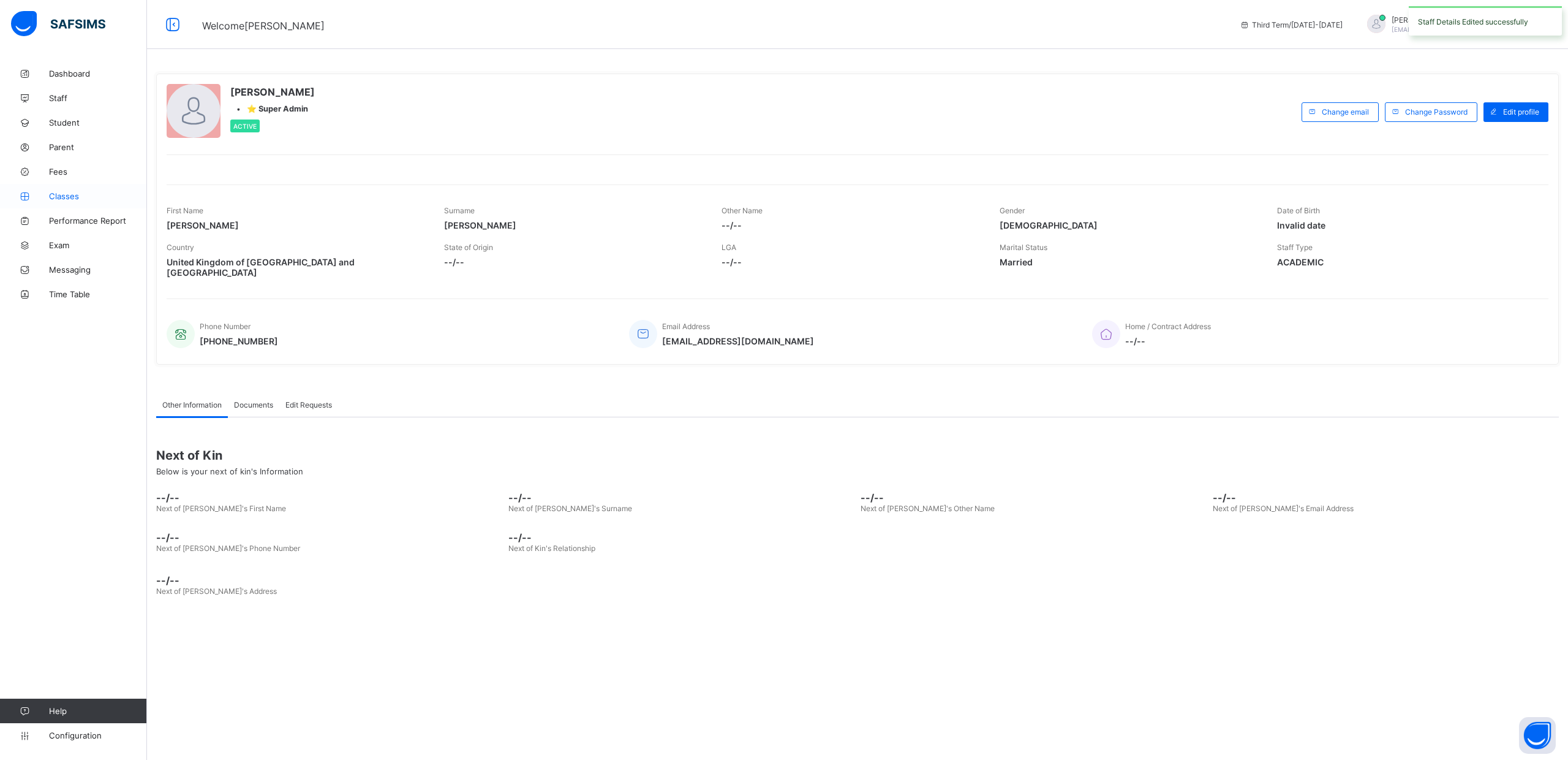
click at [64, 192] on span "Classes" at bounding box center [97, 196] width 98 height 10
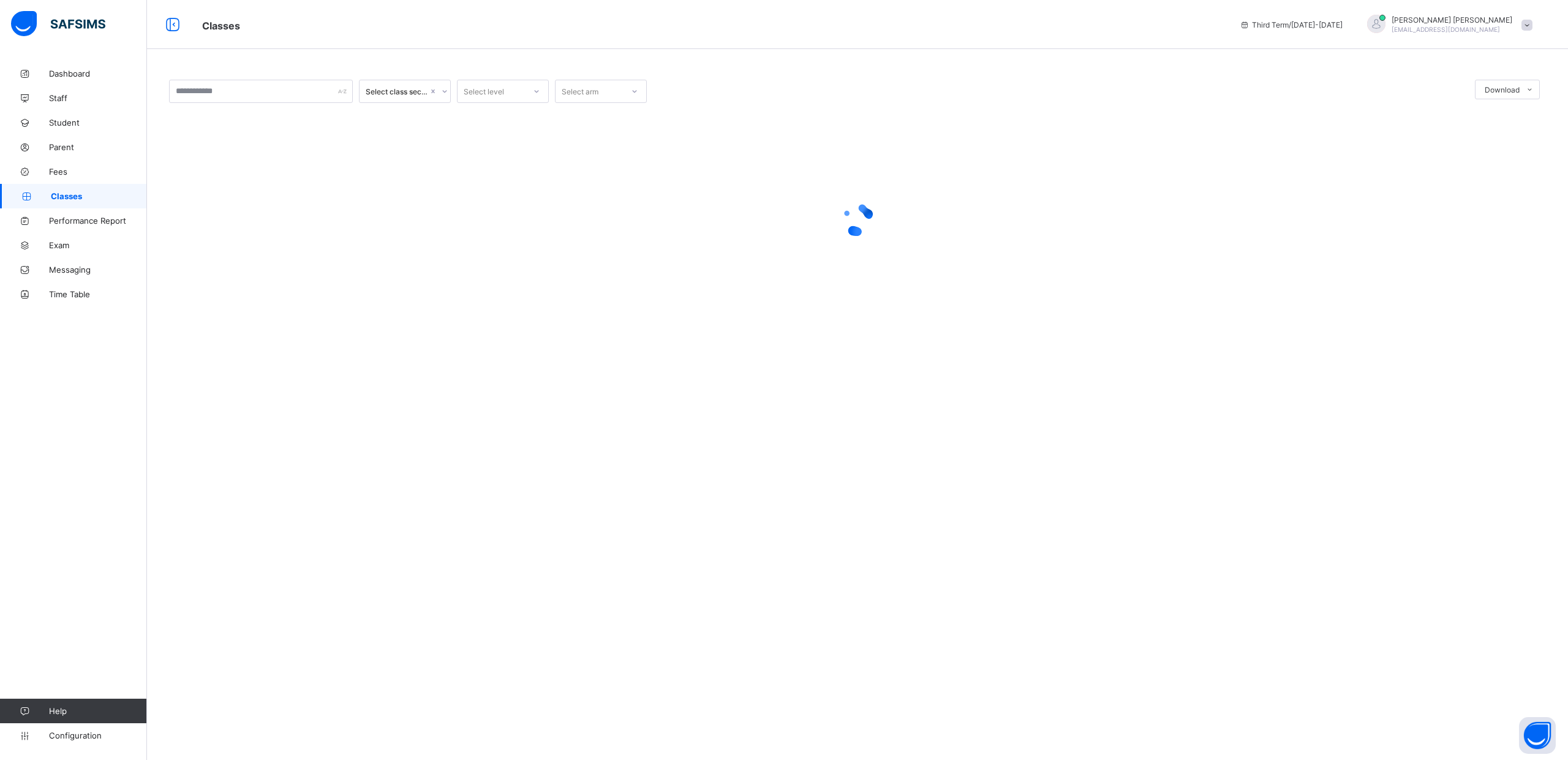
click at [1526, 25] on span at bounding box center [1527, 25] width 11 height 11
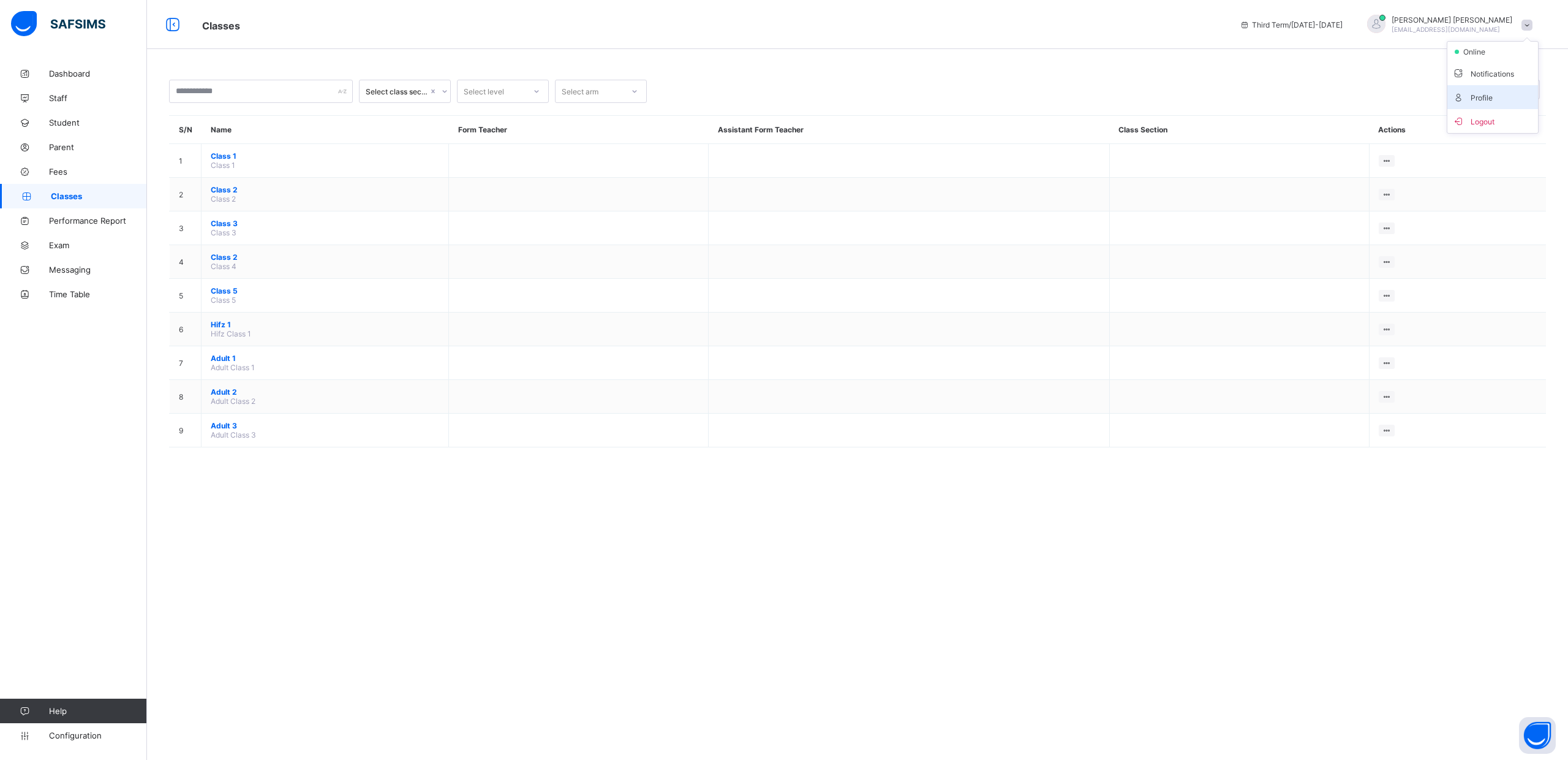
click at [1476, 93] on span "Profile" at bounding box center [1492, 97] width 81 height 14
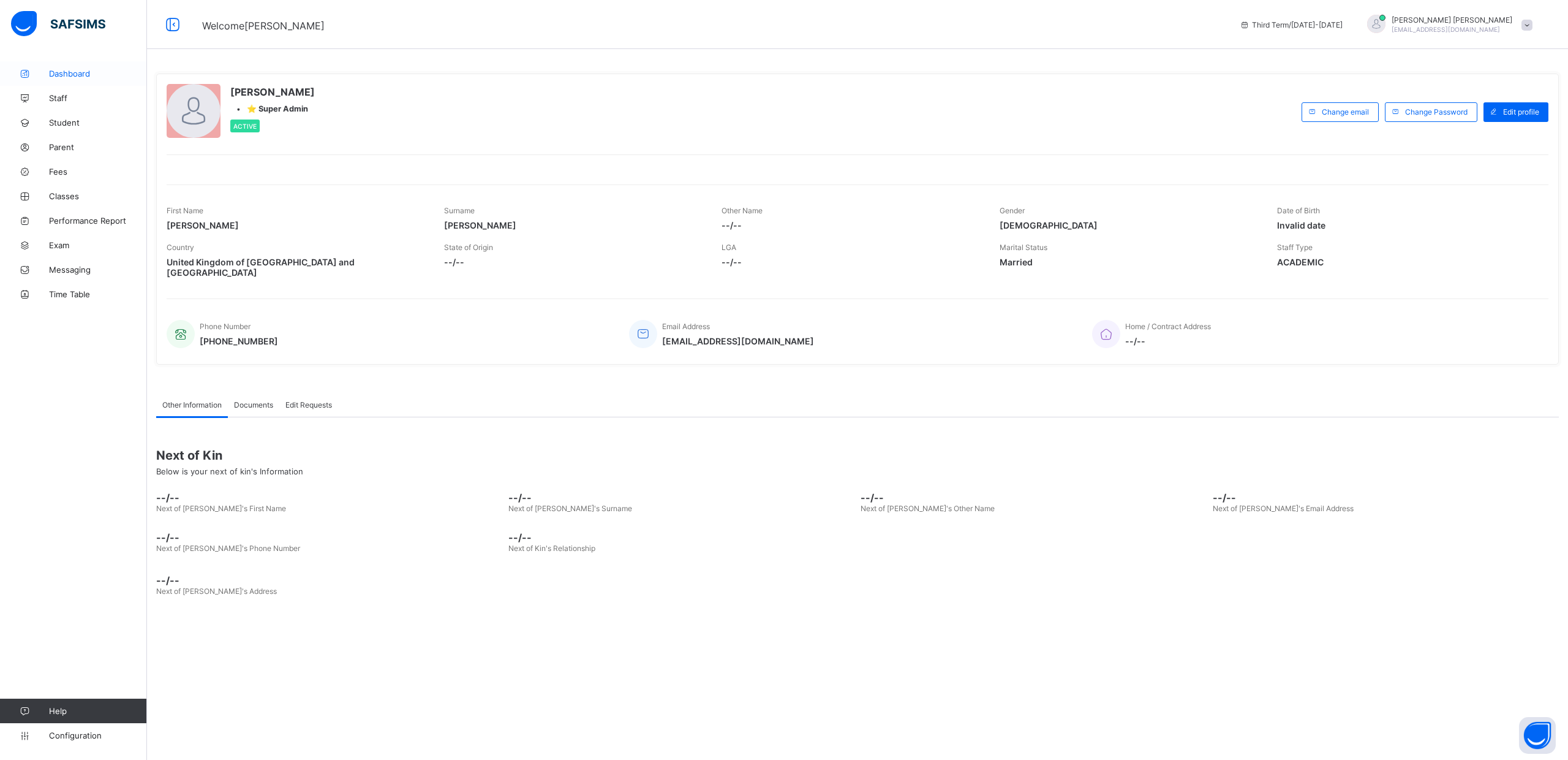
click at [67, 73] on span "Dashboard" at bounding box center [97, 73] width 98 height 10
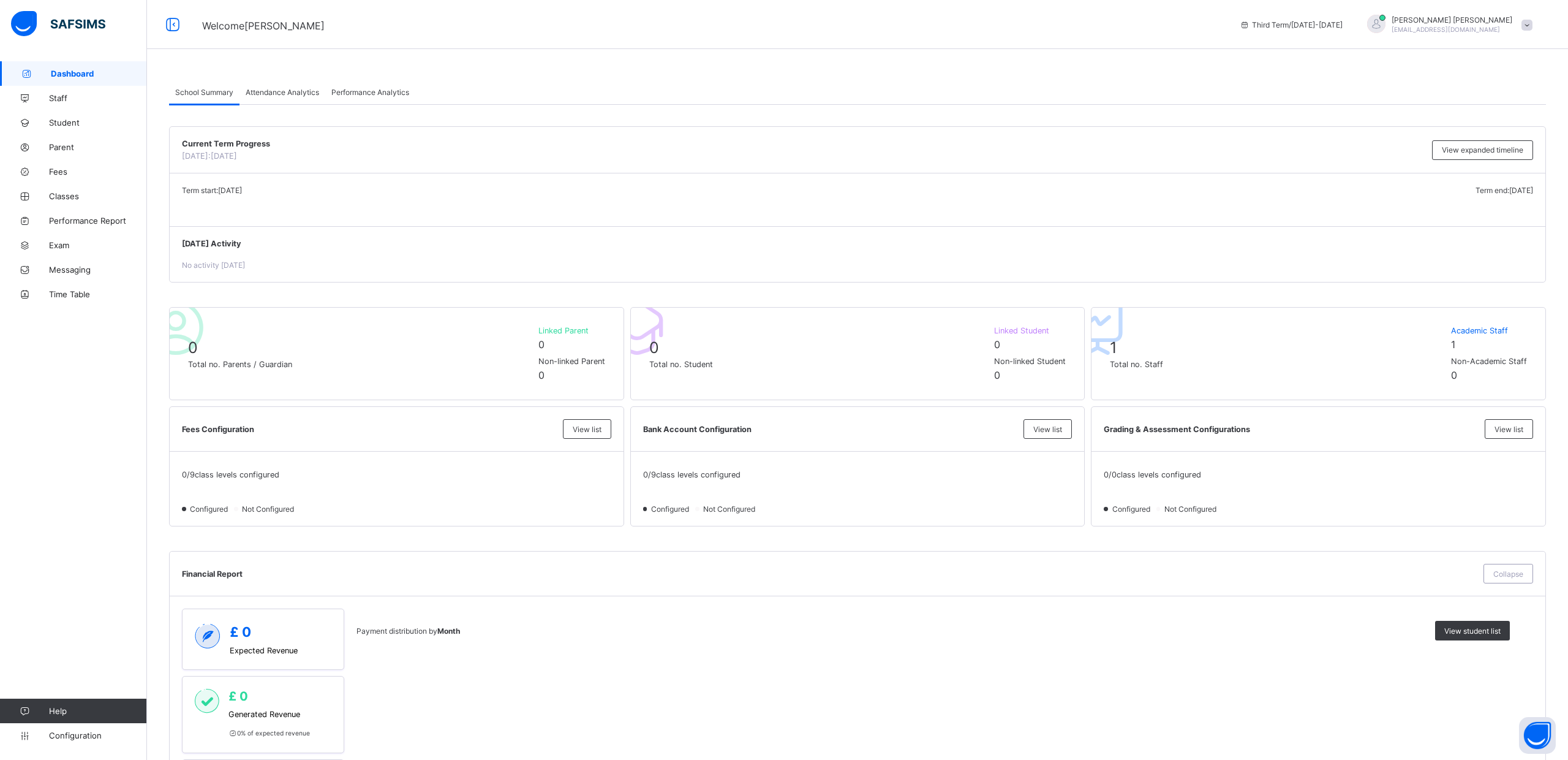
click at [1526, 24] on span at bounding box center [1527, 25] width 11 height 11
click at [1480, 122] on span "Logout" at bounding box center [1492, 121] width 81 height 14
